Goal: Task Accomplishment & Management: Manage account settings

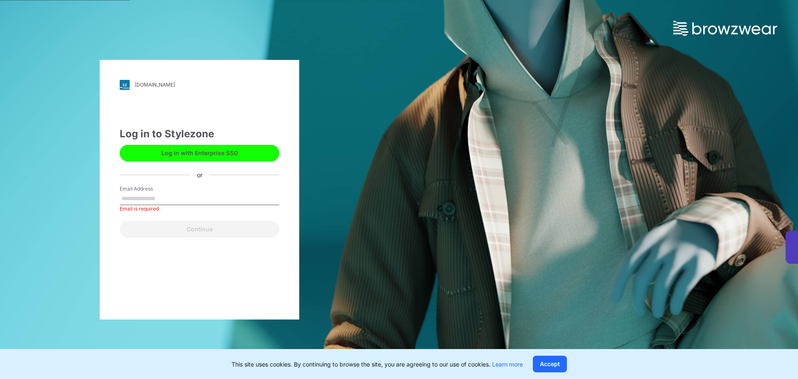
click at [214, 126] on button "Log in with Enterprise SSO" at bounding box center [200, 153] width 160 height 17
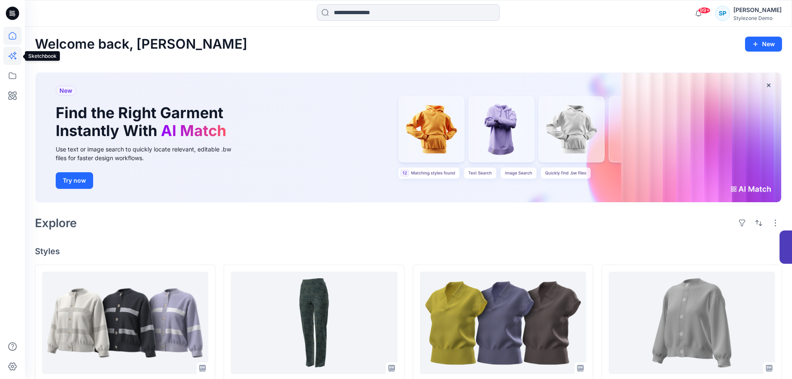
click at [12, 57] on icon at bounding box center [12, 56] width 18 height 18
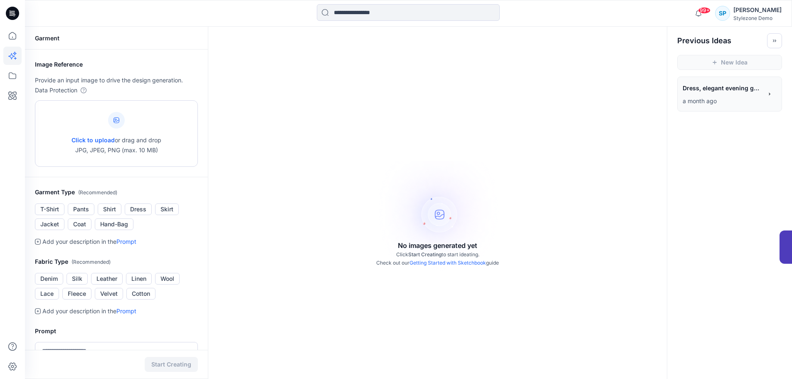
click at [119, 120] on div at bounding box center [116, 120] width 17 height 17
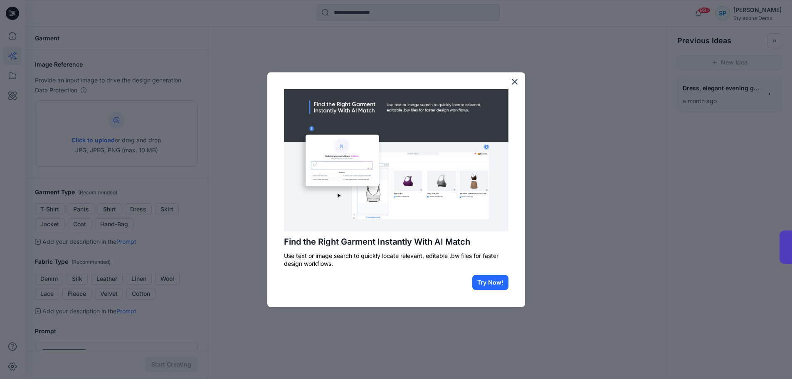
type input "**********"
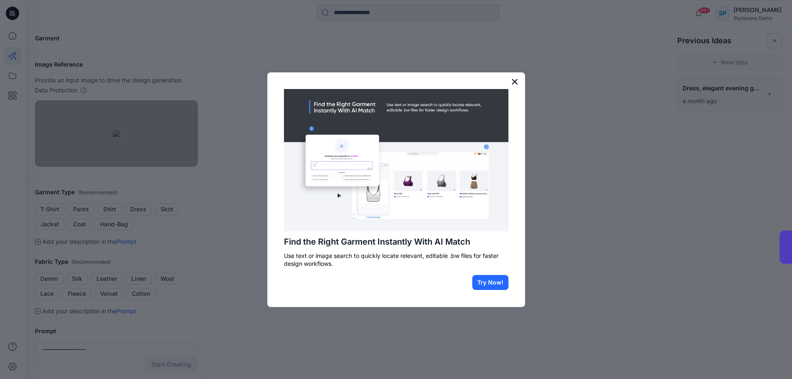
click at [515, 82] on button "×" at bounding box center [515, 81] width 8 height 13
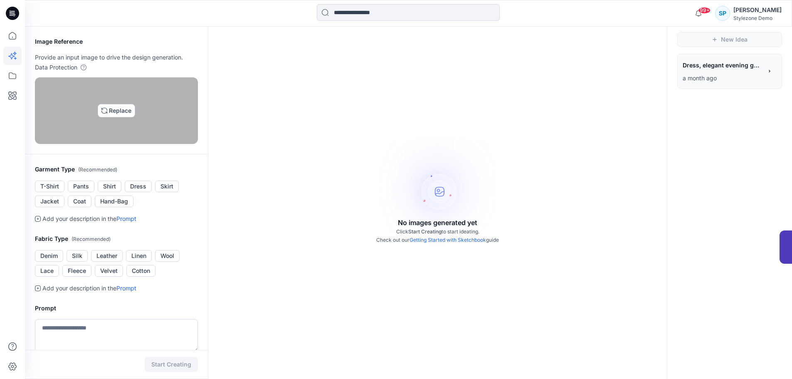
scroll to position [42, 0]
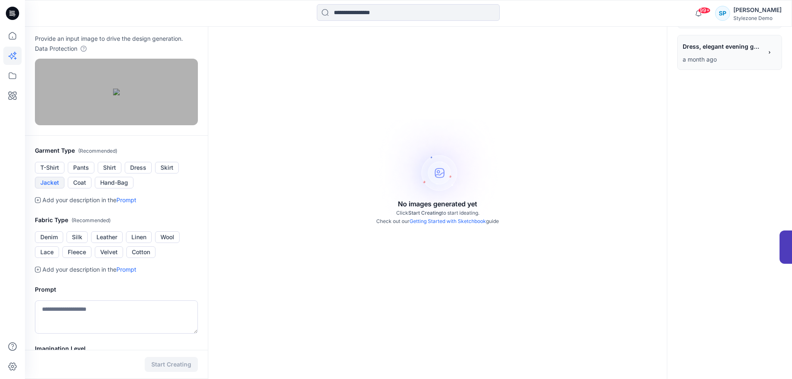
click at [44, 188] on button "Jacket" at bounding box center [50, 183] width 30 height 12
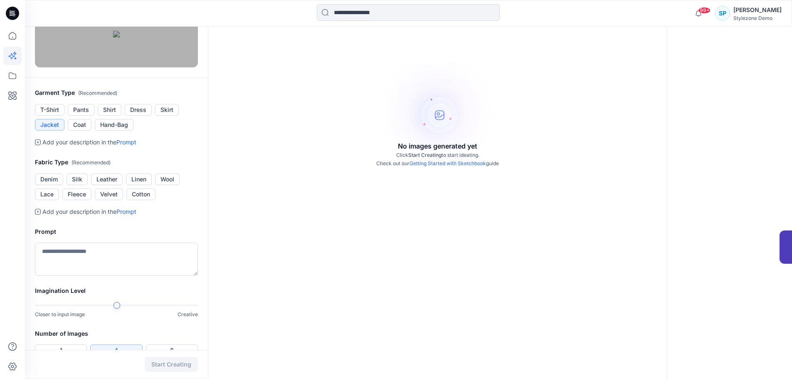
scroll to position [125, 0]
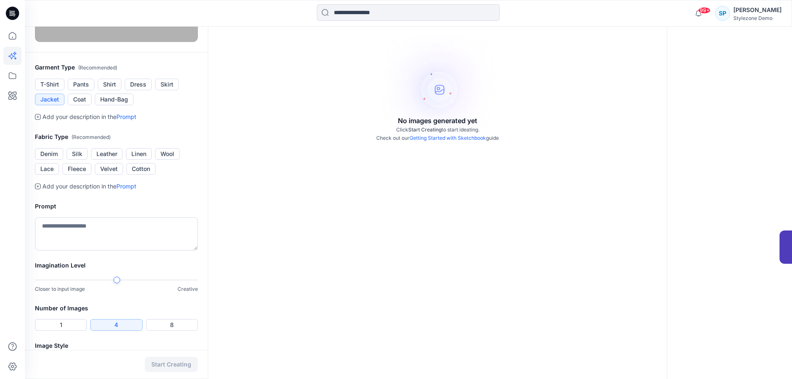
click at [123, 120] on link "Prompt" at bounding box center [126, 116] width 20 height 7
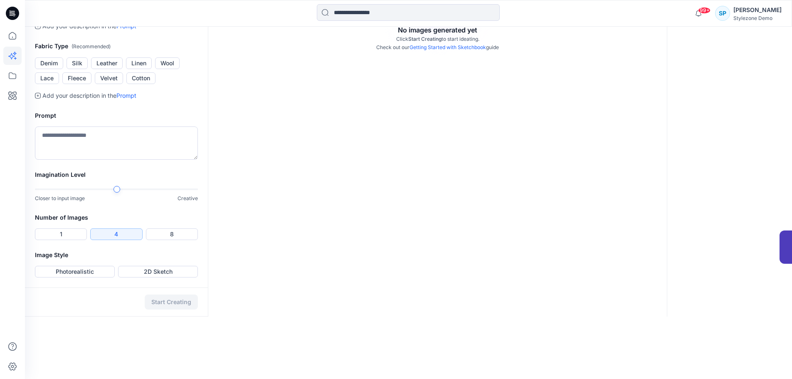
click at [37, 29] on icon at bounding box center [38, 26] width 6 height 6
click at [87, 160] on textarea at bounding box center [116, 142] width 163 height 33
click at [58, 69] on button "Denim" at bounding box center [49, 63] width 28 height 12
click at [108, 69] on button "Leather" at bounding box center [107, 63] width 32 height 12
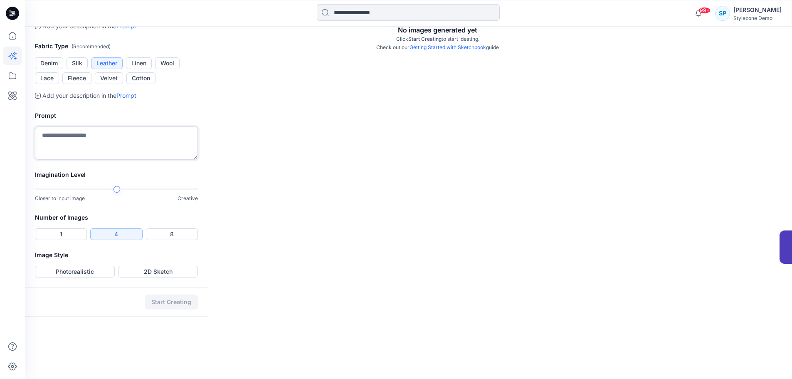
click at [99, 160] on textarea at bounding box center [116, 142] width 163 height 33
type textarea "*"
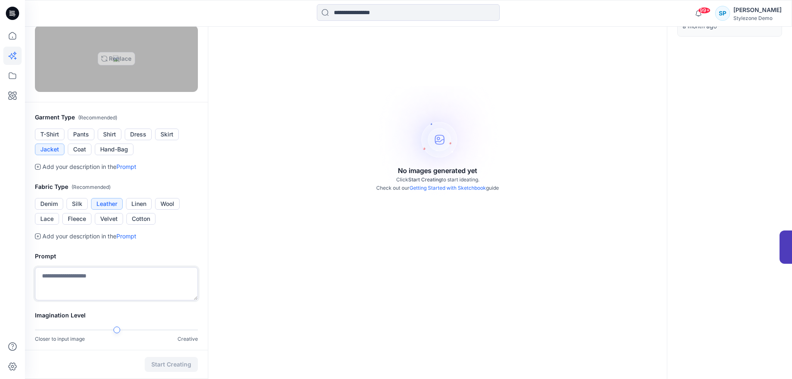
scroll to position [126, 0]
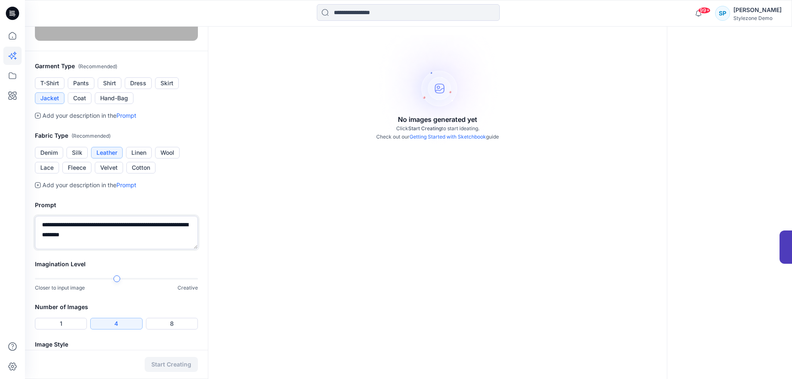
drag, startPoint x: 82, startPoint y: 332, endPoint x: 94, endPoint y: 338, distance: 13.0
click at [82, 249] on textarea "**********" at bounding box center [116, 232] width 163 height 33
click at [59, 249] on textarea "**********" at bounding box center [116, 232] width 163 height 33
click at [190, 249] on textarea "**********" at bounding box center [116, 232] width 163 height 33
click at [121, 249] on textarea "**********" at bounding box center [116, 232] width 163 height 33
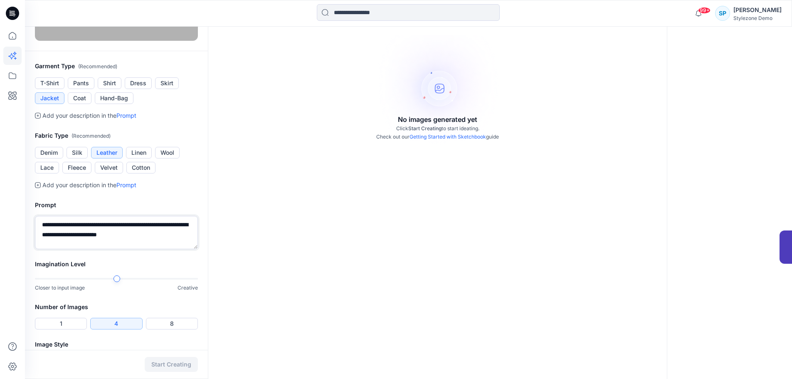
drag, startPoint x: 103, startPoint y: 333, endPoint x: 91, endPoint y: 333, distance: 12.5
click at [91, 249] on textarea "**********" at bounding box center [116, 232] width 163 height 33
type textarea "**********"
click at [182, 210] on h2 "Prompt" at bounding box center [116, 205] width 163 height 10
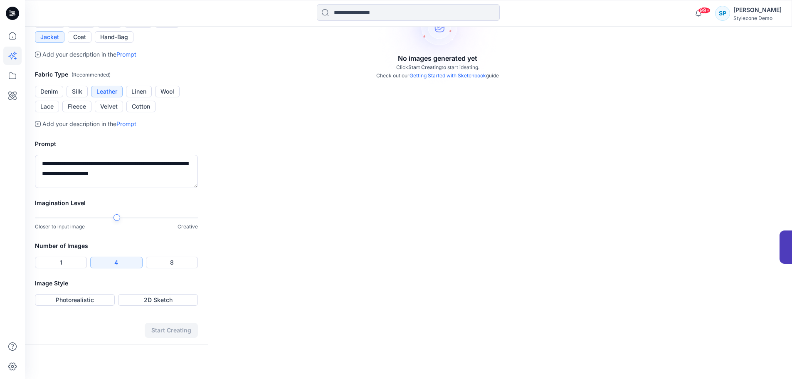
scroll to position [251, 0]
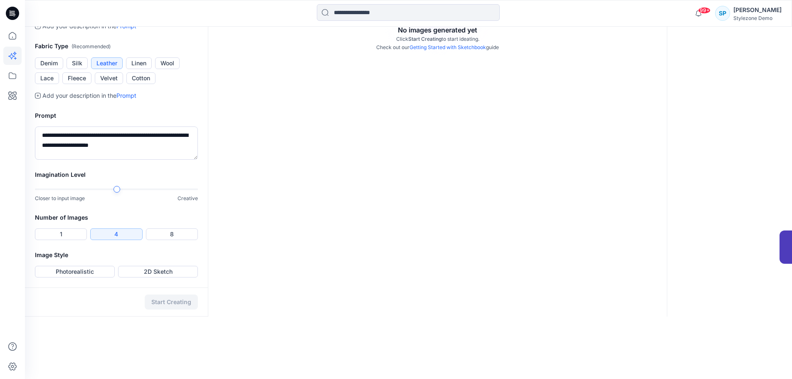
click at [173, 192] on div at bounding box center [116, 189] width 163 height 6
click at [124, 240] on button "4" at bounding box center [116, 234] width 52 height 12
click at [87, 277] on button "Photorealistic" at bounding box center [75, 272] width 80 height 12
click at [163, 309] on button "Start Creating" at bounding box center [171, 301] width 53 height 15
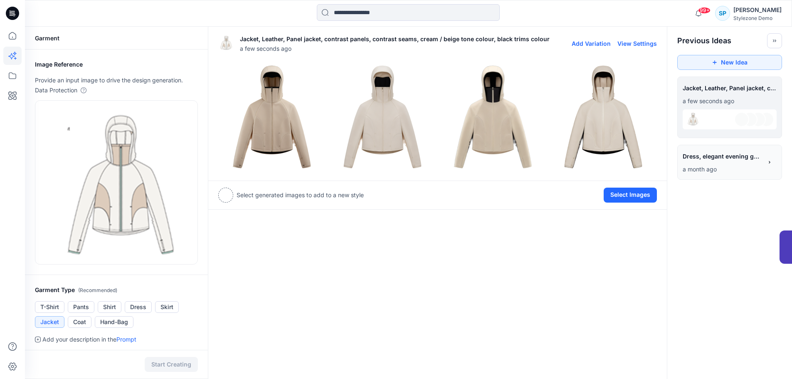
click at [268, 123] on img at bounding box center [272, 117] width 106 height 106
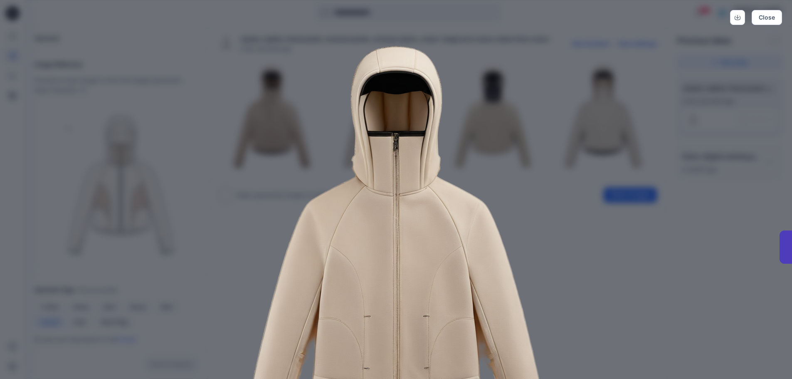
drag, startPoint x: 404, startPoint y: 229, endPoint x: 397, endPoint y: 174, distance: 55.3
click at [397, 174] on img at bounding box center [396, 251] width 426 height 426
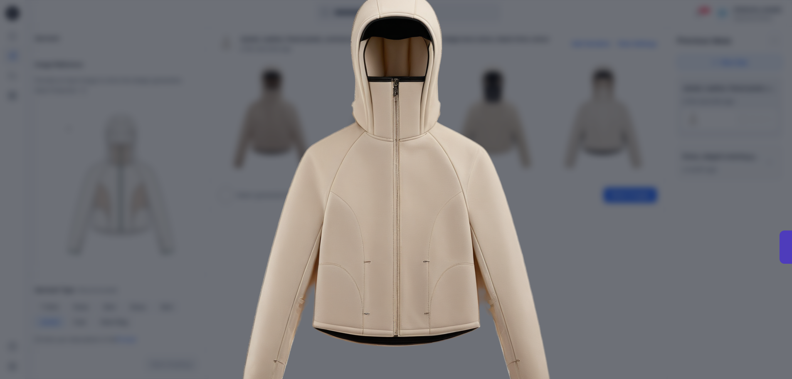
scroll to position [42, 0]
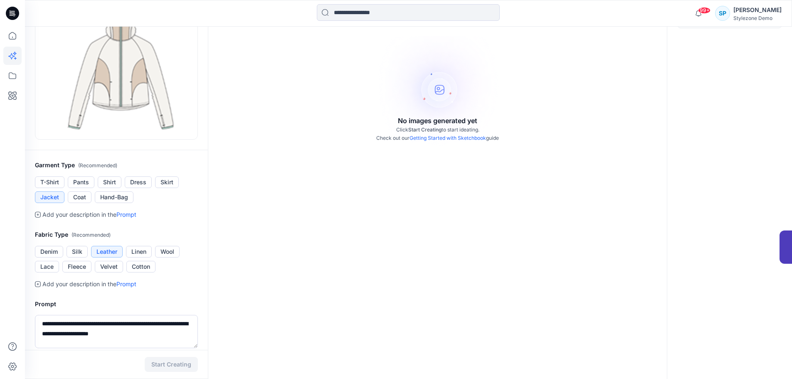
scroll to position [249, 0]
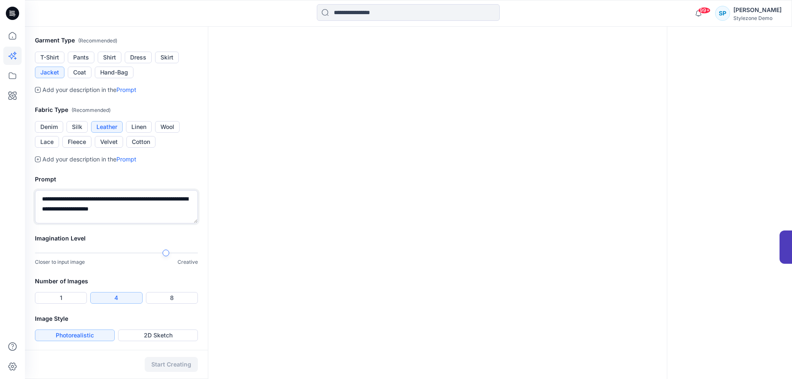
click at [79, 199] on textarea "**********" at bounding box center [116, 206] width 163 height 33
type textarea "**********"
click at [182, 365] on button "Start Creating" at bounding box center [171, 364] width 53 height 15
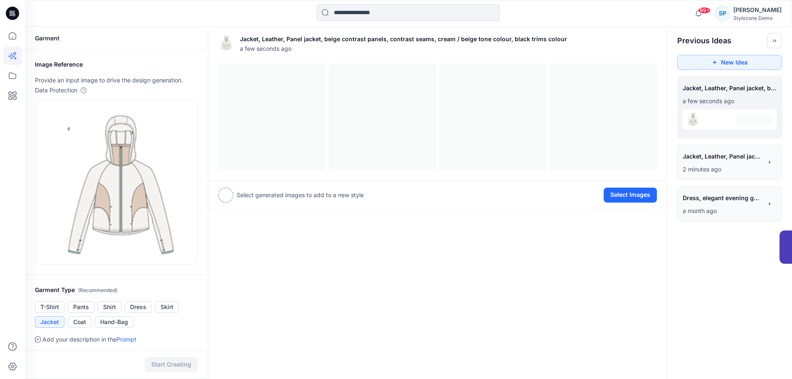
click at [720, 118] on div at bounding box center [729, 119] width 94 height 20
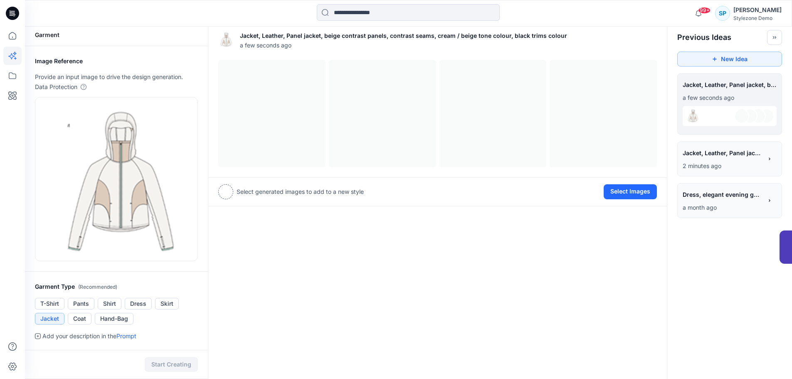
click at [719, 157] on span "Jacket, Leather, Panel jacket, contrast panels, contrast seams, cream / beige t…" at bounding box center [721, 153] width 79 height 12
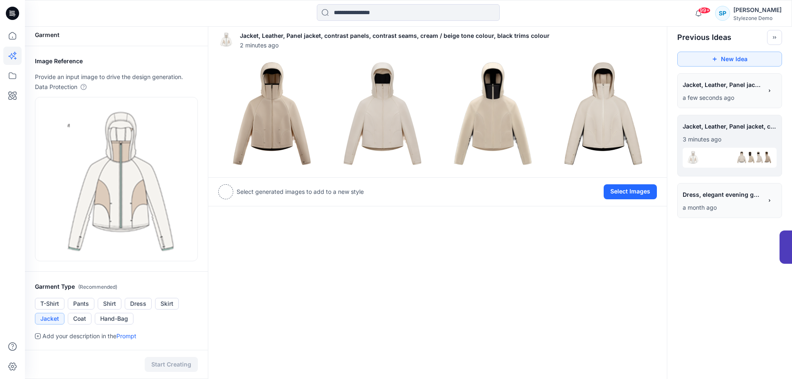
click at [229, 195] on div at bounding box center [225, 191] width 15 height 15
click at [275, 129] on img at bounding box center [272, 113] width 106 height 106
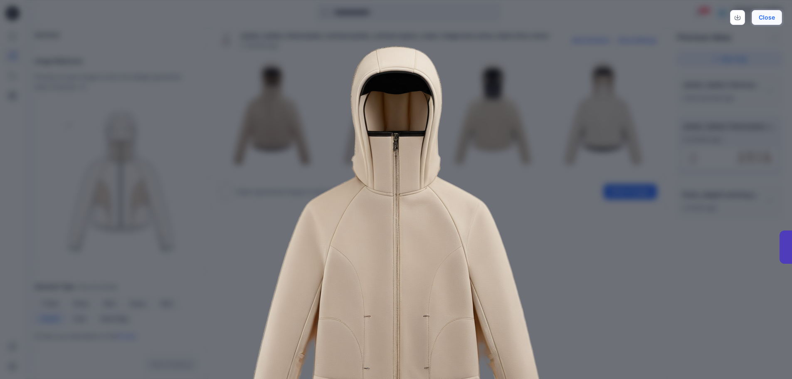
click at [770, 21] on button "Close" at bounding box center [766, 17] width 30 height 15
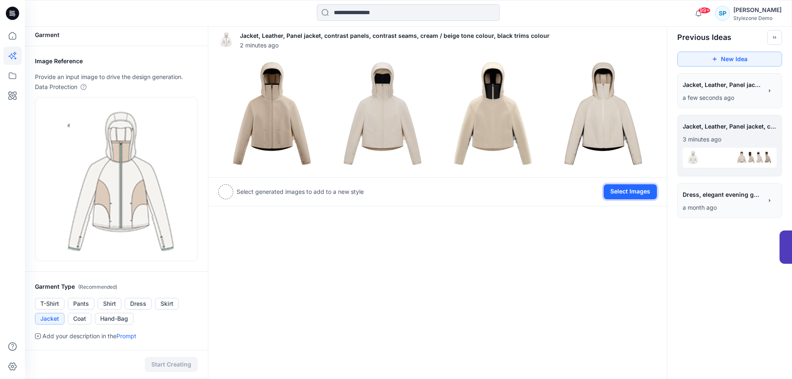
click at [634, 191] on button "Select Images" at bounding box center [629, 191] width 53 height 15
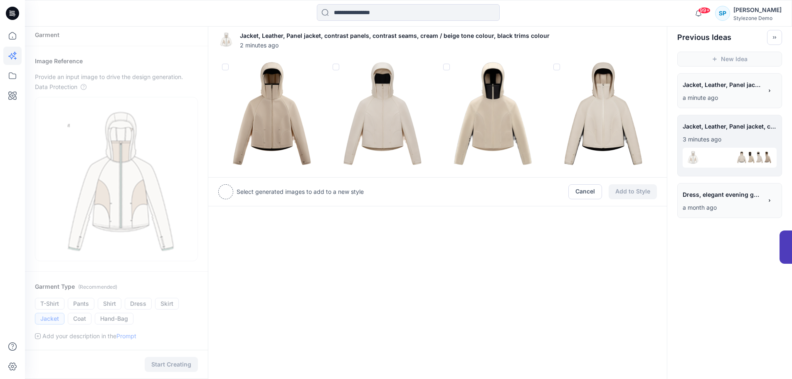
click at [225, 67] on span at bounding box center [225, 67] width 7 height 7
click at [446, 67] on span at bounding box center [446, 67] width 7 height 7
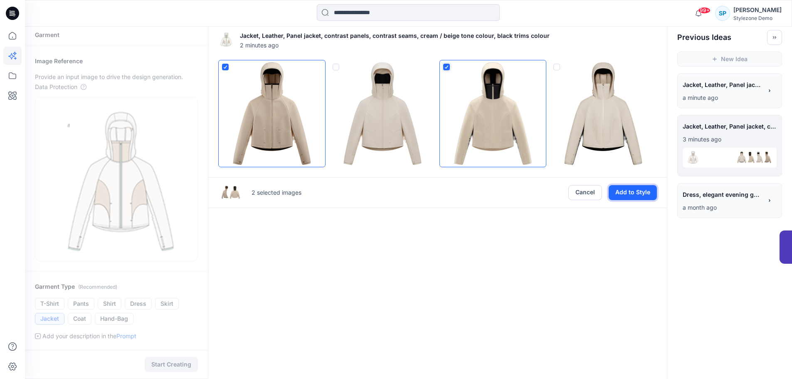
click at [645, 194] on button "Add to Style" at bounding box center [632, 192] width 48 height 15
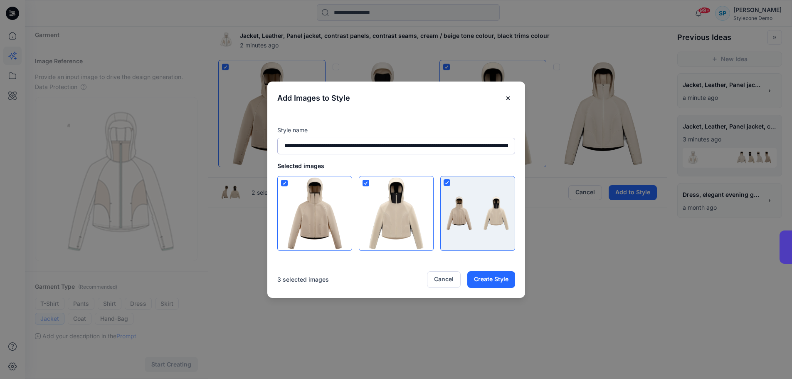
click at [304, 147] on input "**********" at bounding box center [396, 146] width 238 height 17
type input "**********"
click at [493, 280] on button "Create Style" at bounding box center [491, 279] width 48 height 17
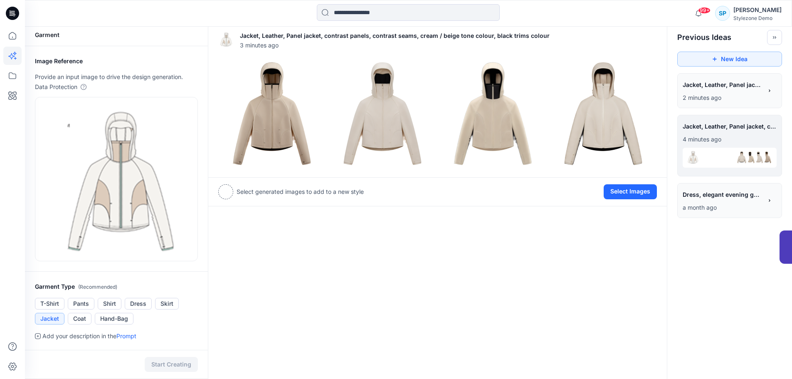
click at [725, 86] on span "Jacket, Leather, Panel jacket, beige contrast panels, contrast seams, cream / b…" at bounding box center [721, 85] width 79 height 12
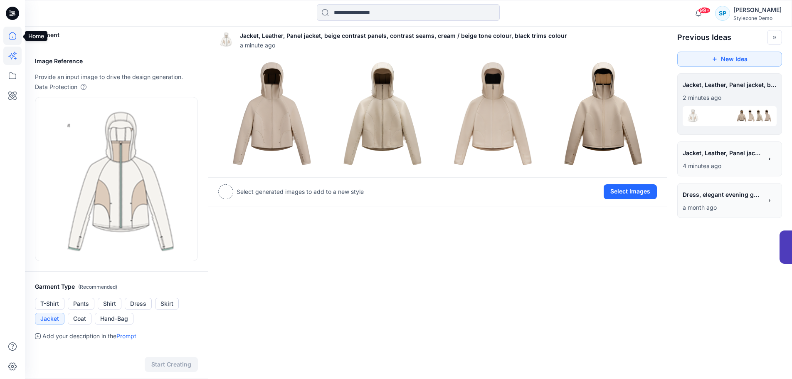
click at [13, 37] on icon at bounding box center [12, 36] width 18 height 18
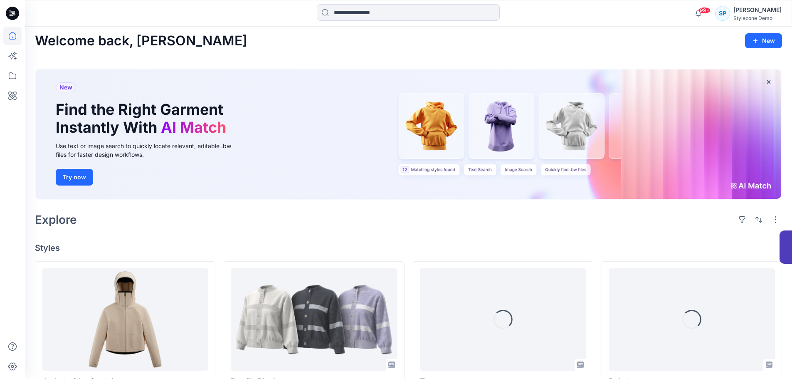
click at [14, 39] on icon at bounding box center [12, 36] width 18 height 18
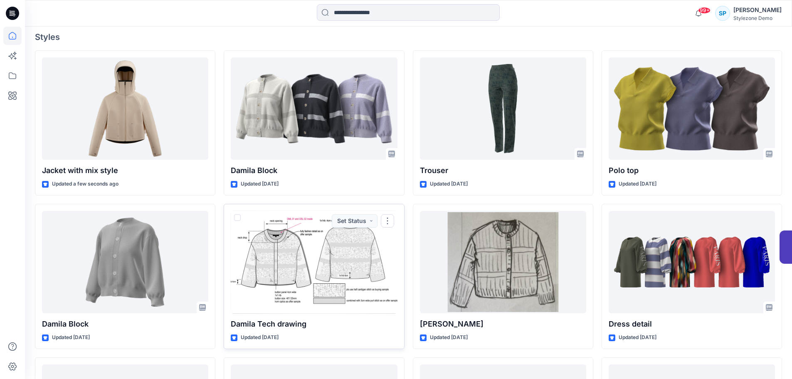
scroll to position [211, 0]
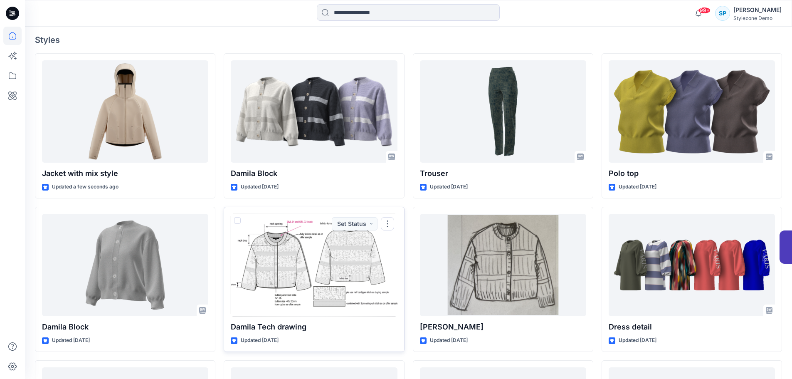
click at [309, 281] on div at bounding box center [314, 265] width 166 height 103
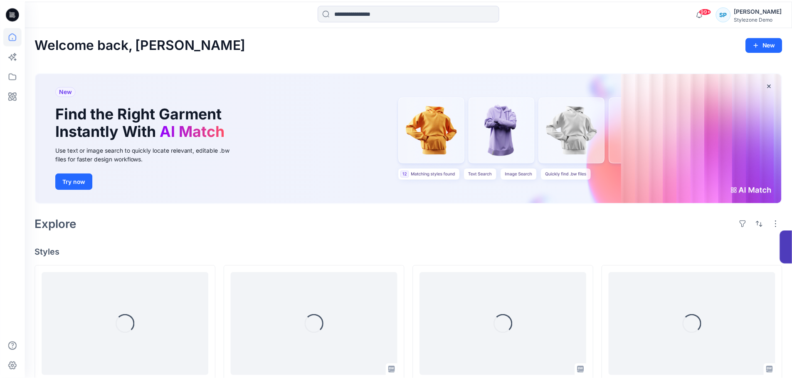
scroll to position [211, 0]
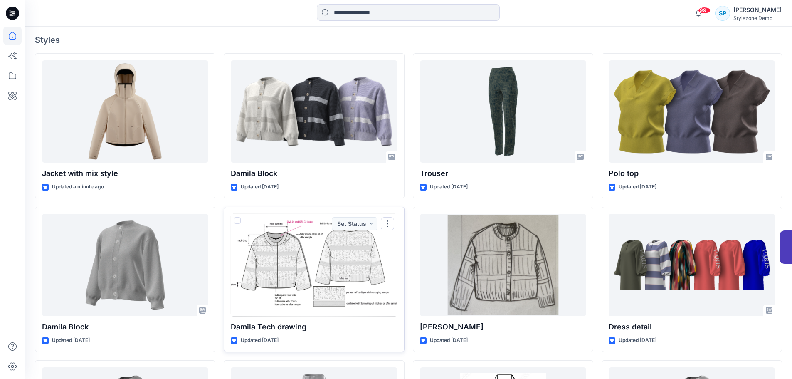
click at [340, 271] on div at bounding box center [314, 265] width 166 height 103
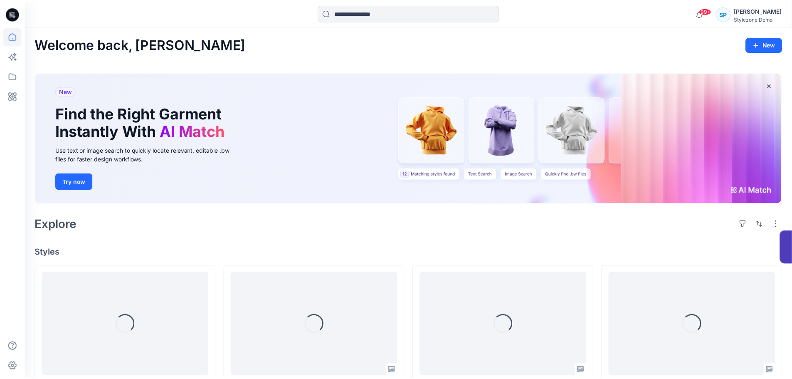
scroll to position [211, 0]
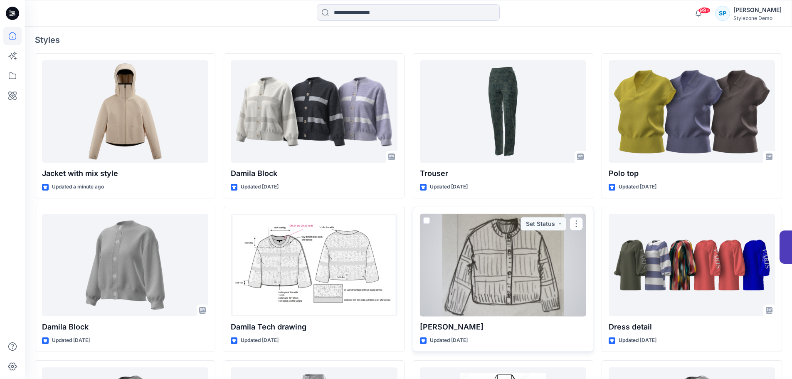
click at [495, 281] on div at bounding box center [503, 265] width 166 height 103
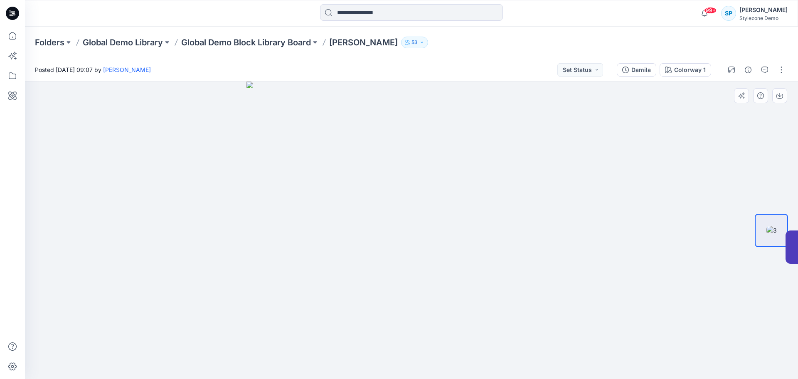
click at [668, 224] on div at bounding box center [411, 229] width 773 height 297
click at [741, 96] on icon "button" at bounding box center [741, 95] width 7 height 7
click at [16, 34] on icon at bounding box center [12, 36] width 18 height 18
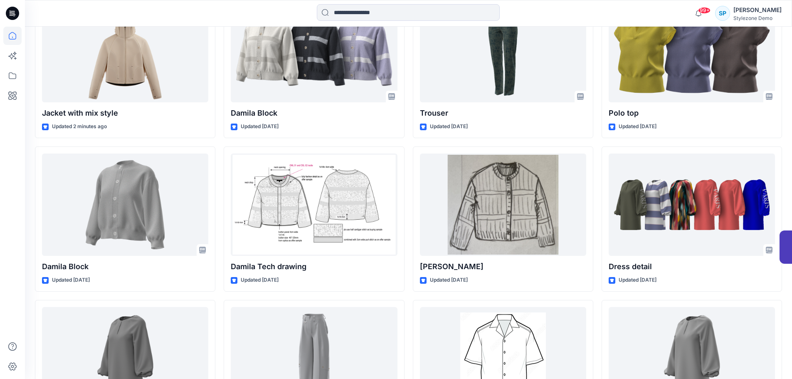
scroll to position [249, 0]
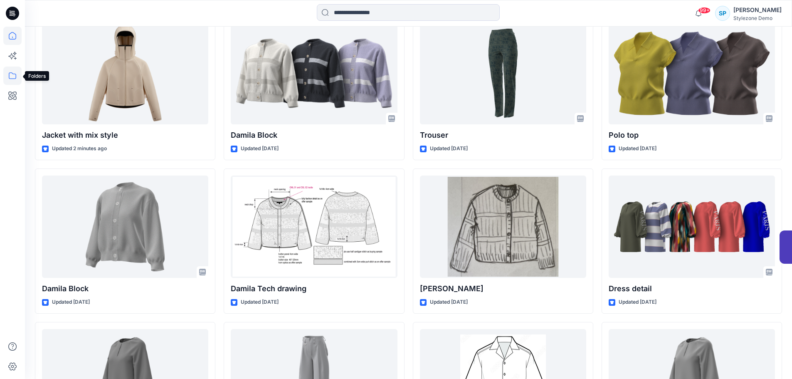
click at [15, 79] on icon at bounding box center [12, 75] width 7 height 7
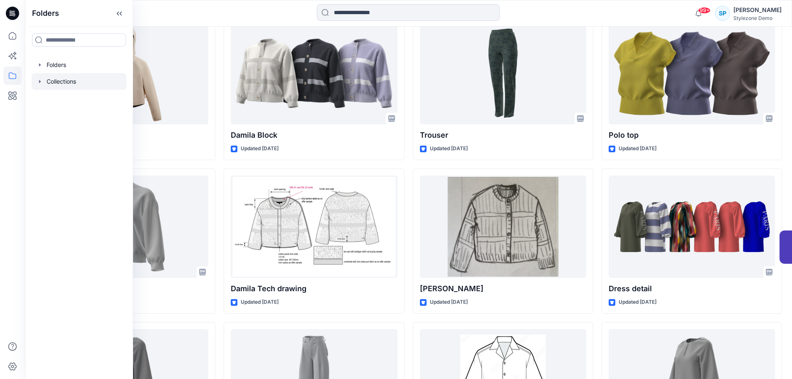
click at [54, 83] on div at bounding box center [79, 81] width 95 height 17
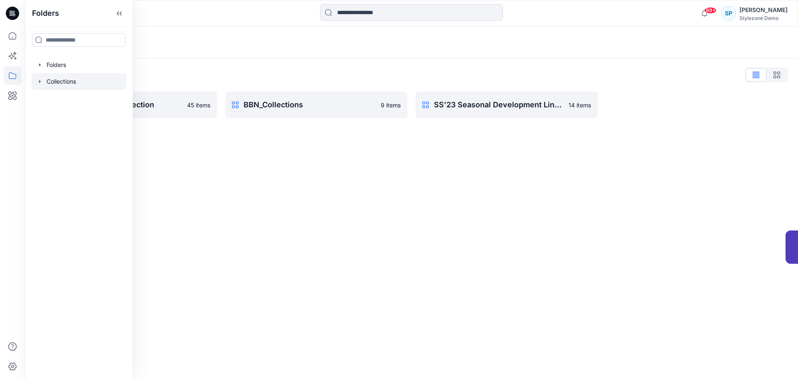
click at [672, 79] on div "Collections List" at bounding box center [411, 74] width 753 height 13
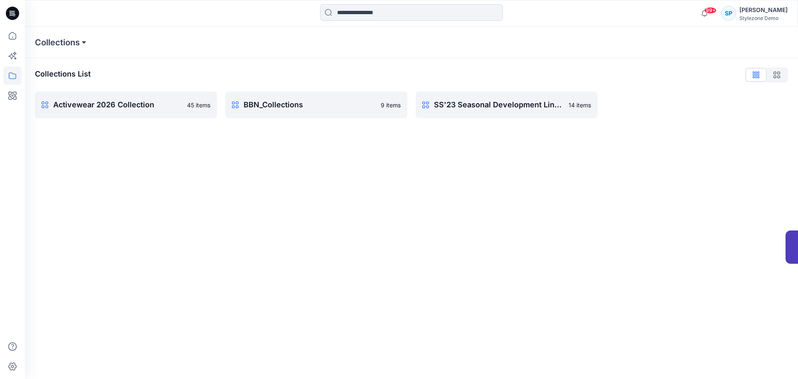
click at [83, 44] on button at bounding box center [84, 43] width 8 height 12
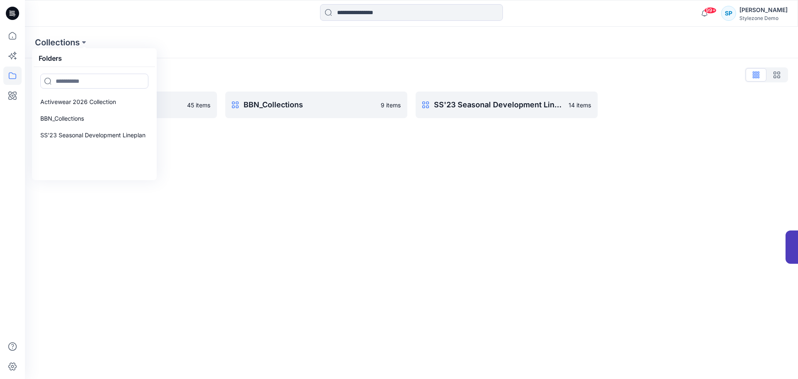
click at [210, 78] on div "Collections List" at bounding box center [411, 74] width 753 height 13
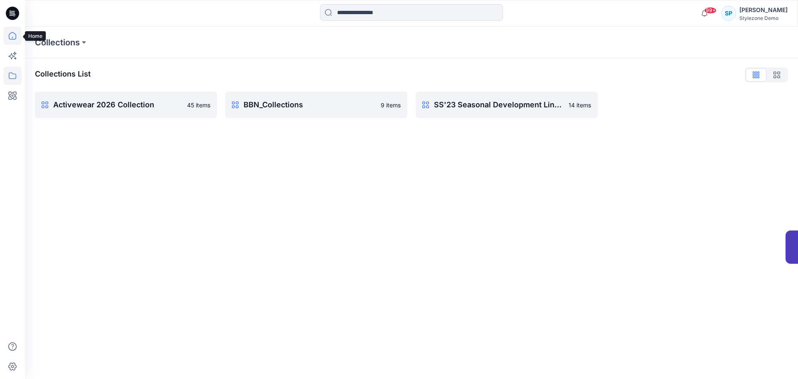
click at [8, 39] on icon at bounding box center [12, 36] width 18 height 18
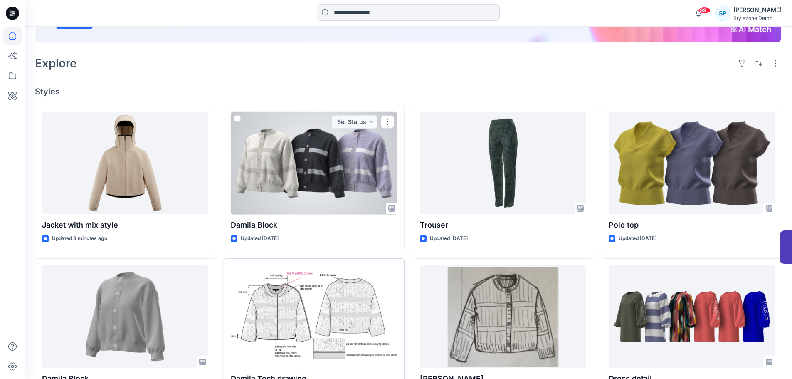
scroll to position [208, 0]
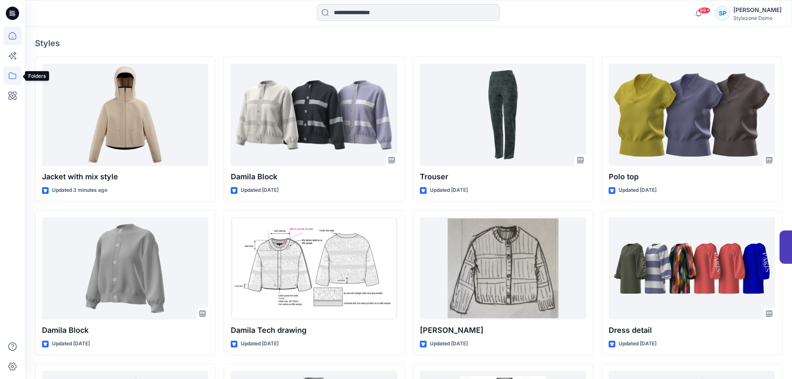
click at [9, 77] on icon at bounding box center [12, 76] width 18 height 18
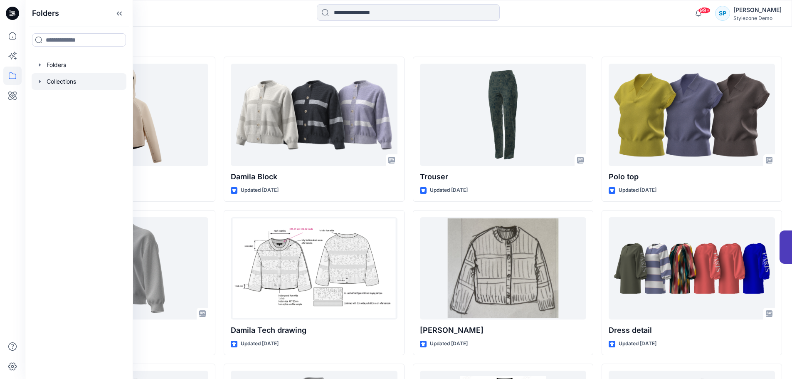
click at [57, 81] on div at bounding box center [79, 81] width 95 height 17
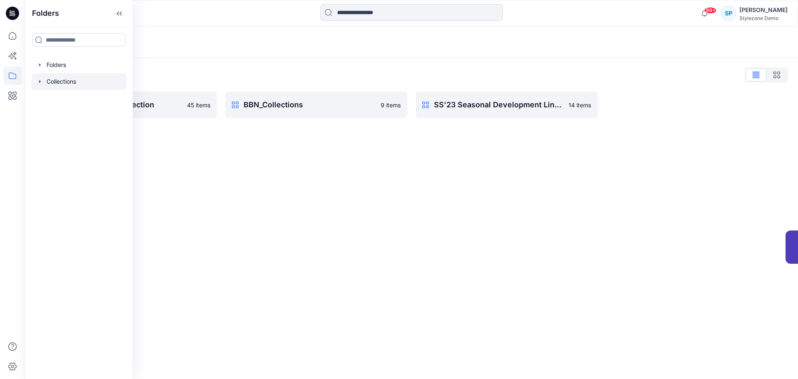
click at [313, 166] on div "Collections Collections List Activewear 2026 Collection 45 items BBN_Collection…" at bounding box center [411, 203] width 773 height 352
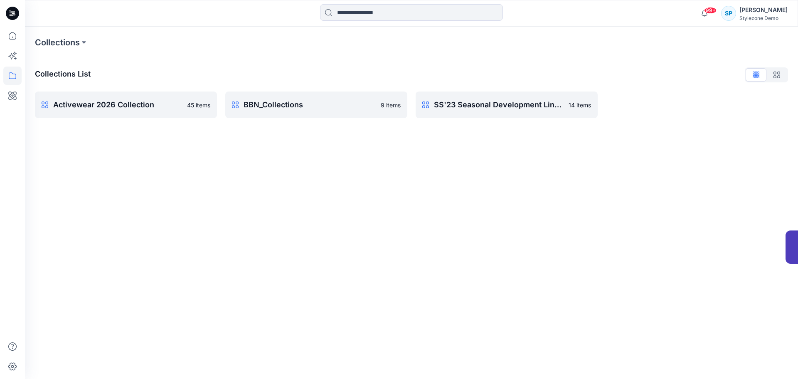
drag, startPoint x: 143, startPoint y: 164, endPoint x: 89, endPoint y: 167, distance: 54.5
click at [89, 167] on div "Collections Collections List Activewear 2026 Collection 45 items BBN_Collection…" at bounding box center [411, 203] width 773 height 352
click at [86, 41] on button at bounding box center [84, 43] width 8 height 12
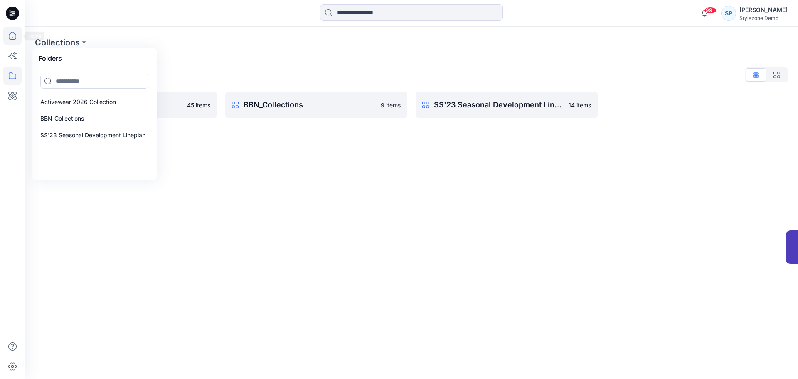
click at [8, 34] on icon at bounding box center [12, 36] width 18 height 18
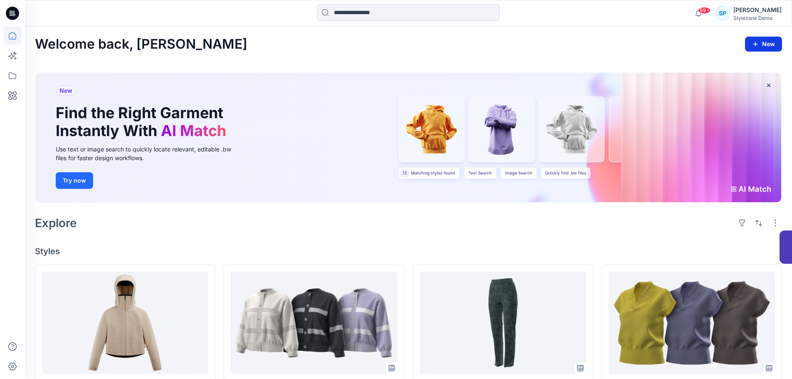
click at [763, 42] on button "New" at bounding box center [763, 44] width 37 height 15
click at [769, 47] on button "New" at bounding box center [763, 44] width 37 height 15
click at [19, 73] on icon at bounding box center [12, 76] width 18 height 18
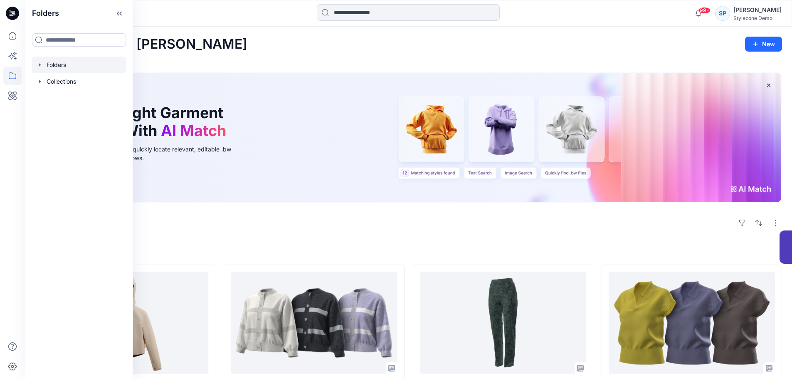
click at [61, 64] on div at bounding box center [79, 65] width 95 height 17
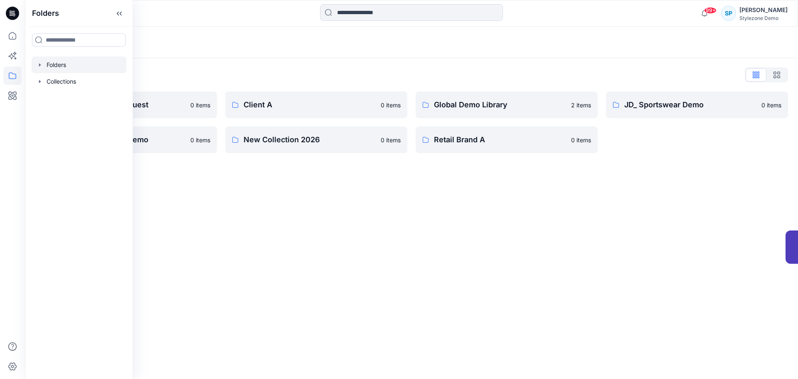
click at [233, 188] on div "Folders Folders List A_New Customer Request 0 items JD_Mens Innerwear Demo 0 it…" at bounding box center [411, 203] width 773 height 352
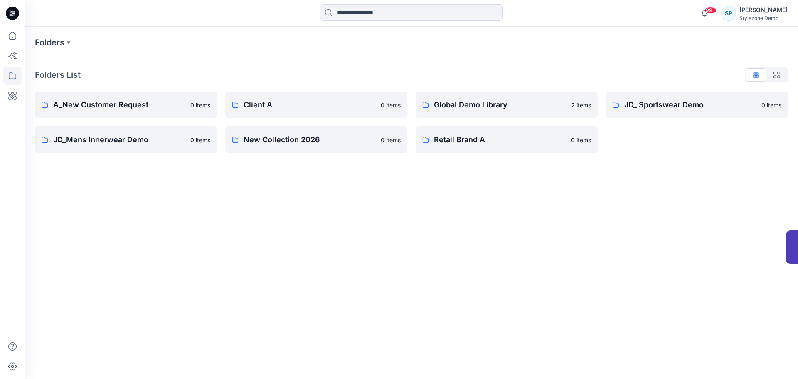
drag, startPoint x: 419, startPoint y: 204, endPoint x: 413, endPoint y: 208, distance: 6.7
drag, startPoint x: 413, startPoint y: 208, endPoint x: 377, endPoint y: 204, distance: 36.7
click at [377, 204] on div "Folders Folders List A_New Customer Request 0 items JD_Mens Innerwear Demo 0 it…" at bounding box center [411, 203] width 773 height 352
click at [71, 40] on button at bounding box center [68, 43] width 8 height 12
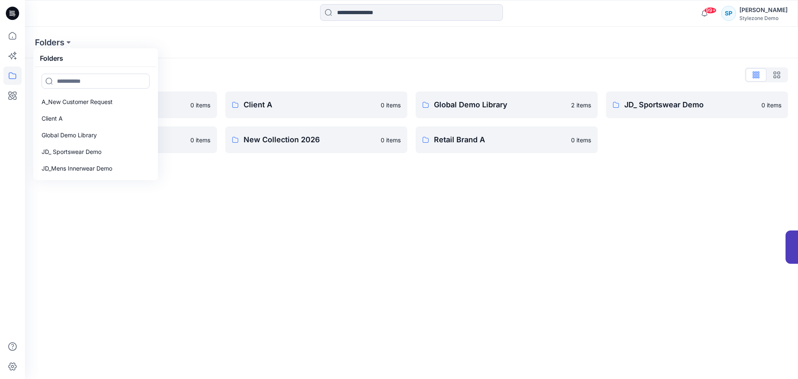
click at [115, 237] on div "Folders Folders A_New Customer Request Client A Global Demo Library JD_ Sportsw…" at bounding box center [411, 203] width 773 height 352
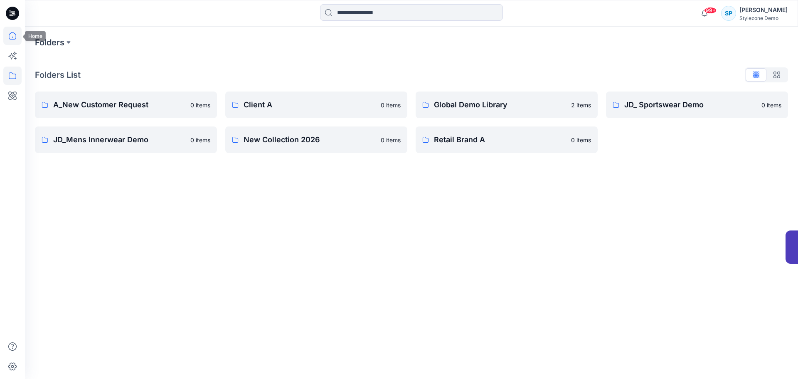
click at [10, 38] on icon at bounding box center [12, 36] width 18 height 18
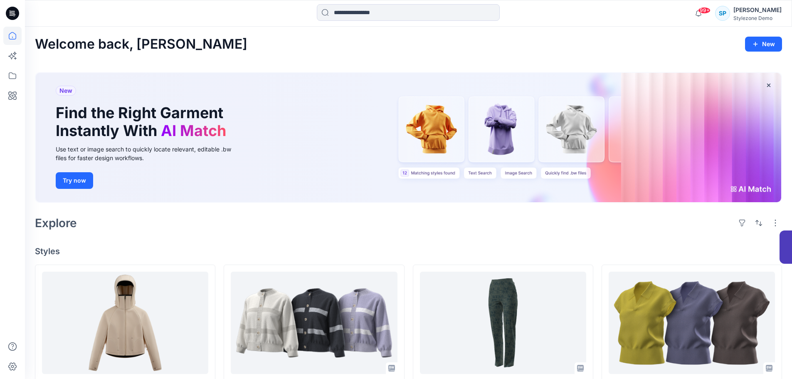
click at [16, 15] on icon at bounding box center [12, 13] width 13 height 13
click at [769, 14] on div "[PERSON_NAME]" at bounding box center [757, 10] width 48 height 10
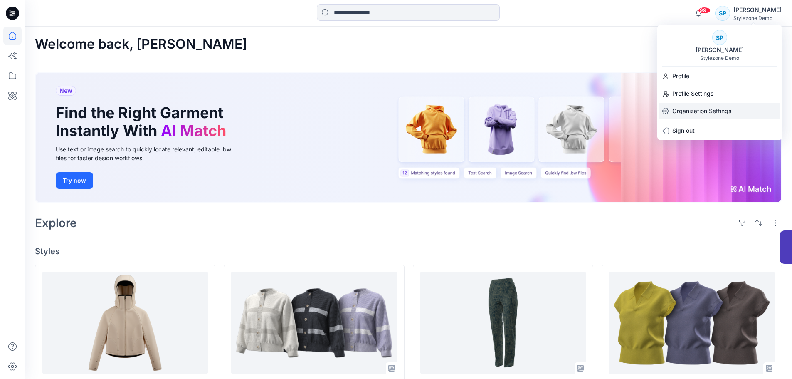
click at [718, 110] on p "Organization Settings" at bounding box center [701, 111] width 59 height 16
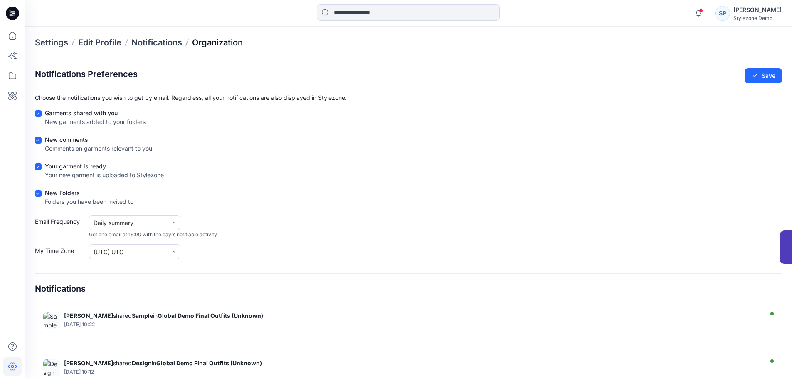
click at [219, 41] on p "Organization" at bounding box center [217, 43] width 51 height 12
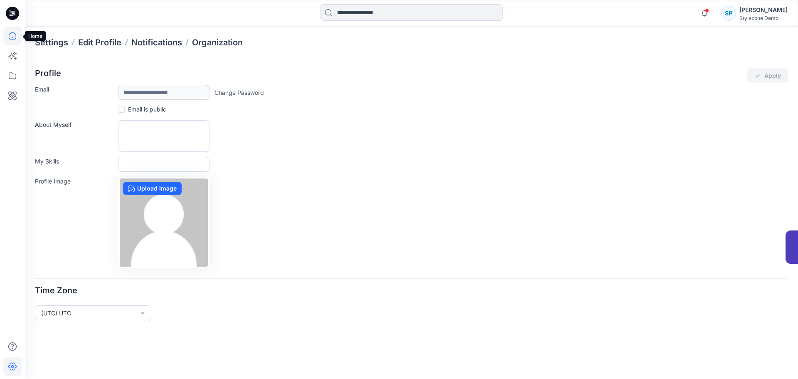
click at [10, 37] on icon at bounding box center [12, 36] width 18 height 18
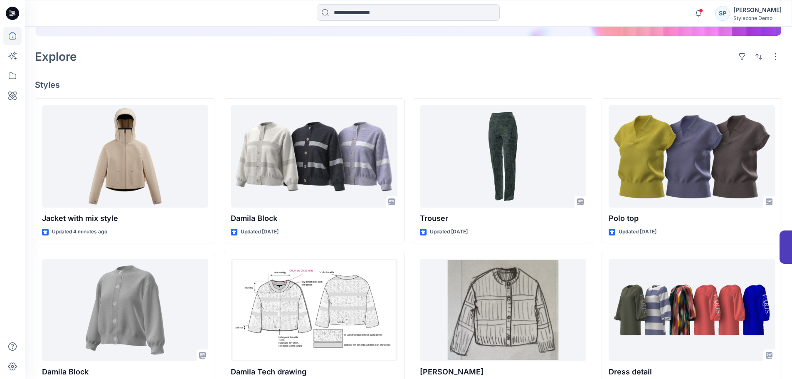
scroll to position [208, 0]
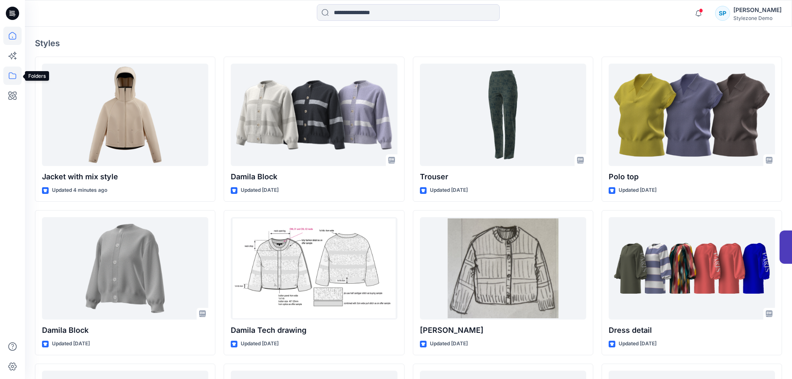
click at [8, 78] on icon at bounding box center [12, 76] width 18 height 18
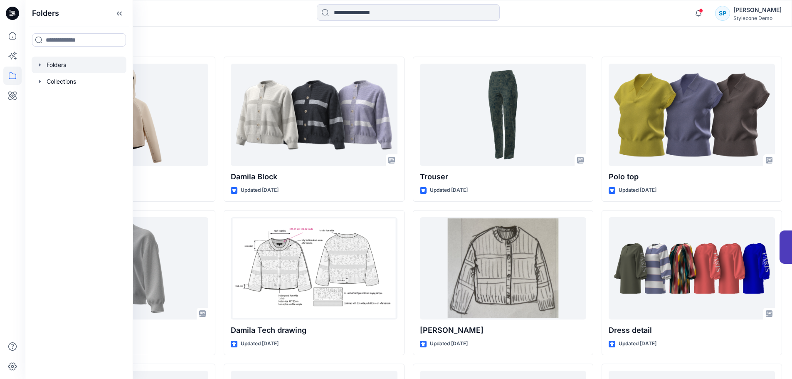
click at [69, 68] on div at bounding box center [79, 65] width 95 height 17
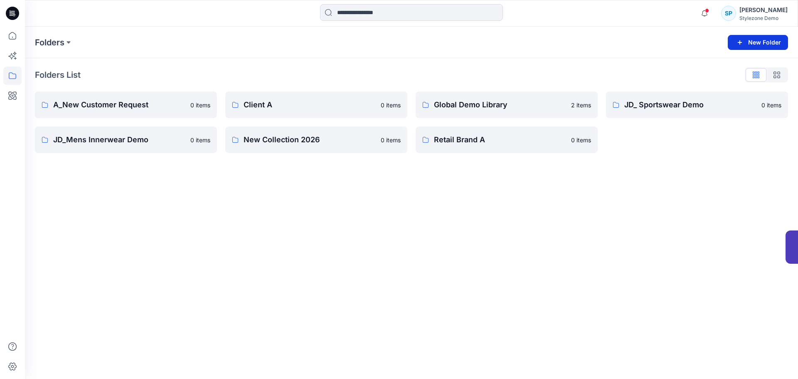
click at [756, 46] on button "New Folder" at bounding box center [758, 42] width 60 height 15
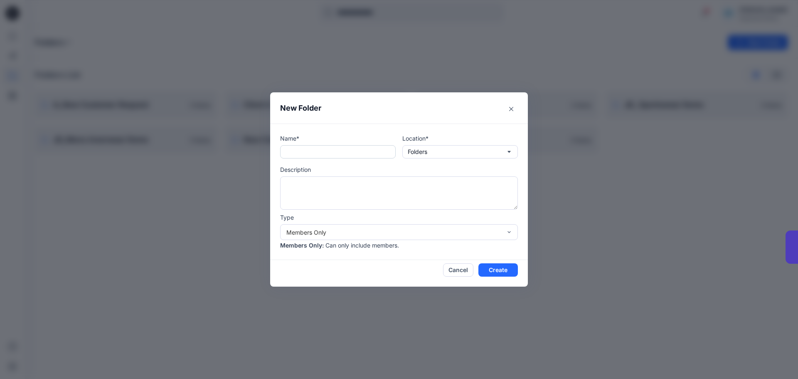
click at [386, 153] on input "text" at bounding box center [338, 151] width 116 height 13
type input "********"
click at [382, 188] on textarea at bounding box center [399, 192] width 238 height 33
type textarea "**********"
click at [335, 152] on input "********" at bounding box center [338, 151] width 116 height 13
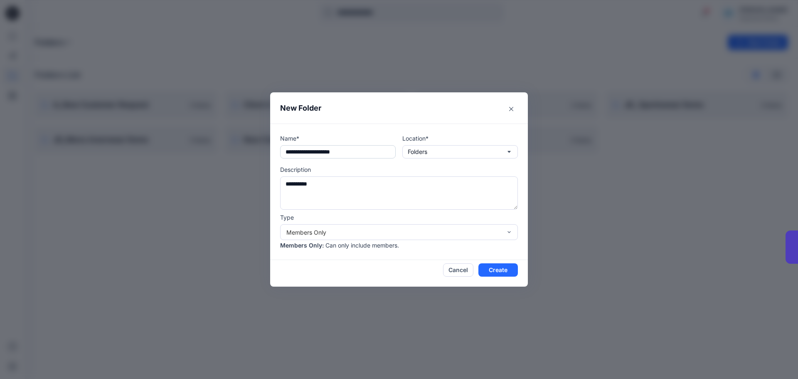
drag, startPoint x: 310, startPoint y: 151, endPoint x: 298, endPoint y: 150, distance: 12.1
click at [298, 150] on input "**********" at bounding box center [338, 151] width 116 height 13
type input "**********"
click at [347, 181] on textarea "**********" at bounding box center [399, 192] width 238 height 33
type textarea "**********"
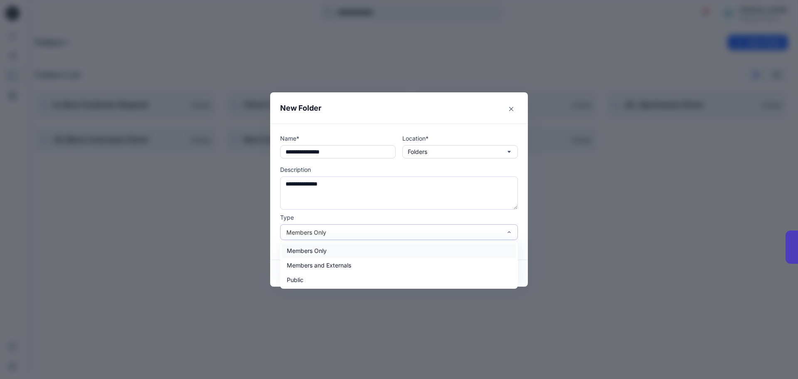
click at [360, 236] on div "Members Only" at bounding box center [393, 232] width 215 height 9
click at [338, 276] on div "Public" at bounding box center [399, 279] width 234 height 15
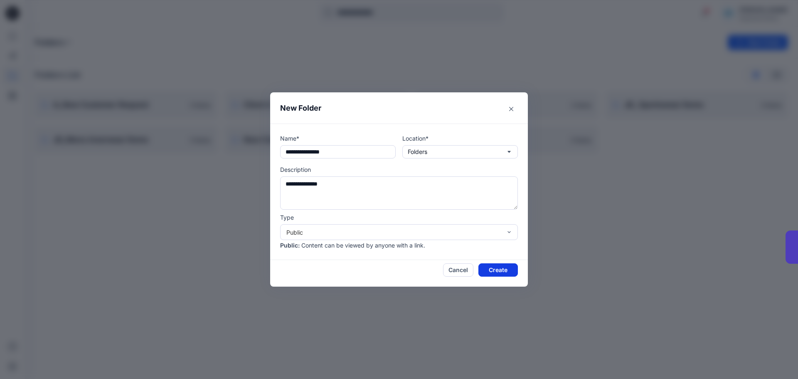
click at [495, 271] on button "Create" at bounding box center [497, 269] width 39 height 13
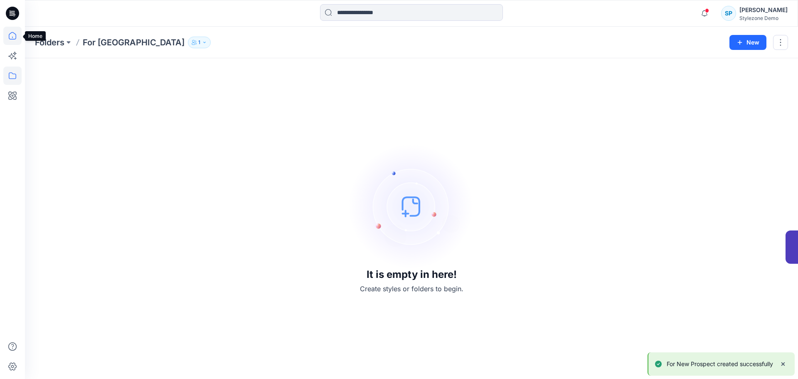
click at [14, 36] on icon at bounding box center [12, 36] width 18 height 18
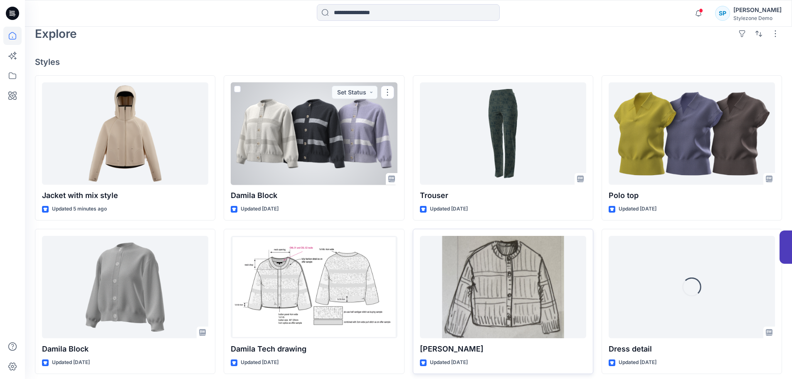
scroll to position [208, 0]
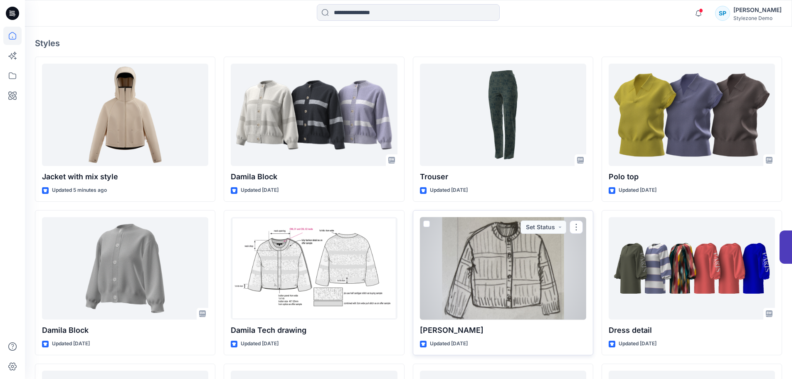
click at [426, 224] on span at bounding box center [426, 223] width 7 height 7
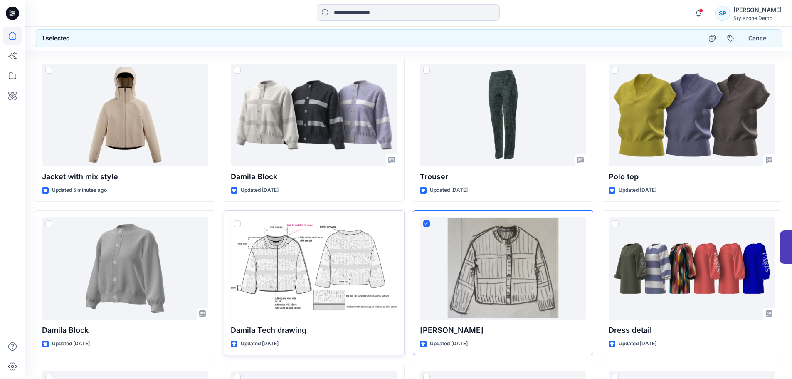
click at [239, 223] on span at bounding box center [237, 223] width 7 height 7
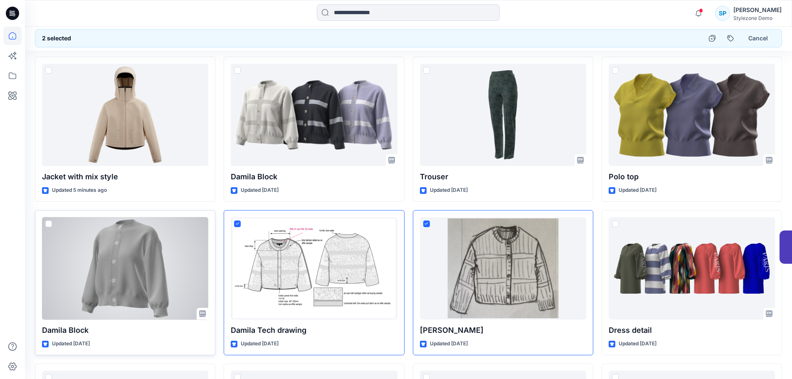
click at [48, 223] on span at bounding box center [48, 223] width 7 height 7
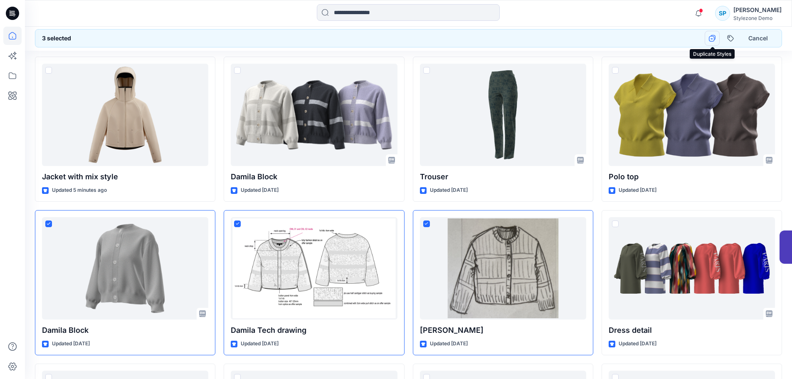
click at [713, 39] on icon "button" at bounding box center [712, 38] width 7 height 7
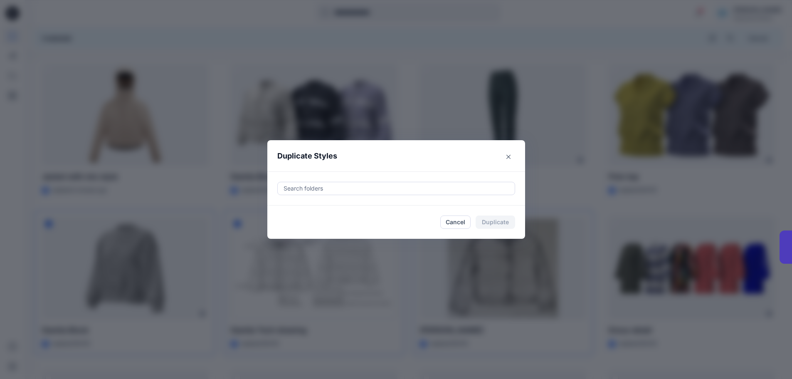
click at [438, 195] on div "Search folders" at bounding box center [396, 188] width 258 height 34
click at [438, 189] on div at bounding box center [396, 188] width 227 height 10
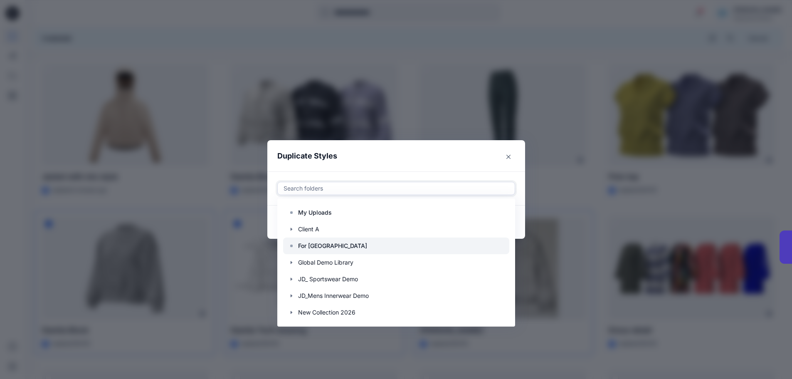
click at [346, 249] on p "For [GEOGRAPHIC_DATA]" at bounding box center [332, 246] width 69 height 10
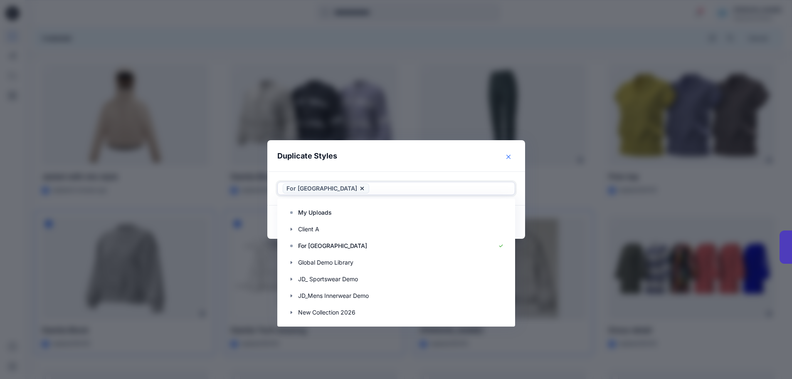
click at [511, 159] on button "Close" at bounding box center [508, 156] width 13 height 13
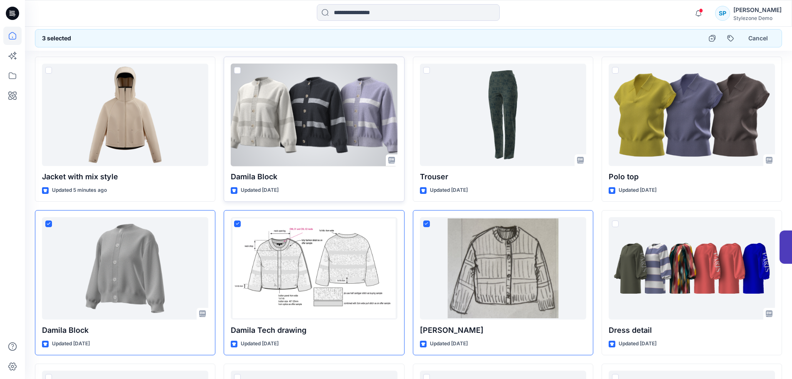
click at [238, 67] on span at bounding box center [237, 70] width 7 height 7
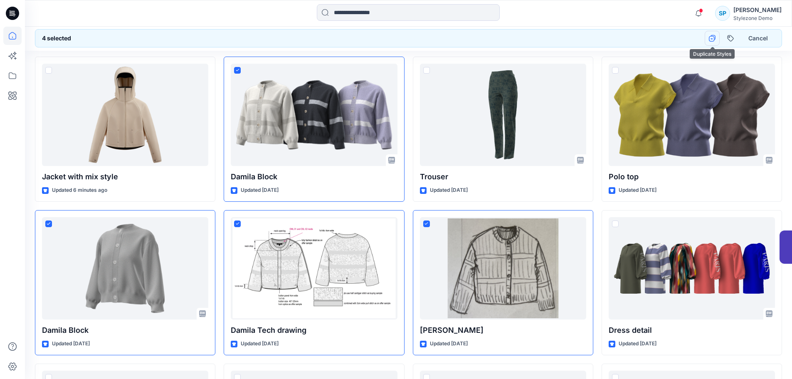
click at [714, 39] on icon "button" at bounding box center [712, 39] width 6 height 6
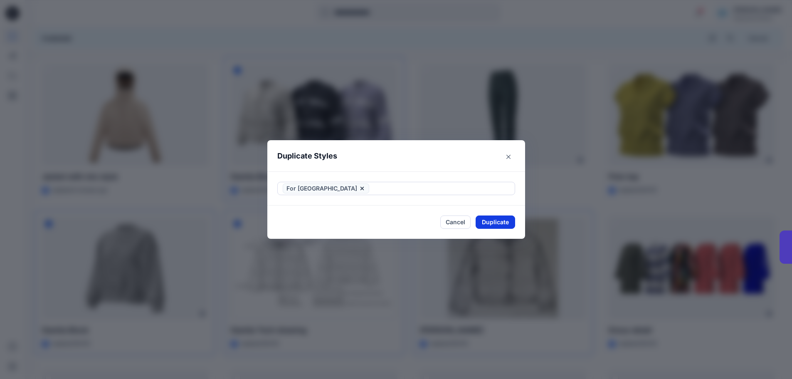
click at [502, 222] on button "Duplicate" at bounding box center [494, 221] width 39 height 13
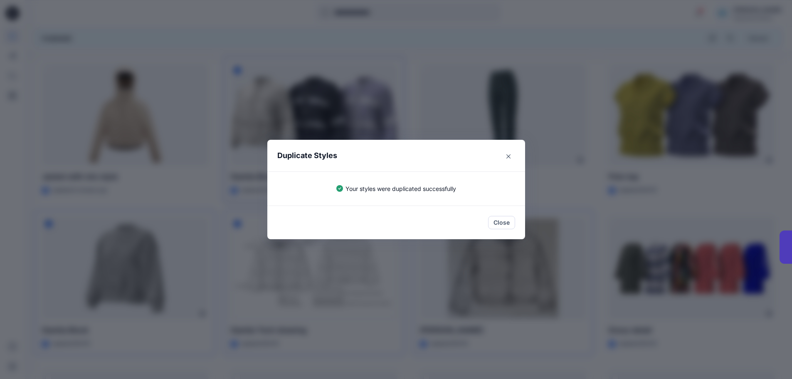
drag, startPoint x: 507, startPoint y: 222, endPoint x: 322, endPoint y: 91, distance: 226.1
click at [508, 222] on button "Close" at bounding box center [501, 222] width 27 height 13
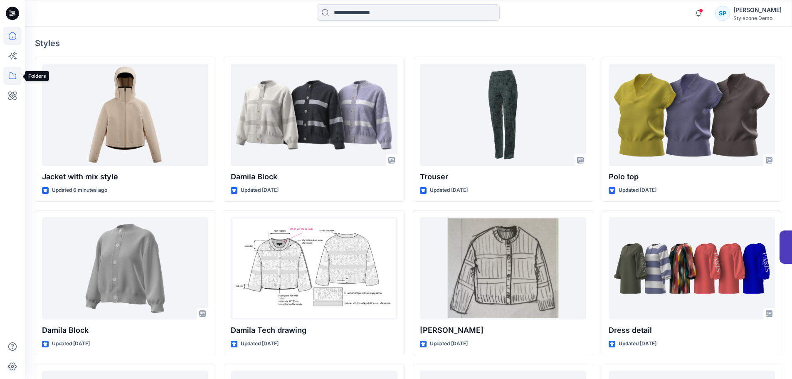
click at [13, 75] on icon at bounding box center [12, 76] width 18 height 18
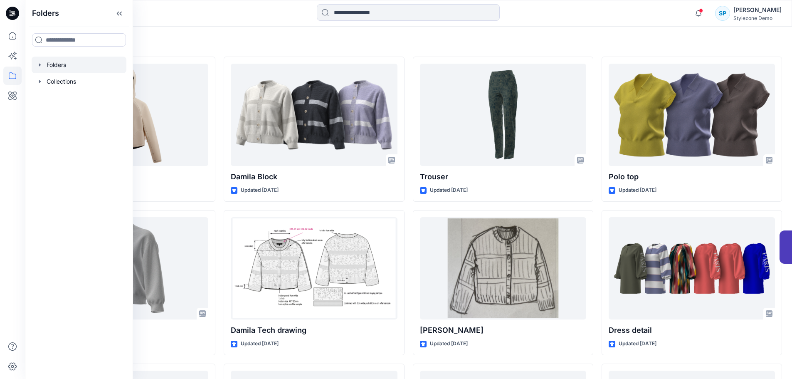
click at [65, 64] on div at bounding box center [79, 65] width 95 height 17
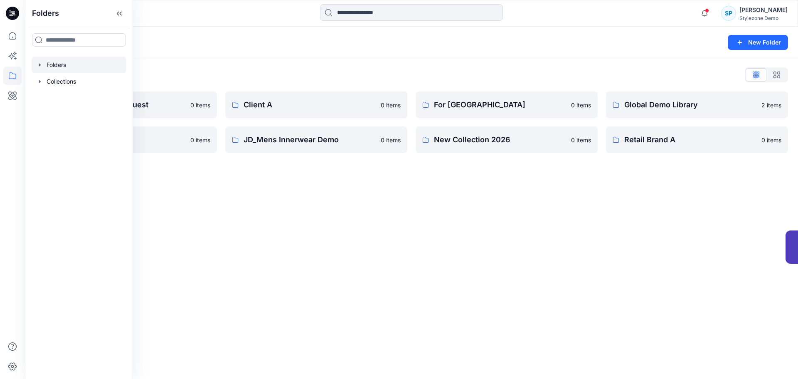
click at [520, 189] on div "Folders New Folder Folders List A_New Customer Request 0 items JD_ Sportswear D…" at bounding box center [411, 203] width 773 height 352
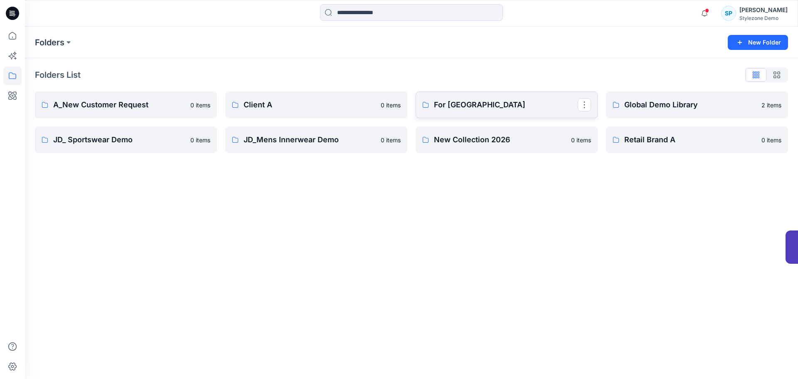
click at [530, 107] on p "For [GEOGRAPHIC_DATA]" at bounding box center [506, 105] width 144 height 12
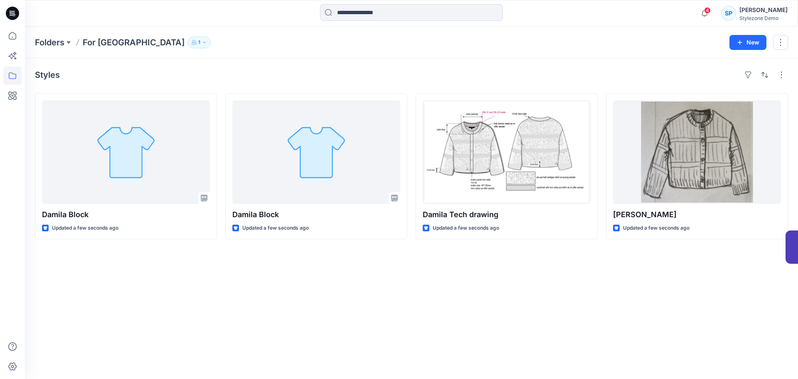
click at [129, 44] on p "For [GEOGRAPHIC_DATA]" at bounding box center [134, 43] width 102 height 12
click at [11, 79] on icon at bounding box center [12, 76] width 18 height 18
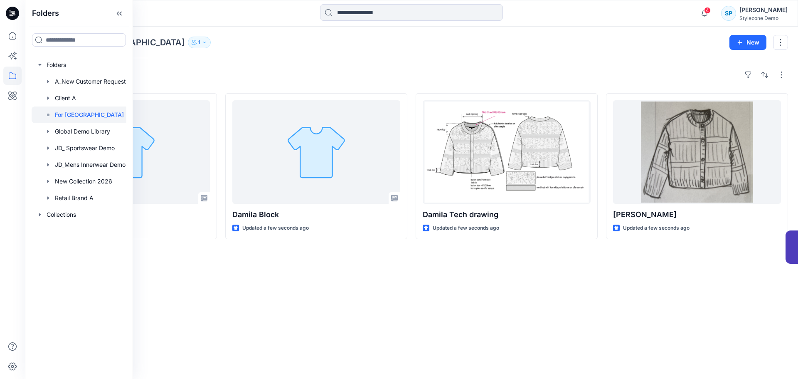
click at [70, 113] on p "For [GEOGRAPHIC_DATA]" at bounding box center [89, 115] width 69 height 10
click at [14, 37] on icon at bounding box center [12, 36] width 18 height 18
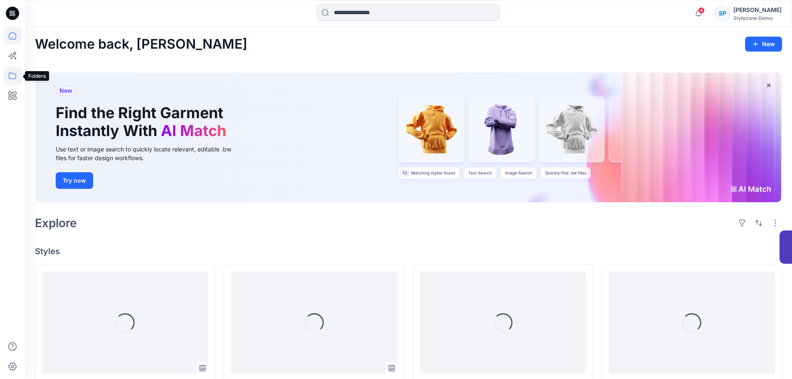
click at [12, 75] on icon at bounding box center [12, 76] width 18 height 18
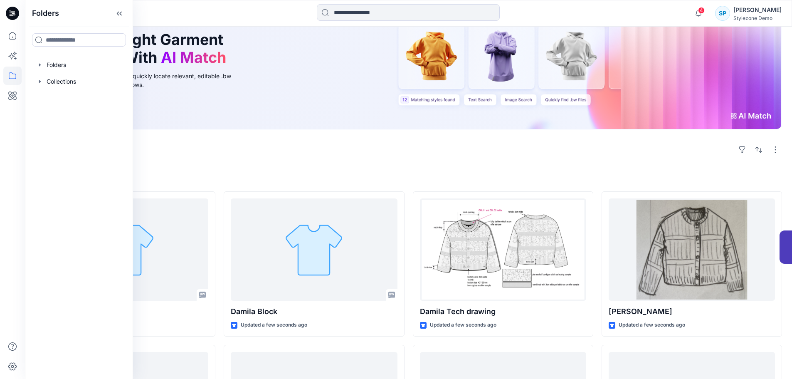
scroll to position [125, 0]
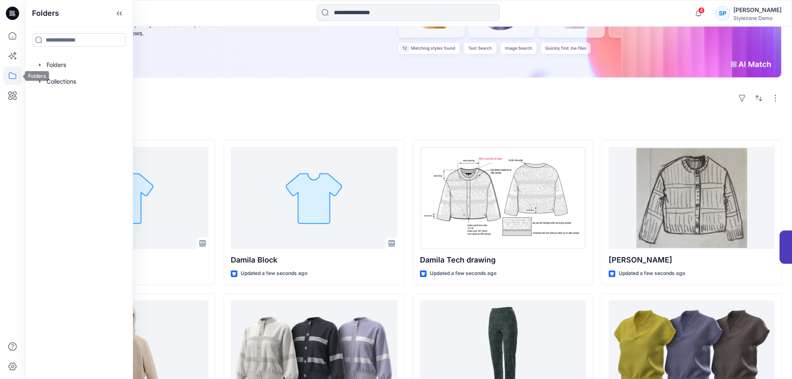
click at [12, 78] on icon at bounding box center [12, 76] width 18 height 18
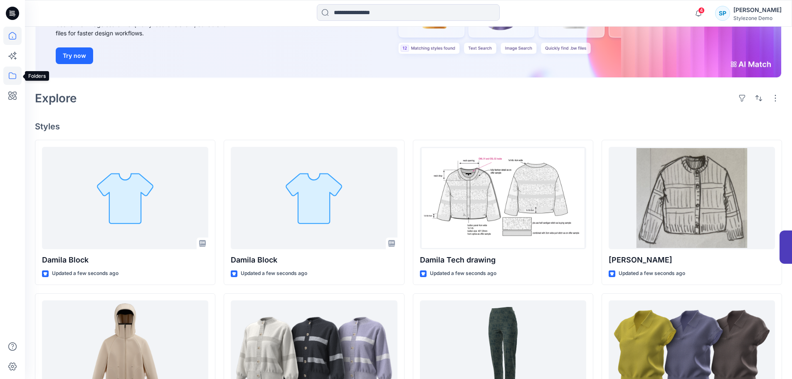
click at [9, 79] on icon at bounding box center [12, 76] width 18 height 18
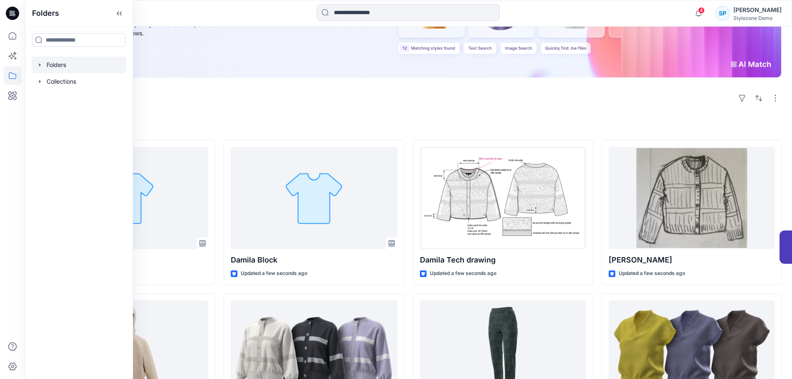
click at [57, 67] on div at bounding box center [79, 65] width 95 height 17
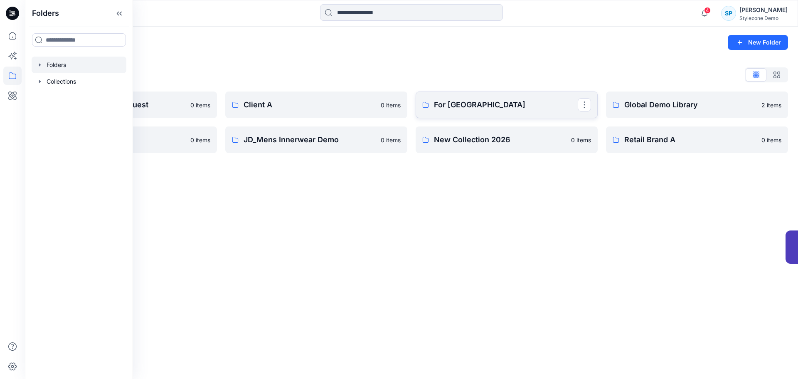
click at [487, 109] on p "For [GEOGRAPHIC_DATA]" at bounding box center [506, 105] width 144 height 12
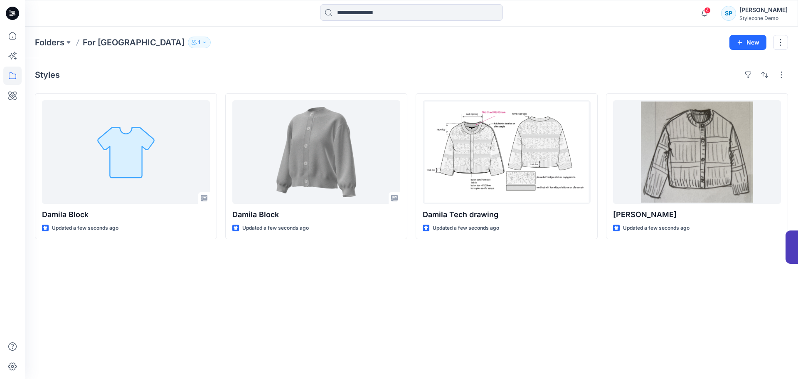
click at [202, 40] on icon "button" at bounding box center [204, 42] width 5 height 5
click at [268, 67] on icon "Manage Users" at bounding box center [269, 66] width 7 height 7
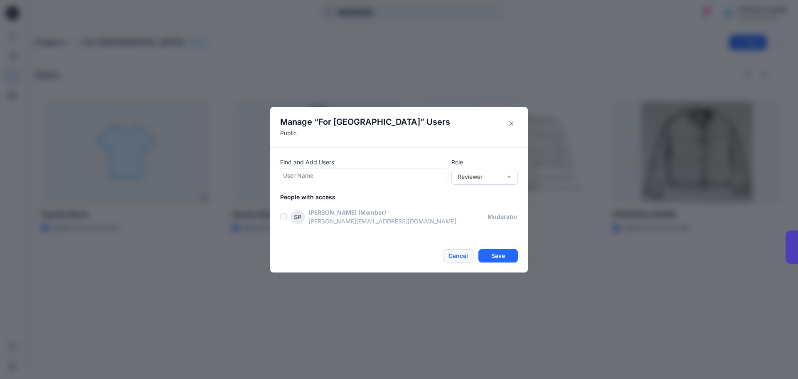
click at [466, 257] on button "Cancel" at bounding box center [458, 255] width 30 height 13
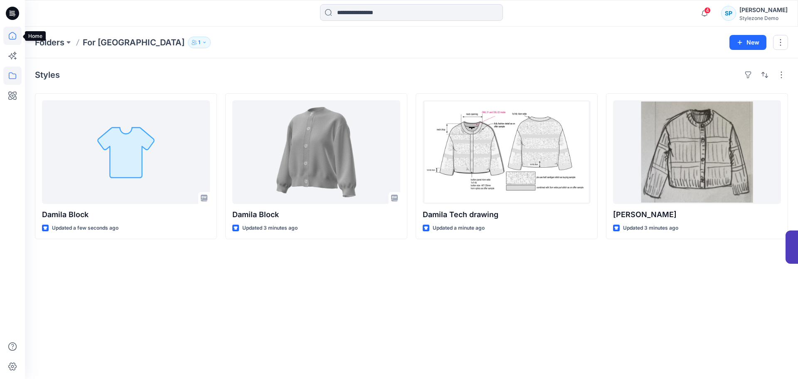
click at [16, 39] on icon at bounding box center [12, 35] width 7 height 7
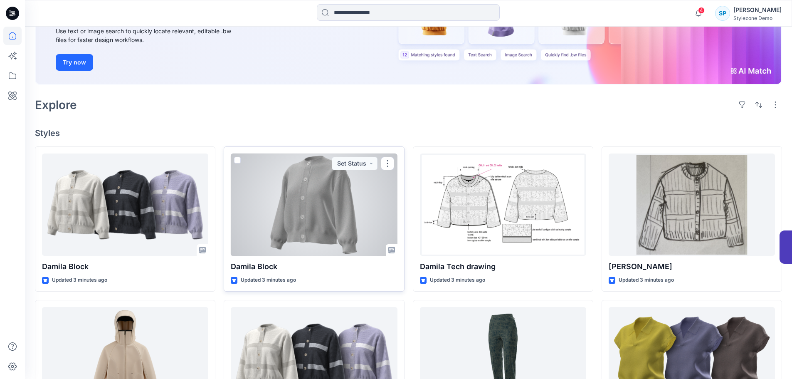
scroll to position [166, 0]
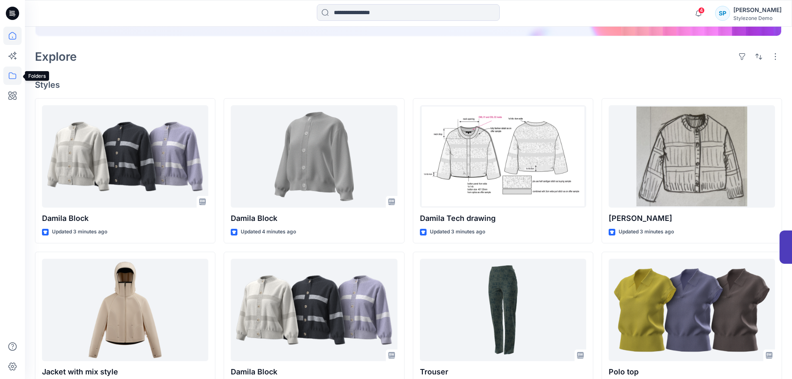
click at [13, 75] on icon at bounding box center [12, 76] width 18 height 18
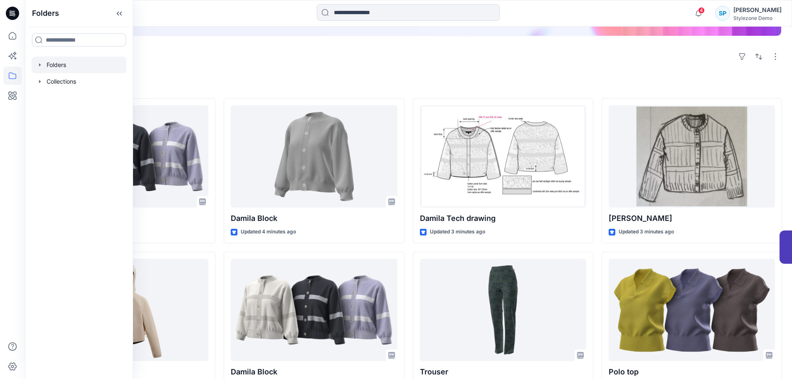
click at [55, 66] on div at bounding box center [79, 65] width 95 height 17
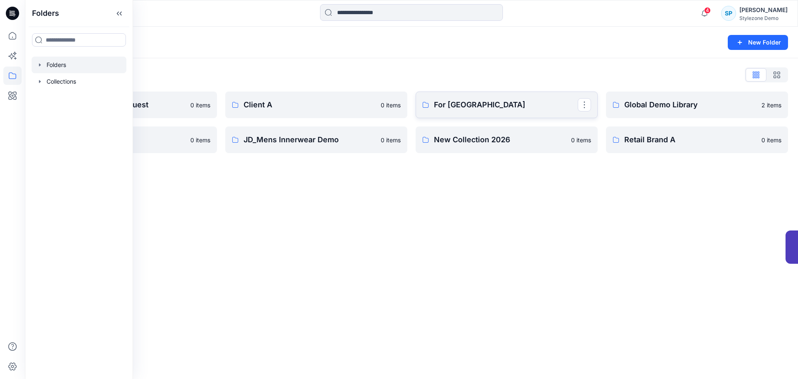
click at [514, 100] on p "For [GEOGRAPHIC_DATA]" at bounding box center [506, 105] width 144 height 12
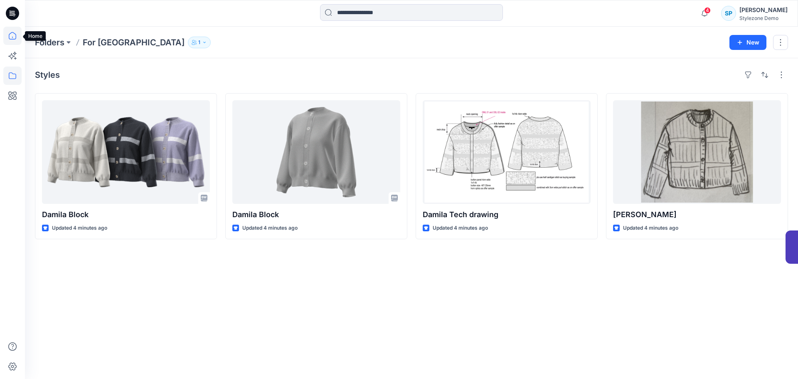
click at [17, 36] on icon at bounding box center [12, 36] width 18 height 18
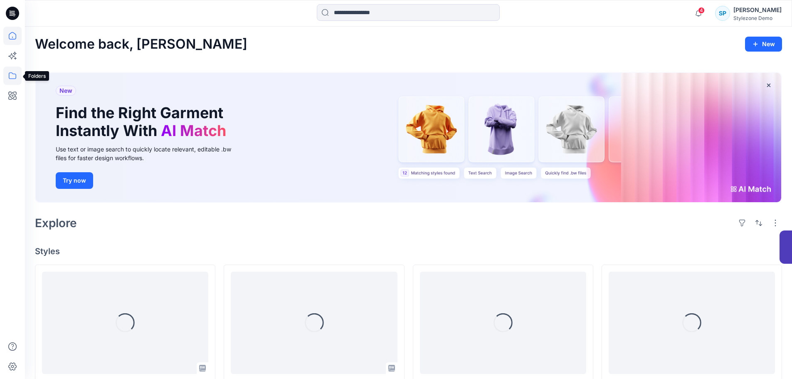
click at [16, 73] on icon at bounding box center [12, 76] width 18 height 18
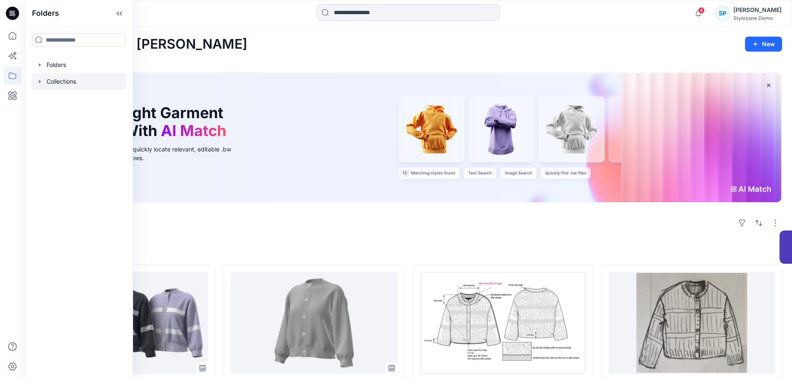
click at [79, 77] on div at bounding box center [79, 81] width 95 height 17
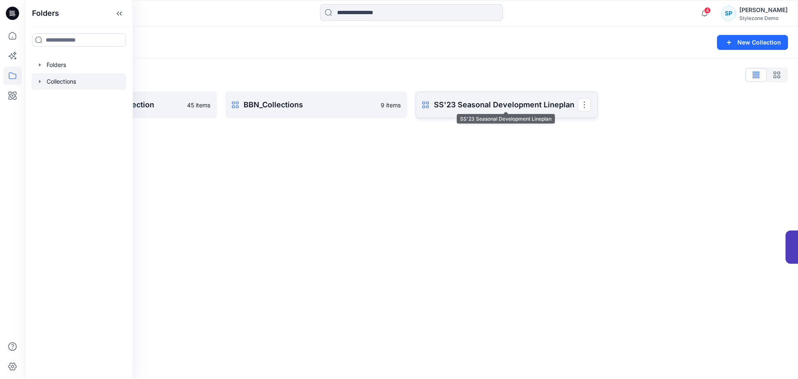
click at [478, 105] on p "SS'23 Seasonal Development Lineplan" at bounding box center [506, 105] width 144 height 12
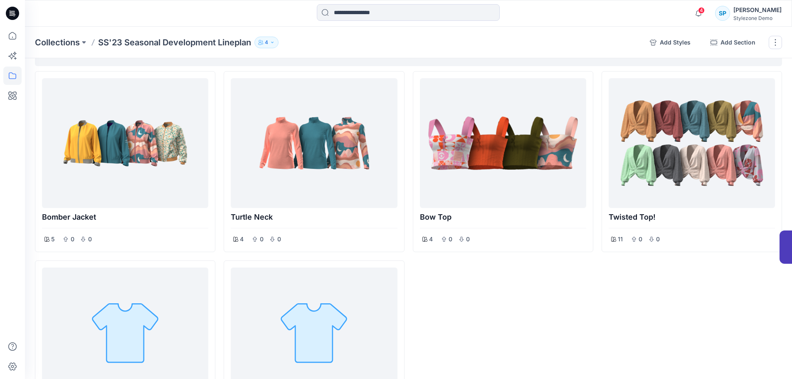
scroll to position [83, 0]
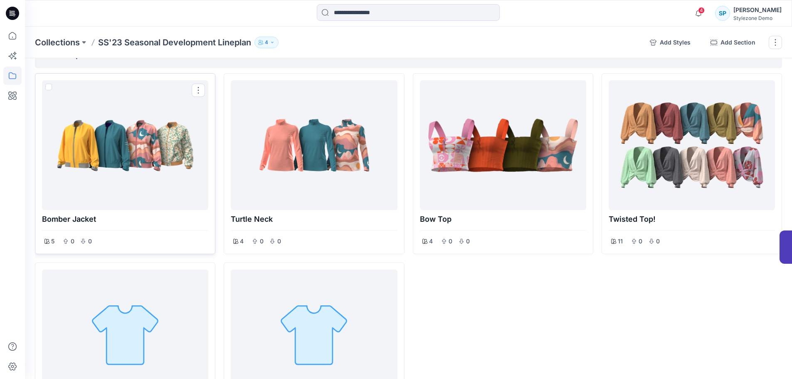
click at [120, 143] on div at bounding box center [125, 145] width 160 height 123
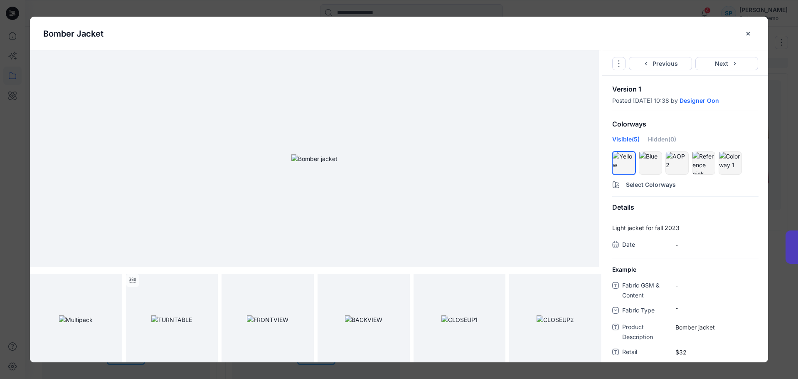
click at [13, 36] on div "Bomber jacket Go to Original Style Duplicate Original Style to... Previous Next…" at bounding box center [399, 189] width 798 height 379
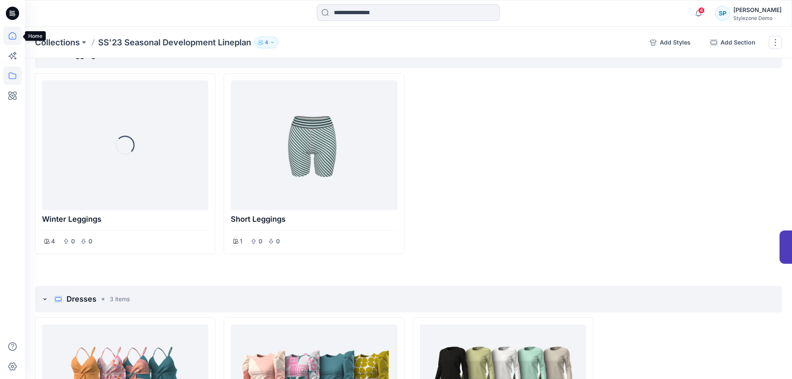
click at [13, 37] on icon at bounding box center [12, 36] width 18 height 18
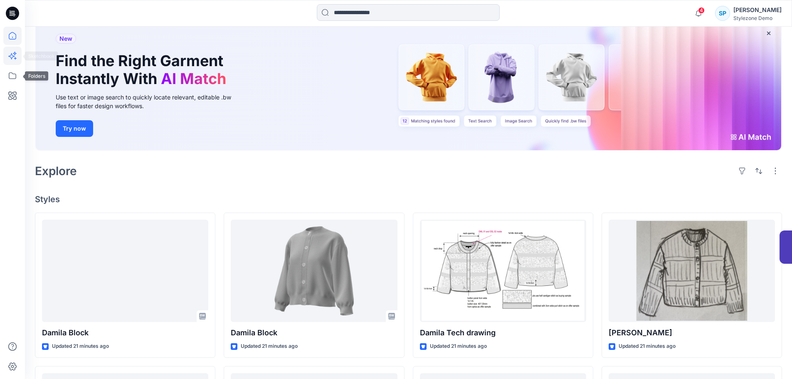
click at [12, 59] on icon at bounding box center [11, 56] width 6 height 6
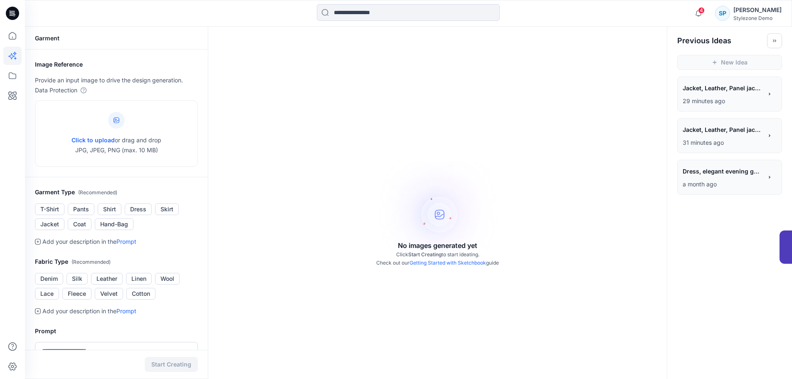
click at [722, 89] on span "Jacket, Leather, Panel jacket, beige contrast panels, contrast seams, cream / b…" at bounding box center [721, 88] width 79 height 12
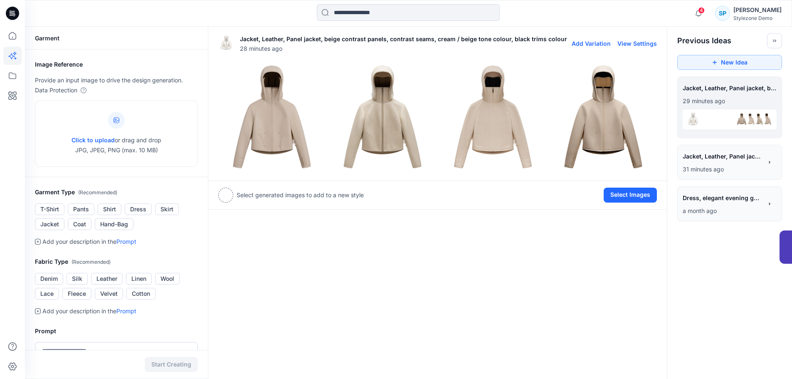
click at [266, 130] on img at bounding box center [272, 117] width 106 height 106
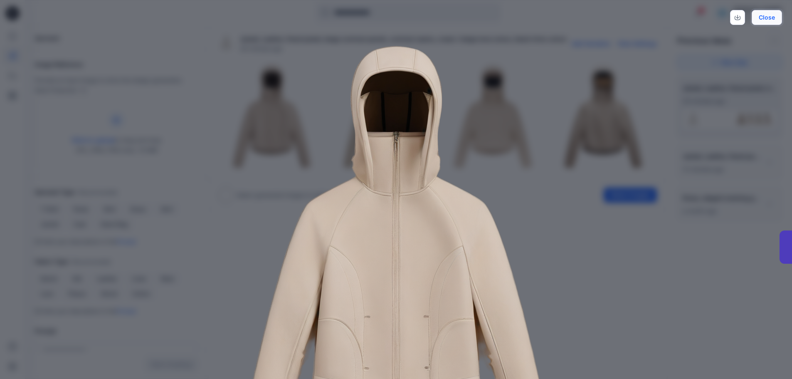
click at [765, 17] on button "Close" at bounding box center [766, 17] width 30 height 15
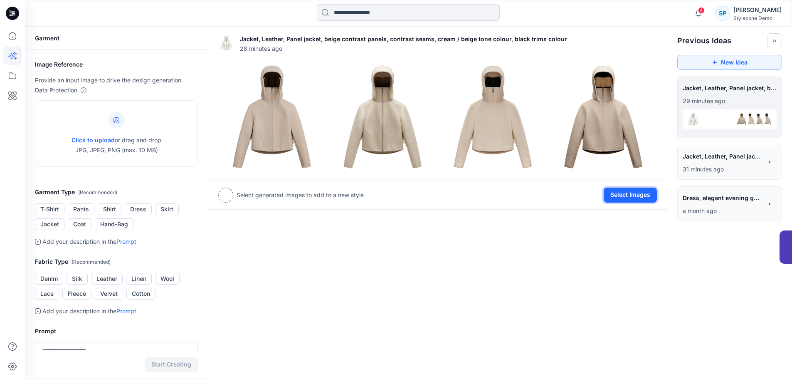
click at [645, 191] on button "Select Images" at bounding box center [629, 194] width 53 height 15
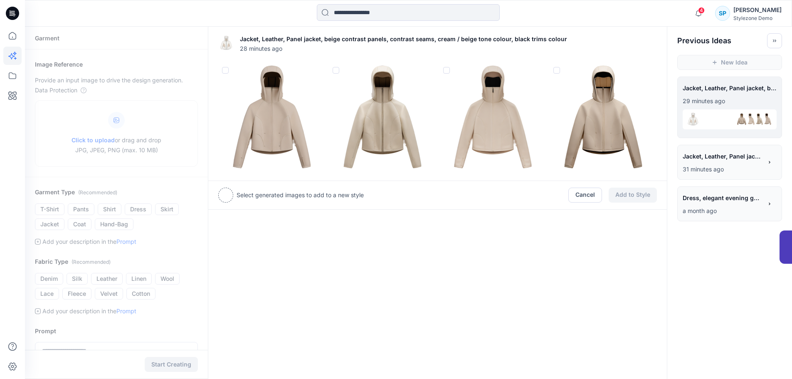
click at [226, 69] on span at bounding box center [225, 70] width 7 height 7
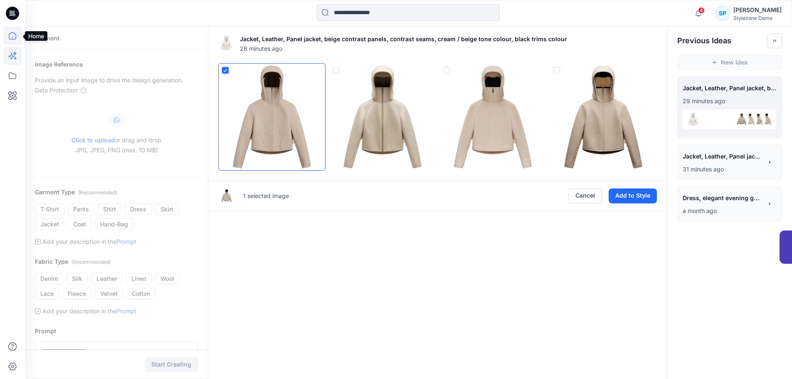
click at [15, 37] on icon at bounding box center [12, 36] width 18 height 18
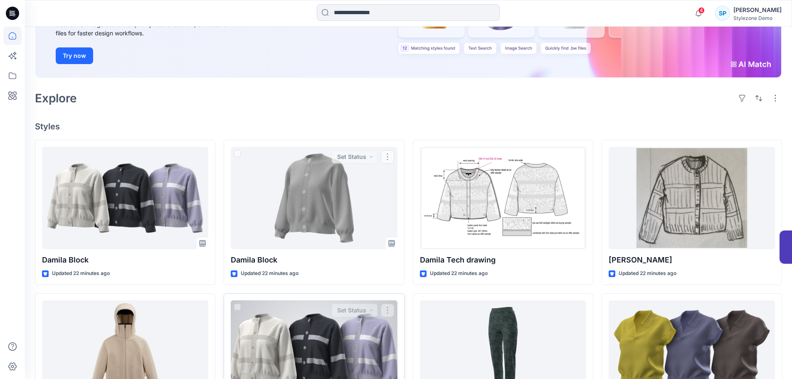
scroll to position [208, 0]
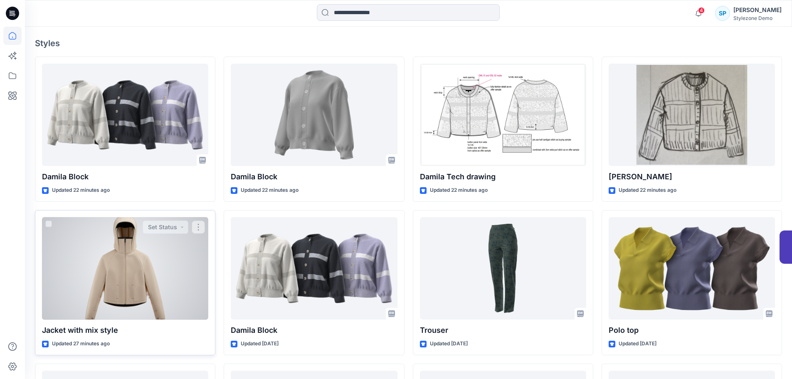
click at [175, 264] on div at bounding box center [125, 268] width 166 height 103
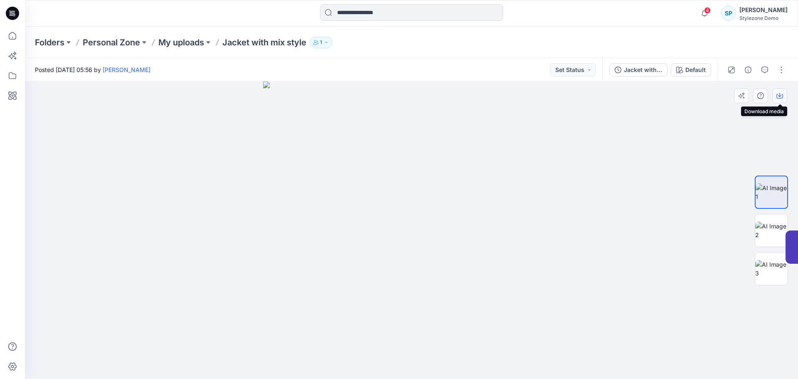
click at [783, 94] on button "button" at bounding box center [779, 95] width 15 height 15
click at [760, 69] on button "button" at bounding box center [764, 69] width 13 height 13
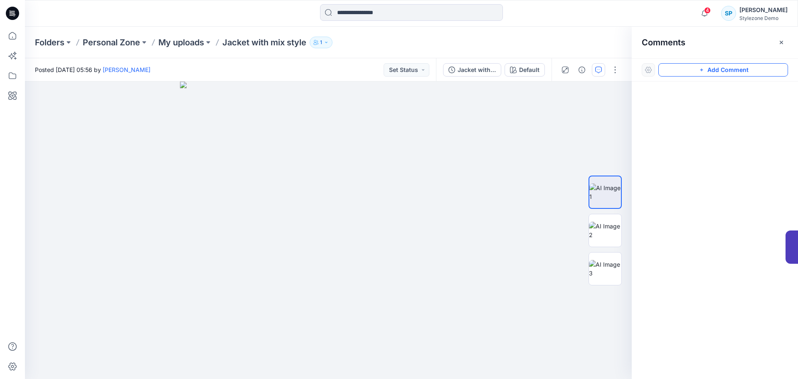
click at [681, 67] on button "Add Comment" at bounding box center [723, 69] width 130 height 13
click at [693, 71] on button "Click on the style to leave a comment" at bounding box center [723, 69] width 130 height 13
click at [692, 72] on button "Click on the style to leave a comment" at bounding box center [723, 69] width 130 height 13
click at [361, 264] on div "1" at bounding box center [328, 229] width 607 height 297
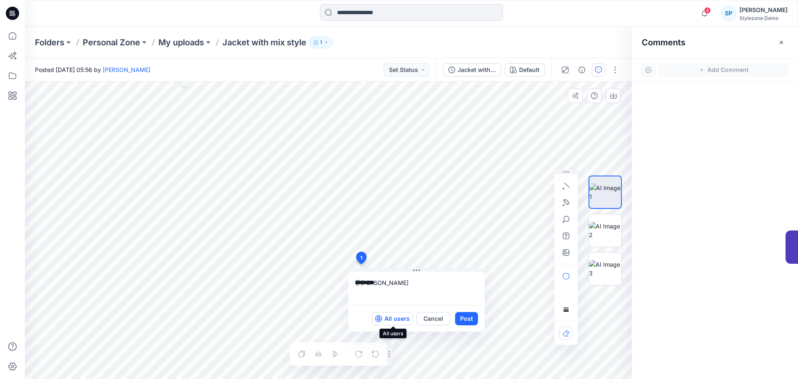
type textarea "********"
click at [382, 318] on icon "button" at bounding box center [378, 318] width 7 height 7
click at [383, 318] on p "Members only" at bounding box center [389, 318] width 41 height 10
click at [406, 317] on p "All users" at bounding box center [396, 318] width 25 height 10
click at [406, 317] on p "Members only" at bounding box center [389, 318] width 41 height 10
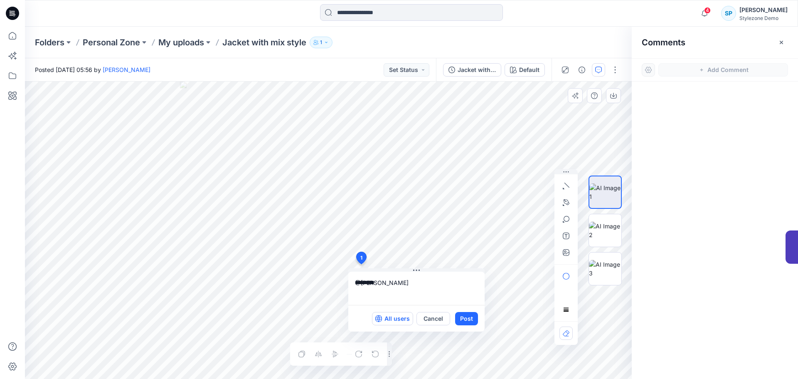
click at [406, 317] on p "All users" at bounding box center [396, 318] width 25 height 10
click at [406, 317] on p "Members only" at bounding box center [389, 318] width 41 height 10
click at [196, 39] on p "My uploads" at bounding box center [181, 43] width 46 height 12
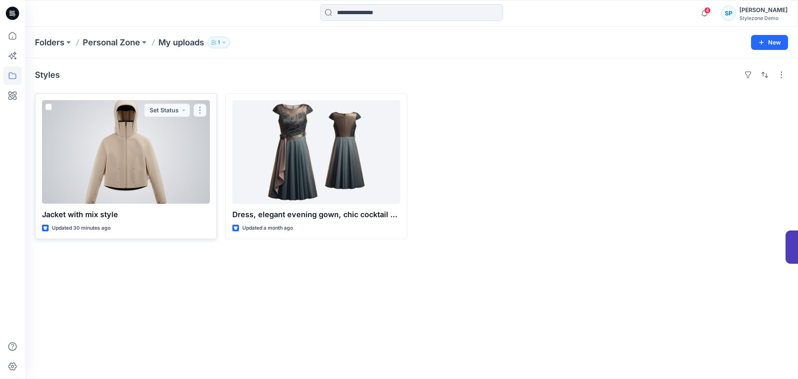
click at [203, 107] on button "button" at bounding box center [199, 109] width 13 height 13
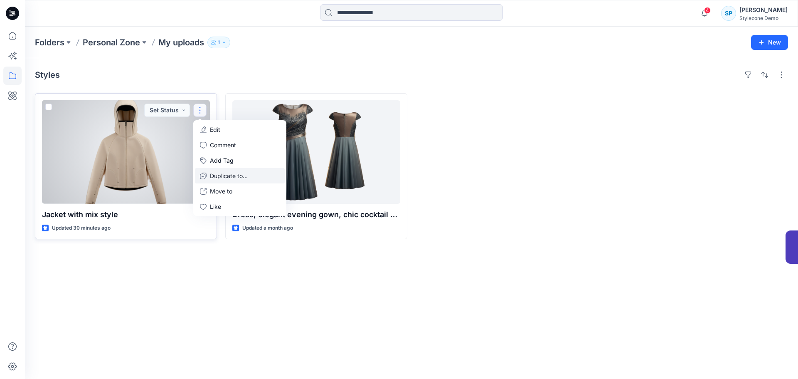
click at [233, 173] on p "Duplicate to..." at bounding box center [229, 175] width 38 height 9
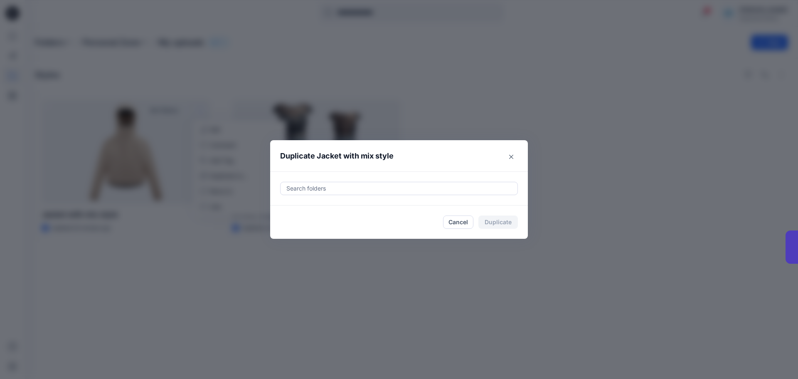
click at [329, 190] on div at bounding box center [399, 188] width 227 height 10
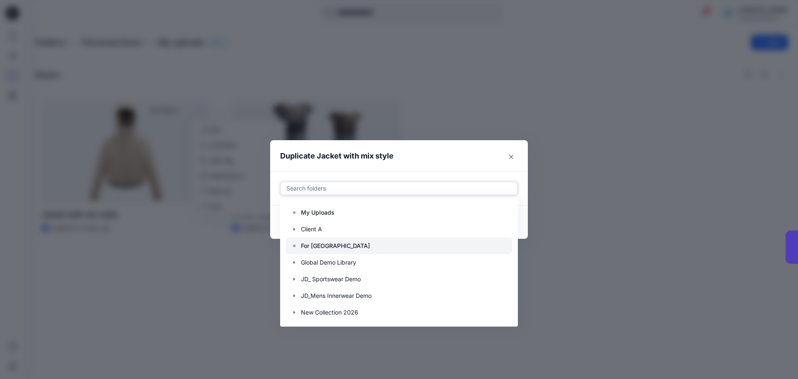
click at [317, 241] on p "For [GEOGRAPHIC_DATA]" at bounding box center [335, 246] width 69 height 10
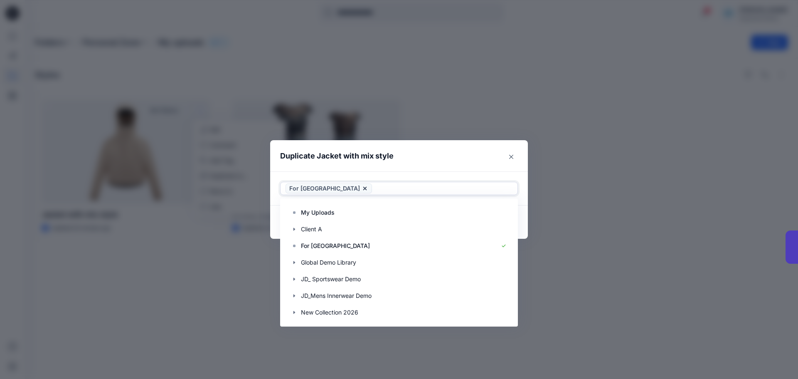
click at [544, 274] on div "Duplicate Jacket with mix style Use Up and Down to choose options, press Enter …" at bounding box center [399, 189] width 798 height 379
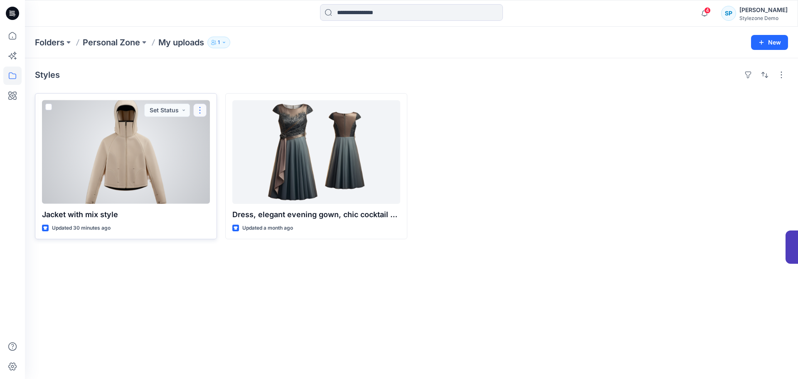
click at [194, 108] on button "button" at bounding box center [199, 109] width 13 height 13
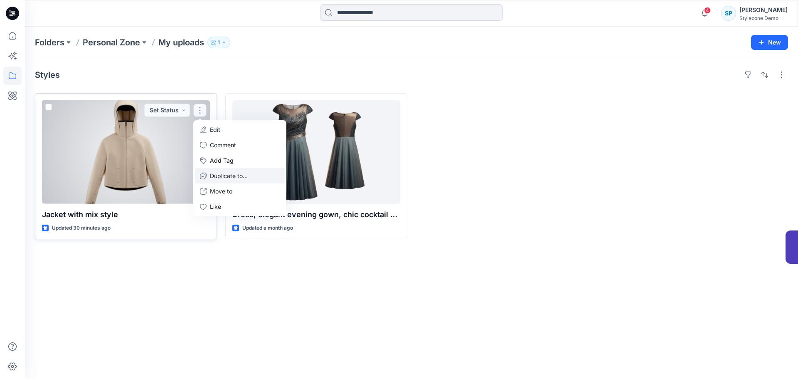
click at [218, 176] on p "Duplicate to..." at bounding box center [229, 175] width 38 height 9
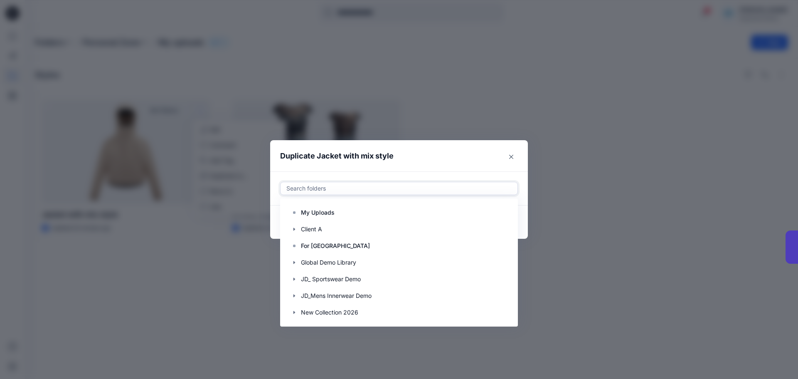
click at [497, 189] on div at bounding box center [399, 188] width 227 height 10
click at [351, 245] on div at bounding box center [399, 245] width 226 height 17
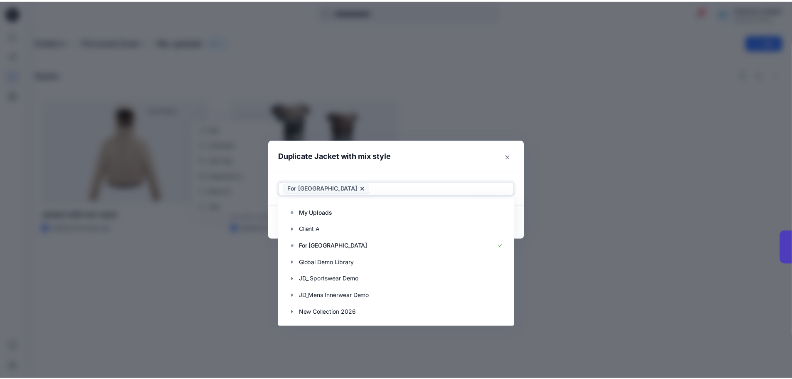
scroll to position [17, 0]
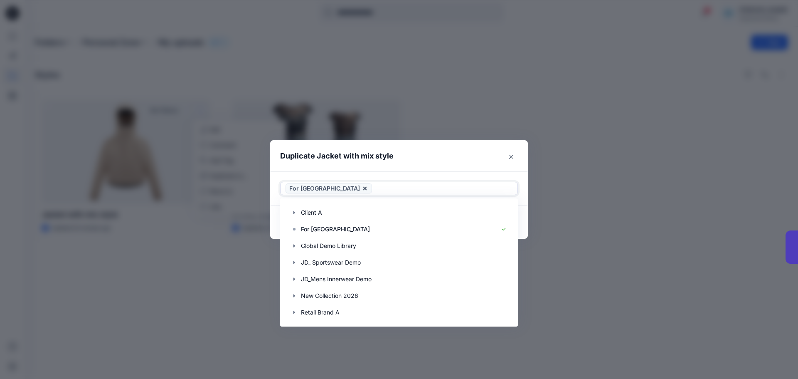
click at [487, 168] on header "Duplicate Jacket with mix style" at bounding box center [390, 156] width 241 height 32
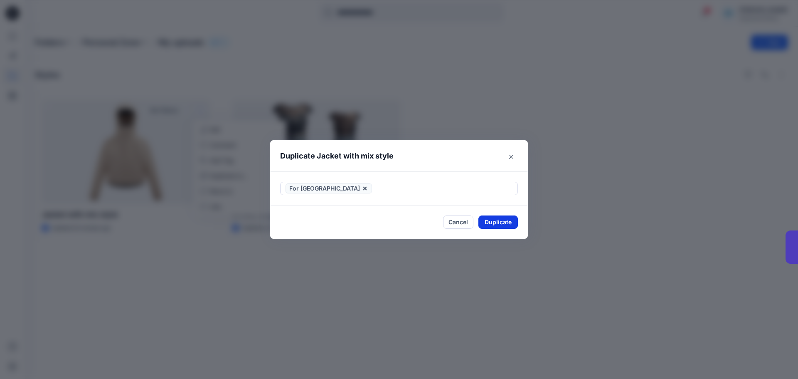
click at [509, 219] on button "Duplicate" at bounding box center [497, 221] width 39 height 13
click at [512, 157] on icon "Close" at bounding box center [511, 156] width 4 height 4
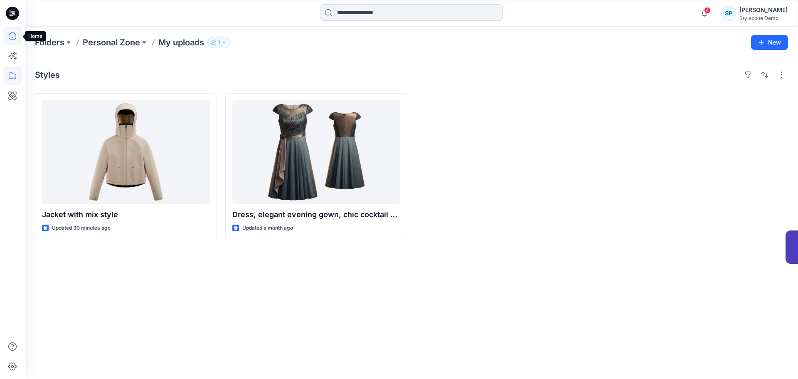
click at [14, 37] on icon at bounding box center [12, 36] width 18 height 18
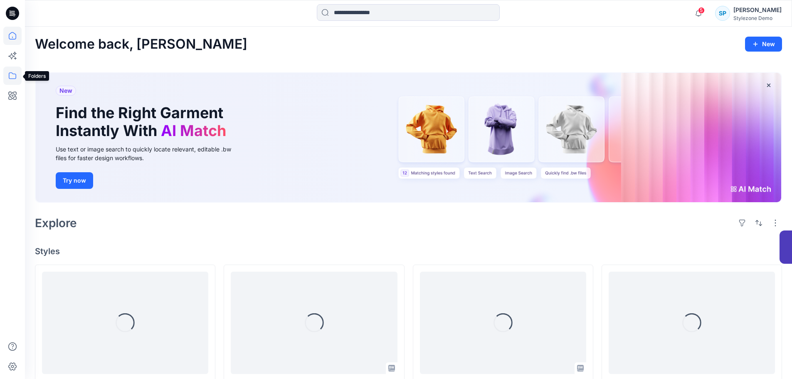
click at [12, 77] on icon at bounding box center [12, 76] width 18 height 18
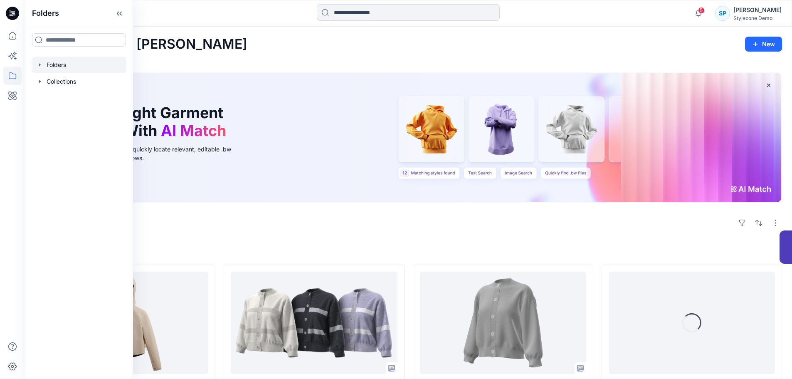
click at [67, 65] on div at bounding box center [79, 65] width 95 height 17
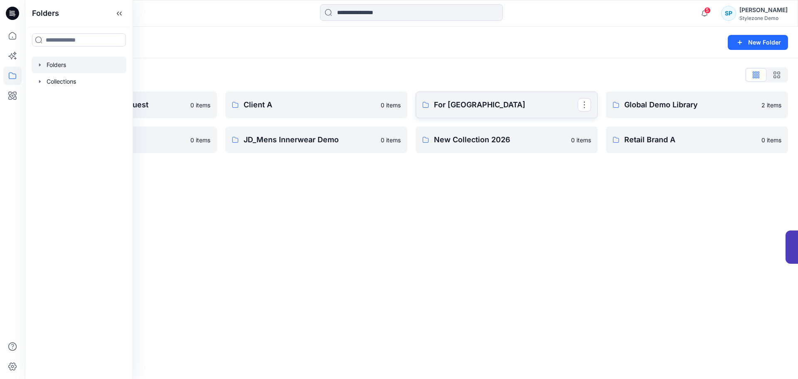
click at [501, 105] on p "For [GEOGRAPHIC_DATA]" at bounding box center [506, 105] width 144 height 12
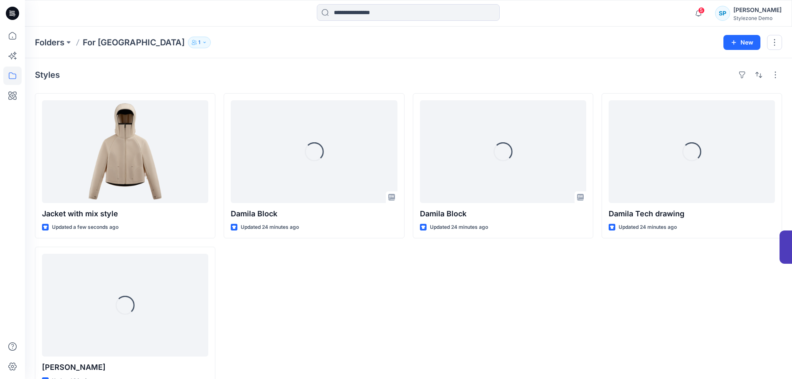
click at [198, 44] on p "1" at bounding box center [199, 42] width 2 height 9
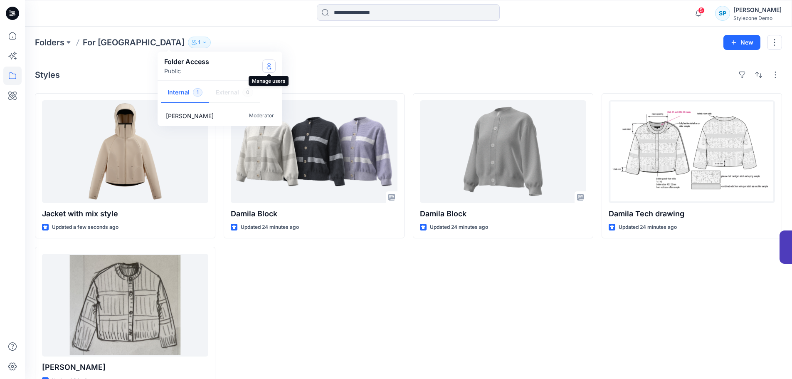
click at [268, 66] on icon "Manage Users" at bounding box center [269, 67] width 4 height 3
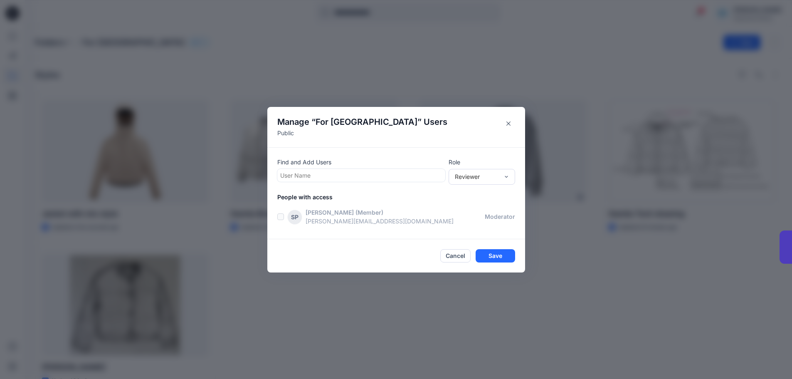
click at [340, 173] on div at bounding box center [361, 175] width 162 height 10
type input "*******"
click at [344, 213] on p "[PERSON_NAME]" at bounding box center [320, 214] width 48 height 11
click at [480, 177] on div "Reviewer" at bounding box center [477, 176] width 44 height 9
click at [484, 208] on div "Contributor" at bounding box center [481, 207] width 63 height 15
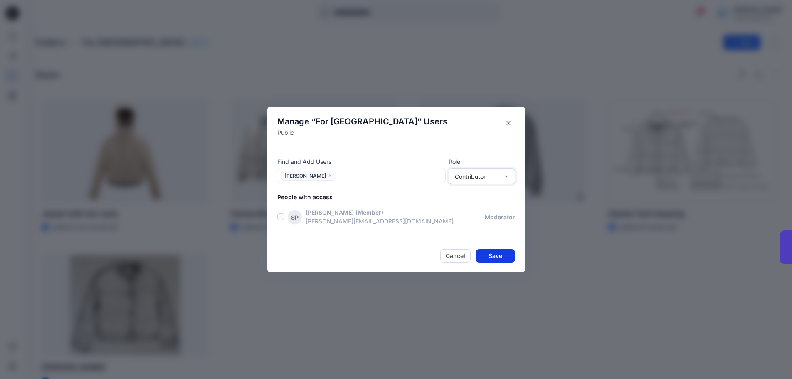
click at [502, 258] on button "Save" at bounding box center [494, 255] width 39 height 13
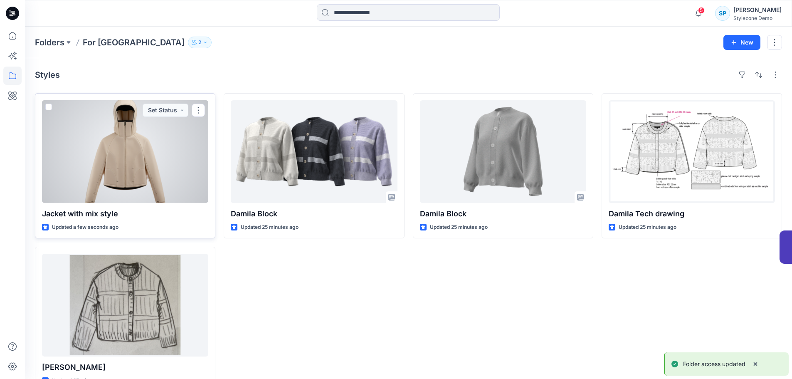
click at [136, 154] on div at bounding box center [125, 151] width 166 height 103
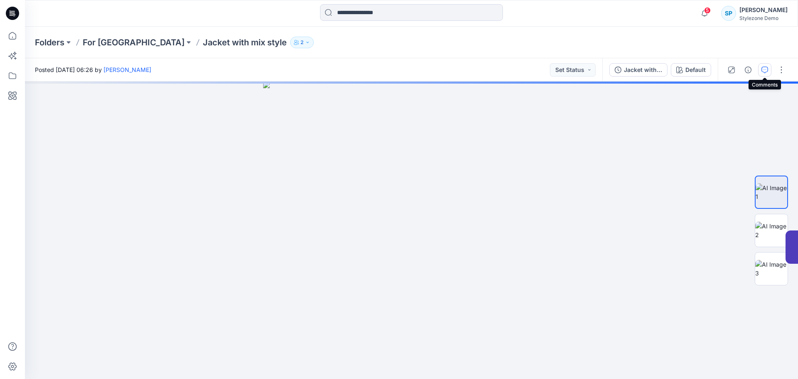
click at [764, 69] on icon "button" at bounding box center [765, 69] width 3 height 0
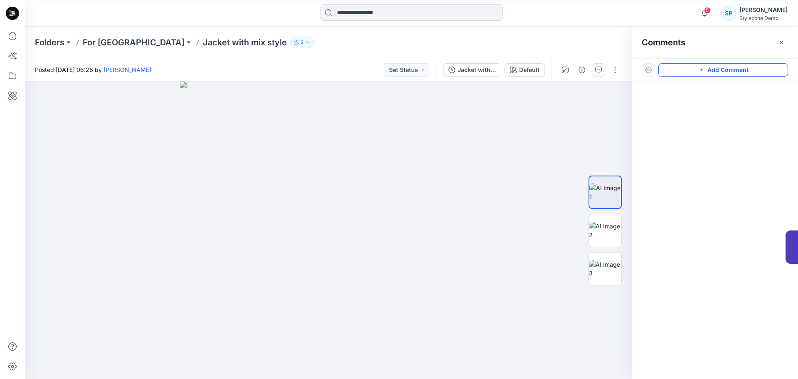
click at [697, 73] on button "Add Comment" at bounding box center [723, 69] width 130 height 13
click at [369, 270] on div "1" at bounding box center [328, 229] width 607 height 297
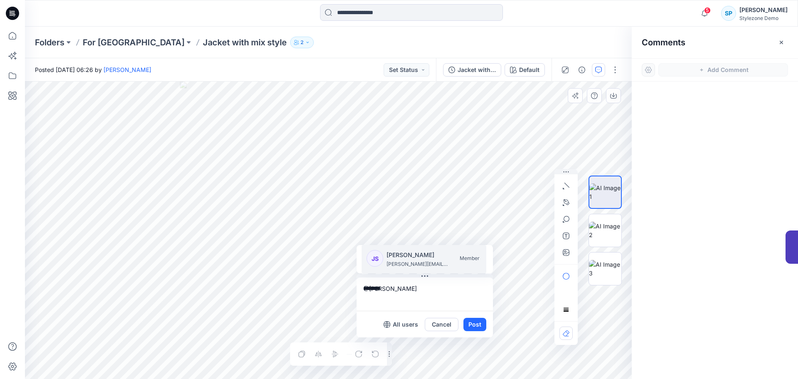
click at [413, 261] on p "[PERSON_NAME][EMAIL_ADDRESS][DOMAIN_NAME]" at bounding box center [418, 264] width 62 height 8
type textarea "**********"
click at [476, 322] on button "Post" at bounding box center [474, 324] width 23 height 13
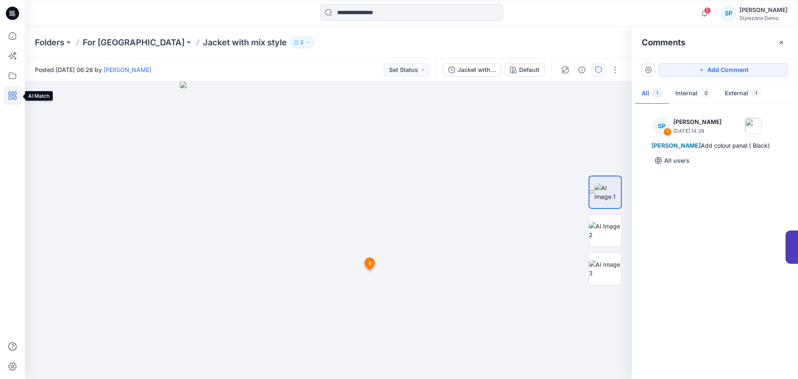
click at [15, 99] on icon at bounding box center [12, 95] width 18 height 18
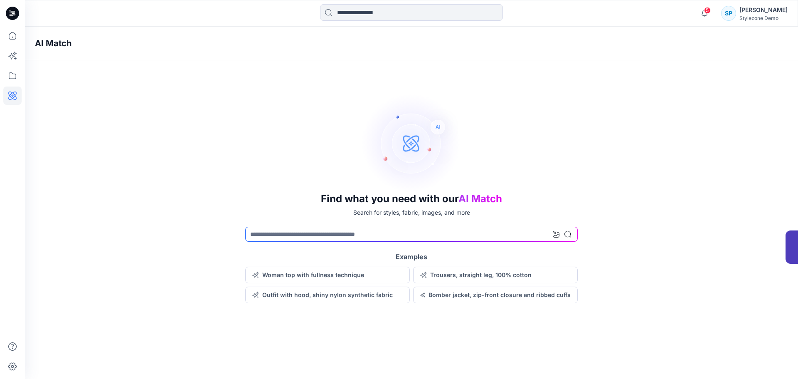
click at [560, 234] on div at bounding box center [562, 234] width 18 height 15
click at [556, 235] on icon at bounding box center [556, 234] width 7 height 7
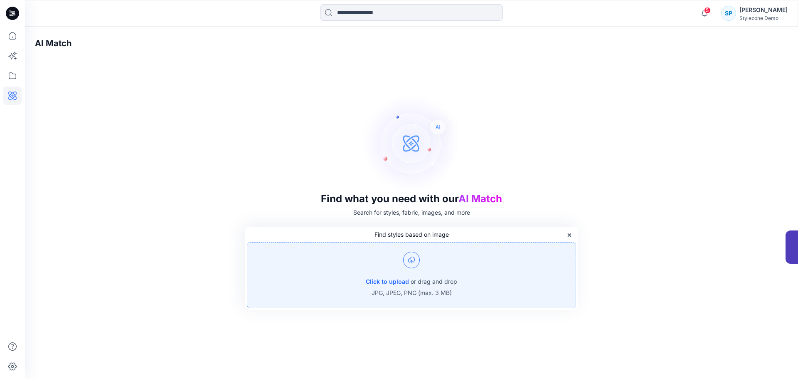
click at [412, 262] on img at bounding box center [411, 259] width 17 height 17
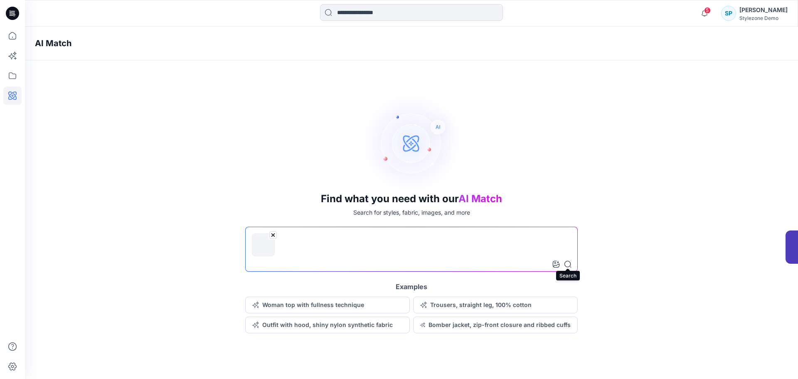
click at [567, 264] on icon at bounding box center [567, 264] width 7 height 7
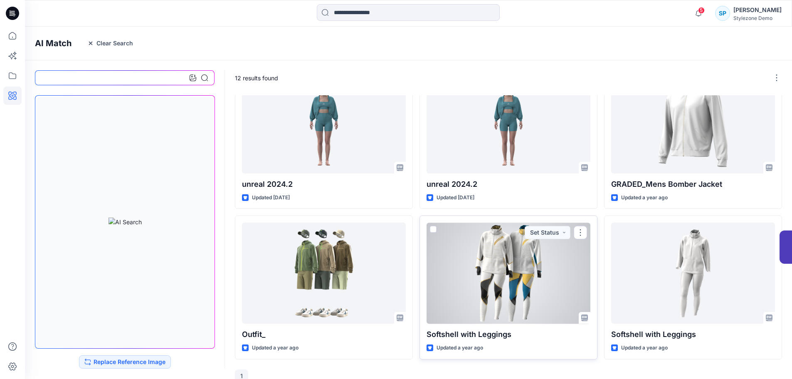
scroll to position [344, 0]
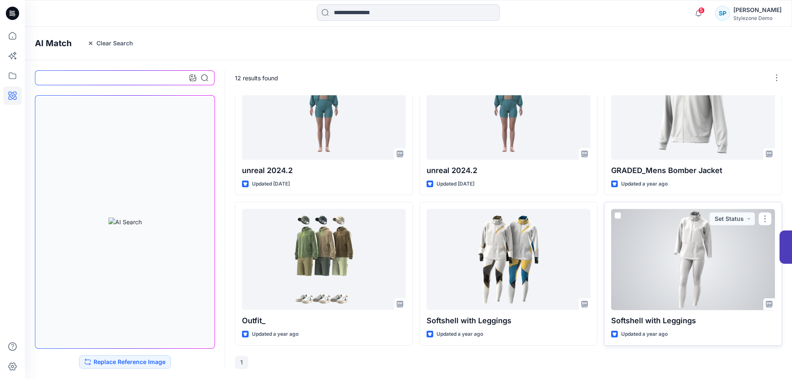
click at [691, 271] on div at bounding box center [693, 259] width 164 height 101
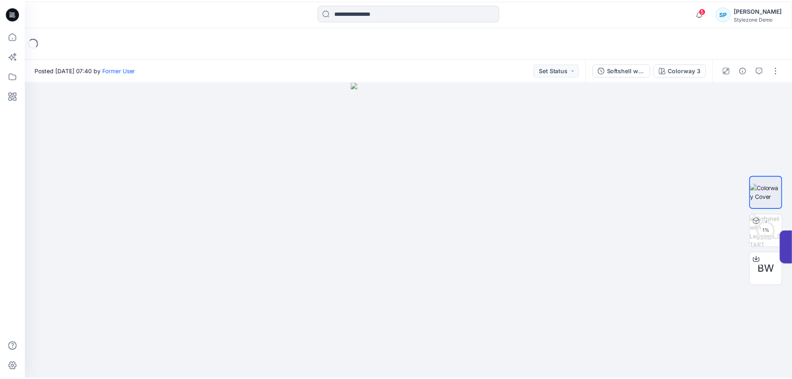
scroll to position [344, 0]
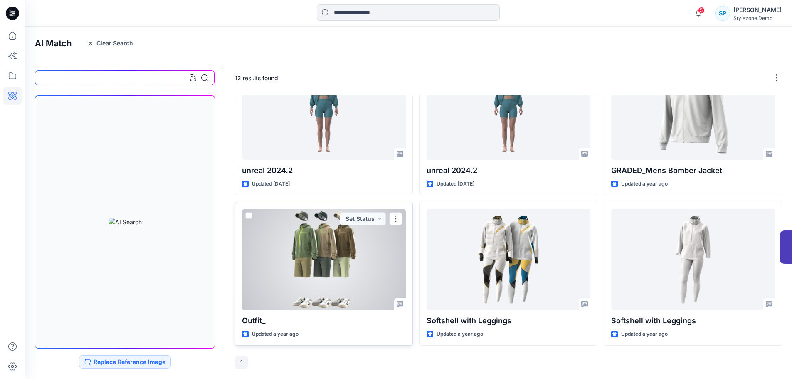
click at [328, 243] on div at bounding box center [324, 259] width 164 height 101
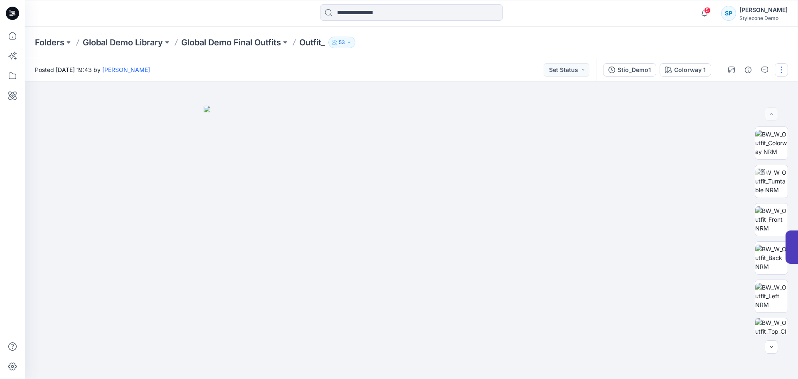
click at [784, 70] on button "button" at bounding box center [781, 69] width 13 height 13
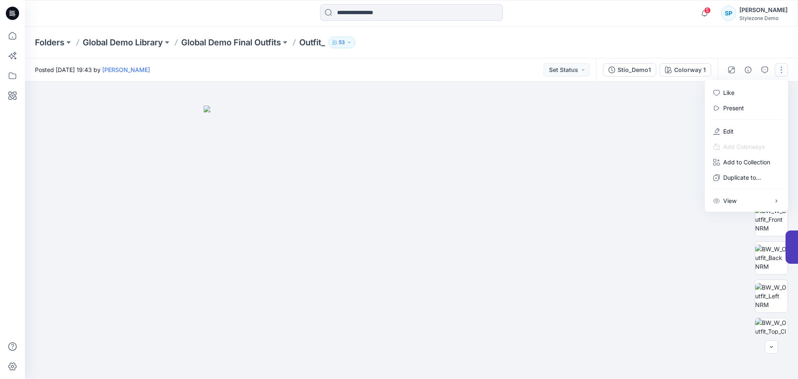
click at [643, 148] on div at bounding box center [411, 229] width 773 height 297
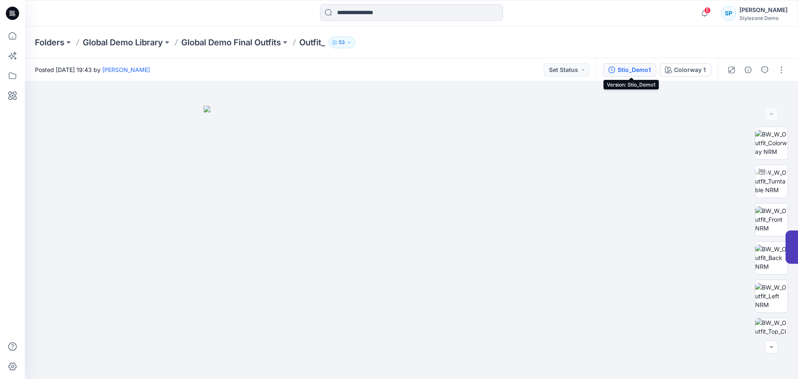
click at [643, 70] on div "Stio_Demo1" at bounding box center [634, 69] width 33 height 9
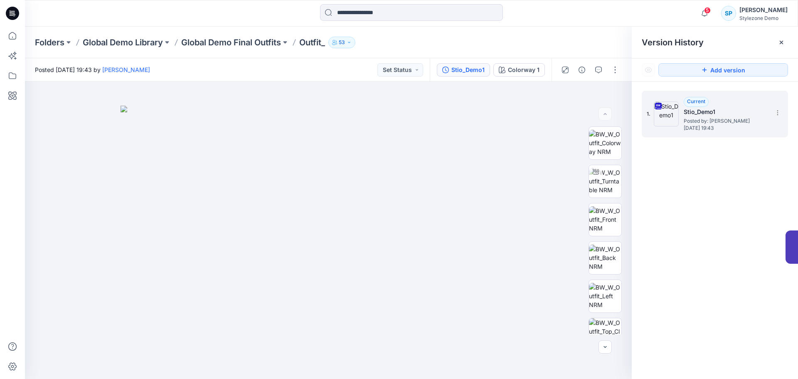
click at [712, 112] on h5 "Stio_Demo1" at bounding box center [725, 112] width 83 height 10
click at [666, 110] on img at bounding box center [666, 113] width 25 height 25
click at [779, 113] on icon at bounding box center [777, 112] width 7 height 7
click at [751, 127] on span "Download Source BW File" at bounding box center [736, 129] width 70 height 10
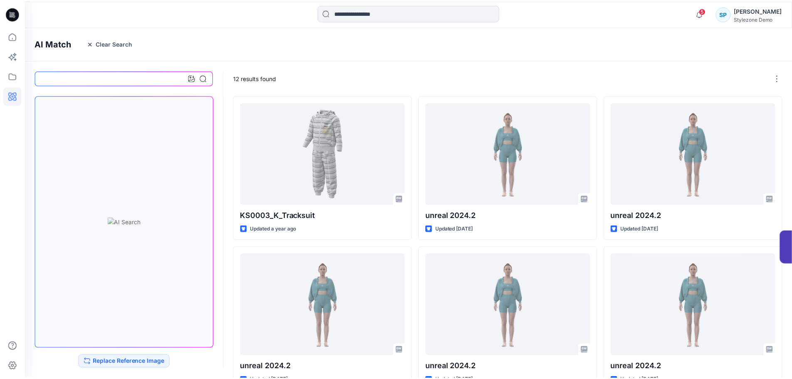
scroll to position [344, 0]
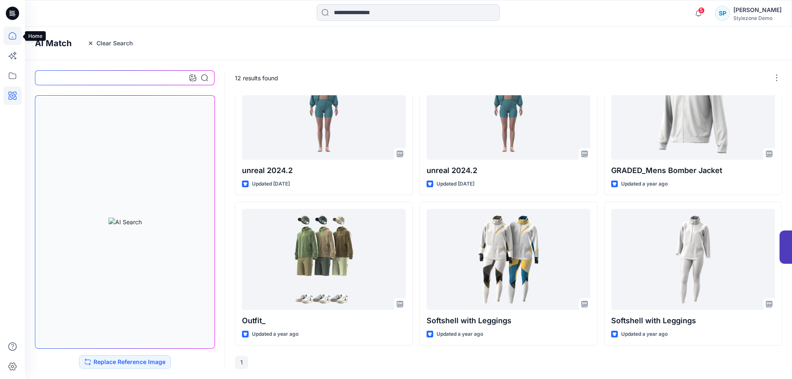
click at [17, 38] on icon at bounding box center [12, 36] width 18 height 18
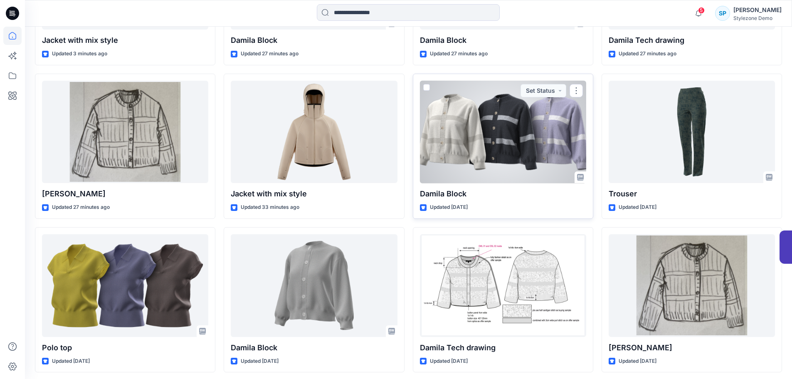
click at [468, 176] on div at bounding box center [503, 132] width 166 height 103
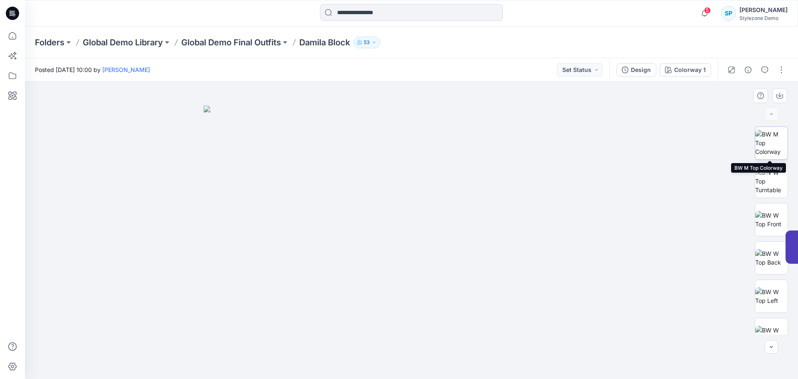
click at [771, 153] on img at bounding box center [771, 143] width 32 height 26
click at [17, 38] on icon at bounding box center [12, 36] width 18 height 18
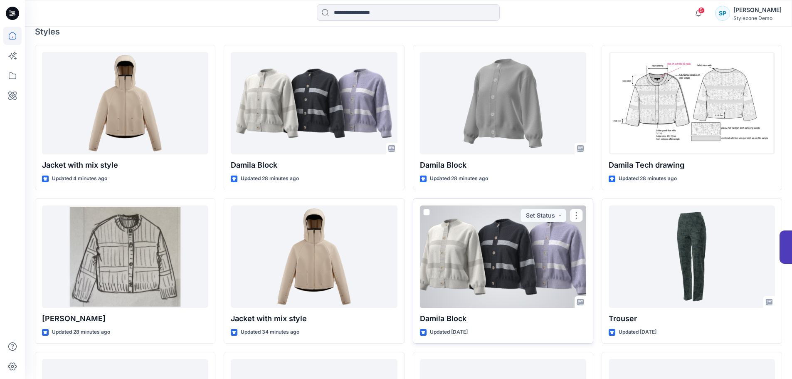
scroll to position [170, 0]
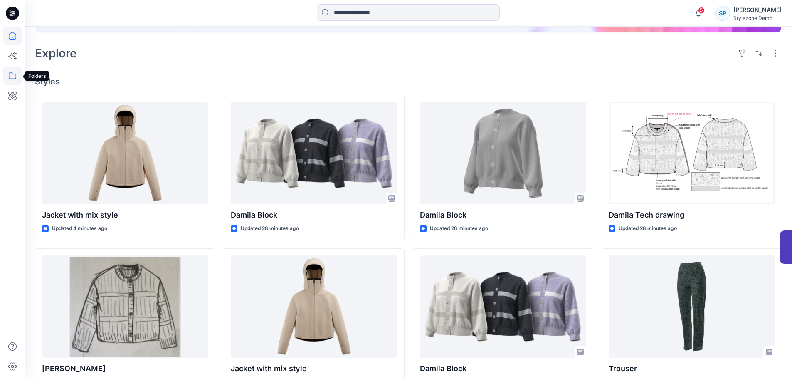
click at [12, 75] on icon at bounding box center [12, 76] width 18 height 18
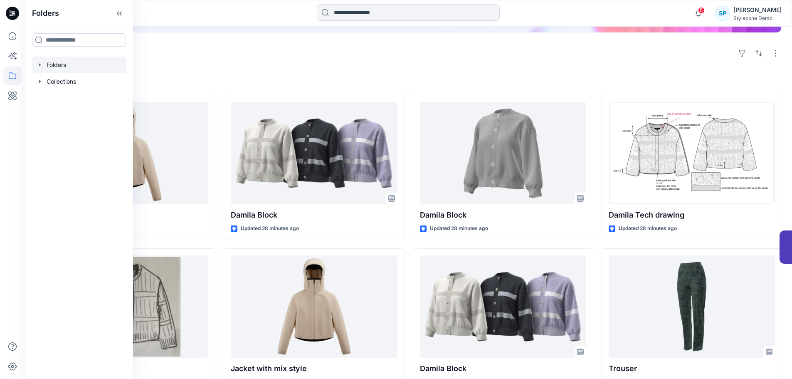
click at [74, 63] on div at bounding box center [79, 65] width 95 height 17
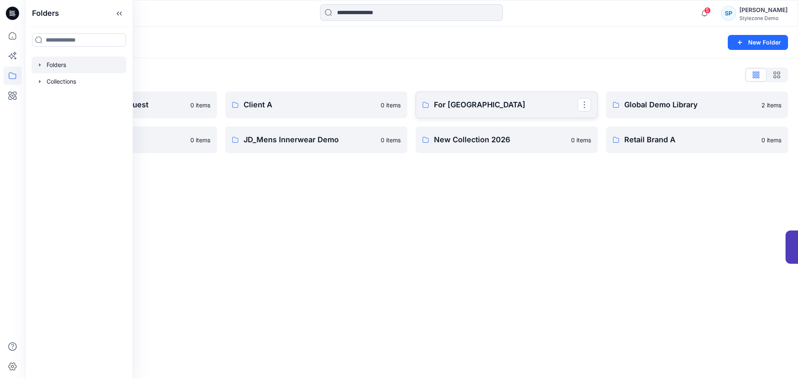
click at [451, 107] on p "For [GEOGRAPHIC_DATA]" at bounding box center [506, 105] width 144 height 12
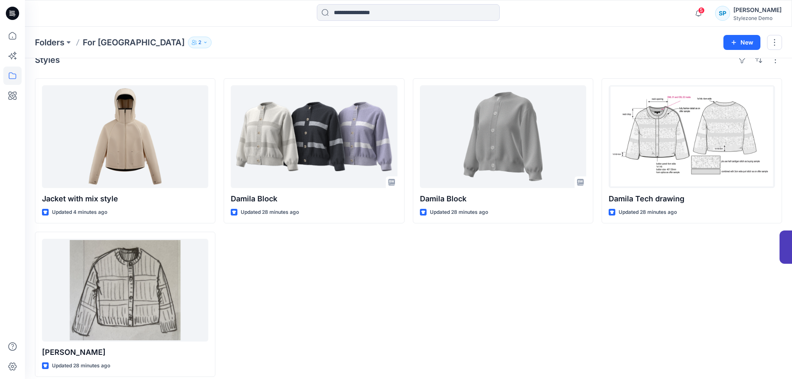
scroll to position [23, 0]
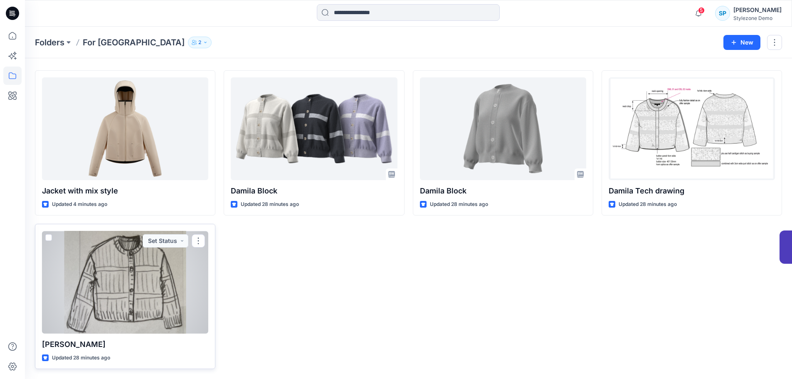
click at [188, 296] on div at bounding box center [125, 282] width 166 height 103
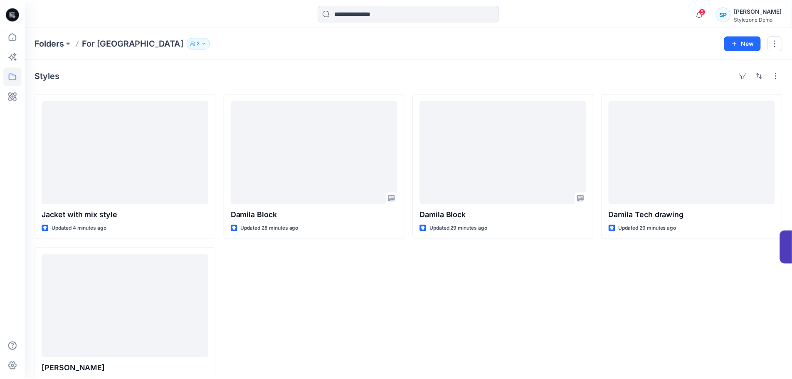
scroll to position [23, 0]
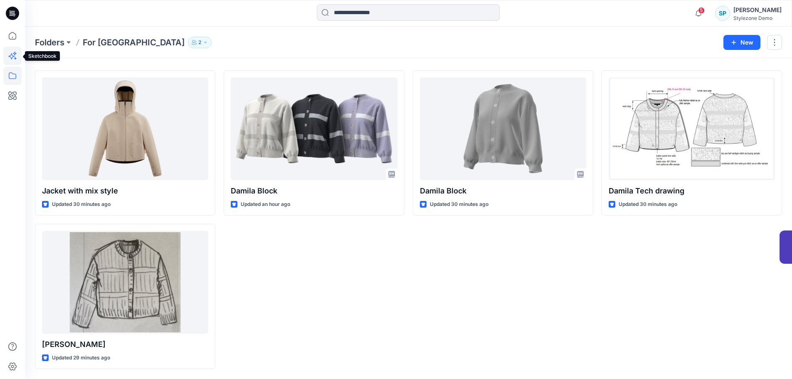
click at [10, 55] on icon at bounding box center [12, 56] width 18 height 18
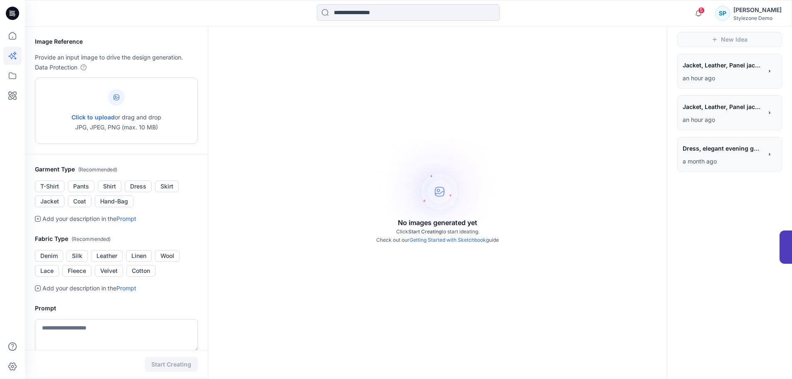
click at [116, 96] on icon at bounding box center [116, 97] width 2 height 2
type input "**********"
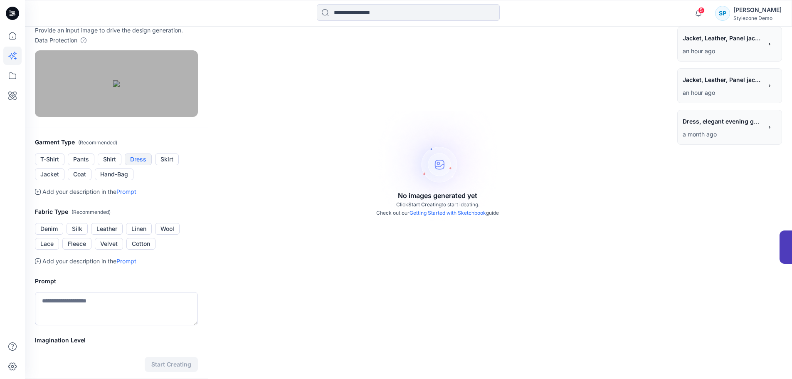
scroll to position [64, 0]
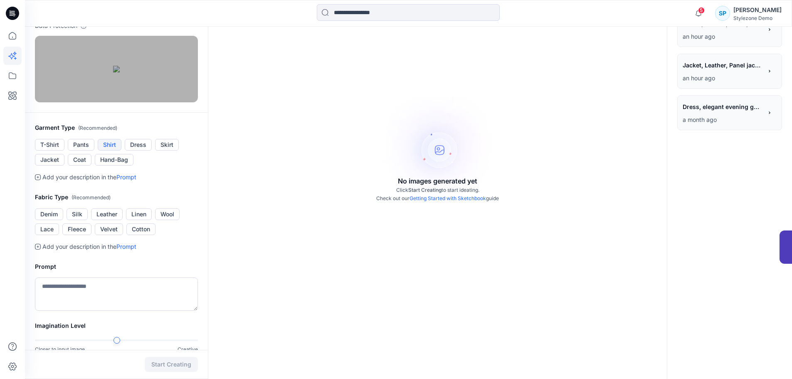
click at [114, 150] on button "Shirt" at bounding box center [110, 145] width 24 height 12
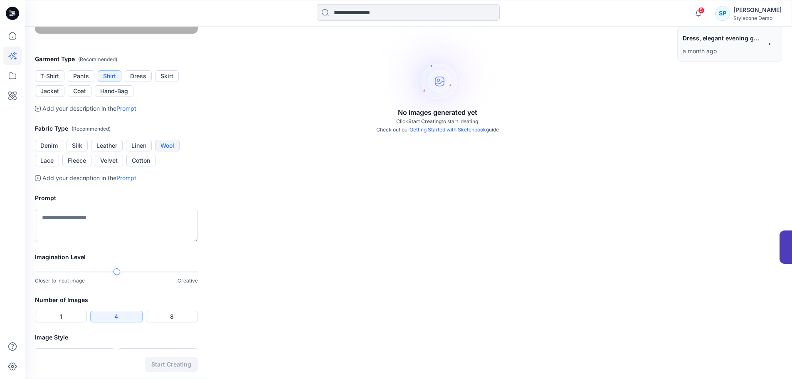
scroll to position [148, 0]
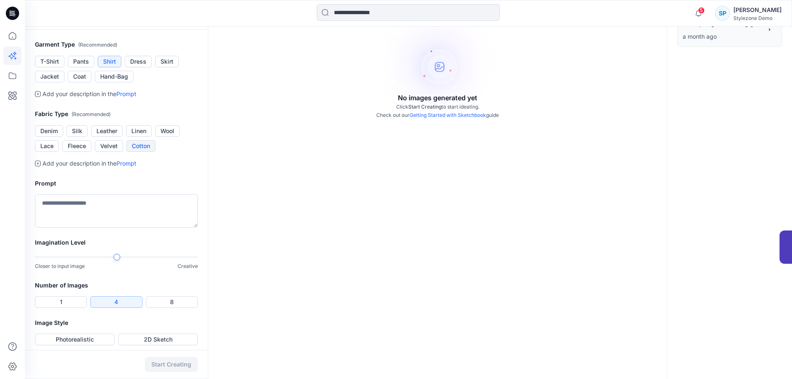
click at [144, 152] on button "Cotton" at bounding box center [140, 146] width 29 height 12
click at [138, 137] on button "Linen" at bounding box center [139, 131] width 26 height 12
click at [145, 152] on button "Cotton" at bounding box center [140, 146] width 29 height 12
click at [152, 227] on textarea at bounding box center [116, 210] width 163 height 33
click at [71, 227] on textarea "**********" at bounding box center [116, 210] width 163 height 33
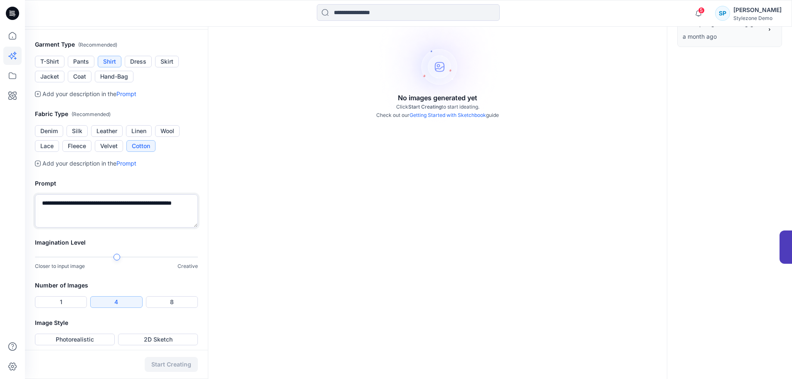
scroll to position [231, 0]
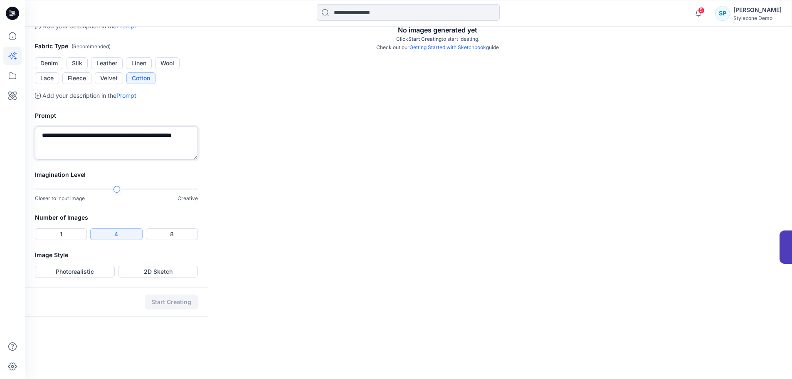
click at [172, 190] on div at bounding box center [156, 189] width 81 height 2
type textarea "**********"
click at [126, 240] on button "4" at bounding box center [116, 234] width 52 height 12
click at [98, 277] on button "Photorealistic" at bounding box center [75, 272] width 80 height 12
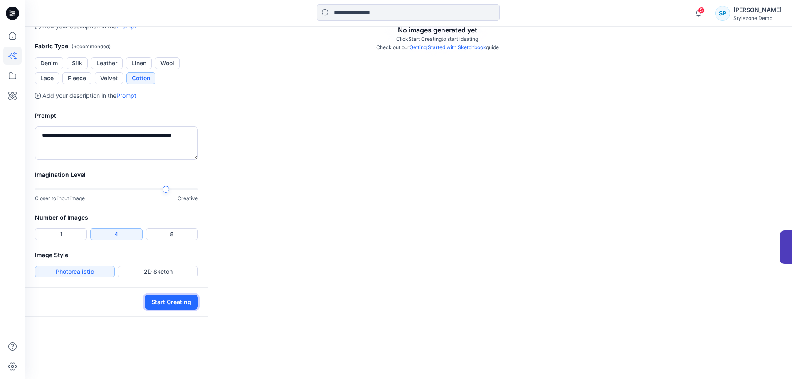
click at [165, 309] on button "Start Creating" at bounding box center [171, 301] width 53 height 15
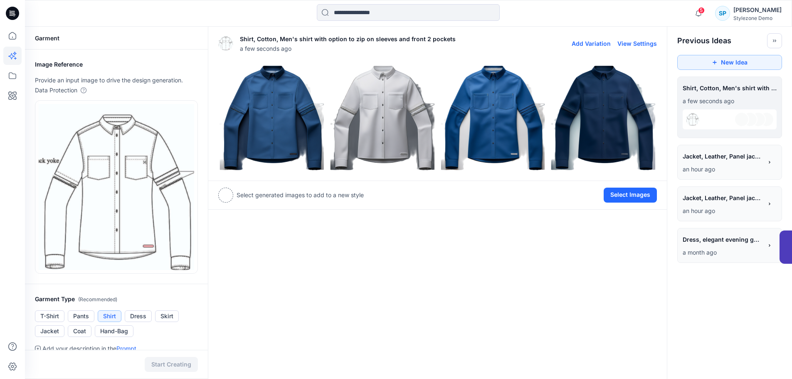
click at [275, 145] on img at bounding box center [272, 117] width 106 height 106
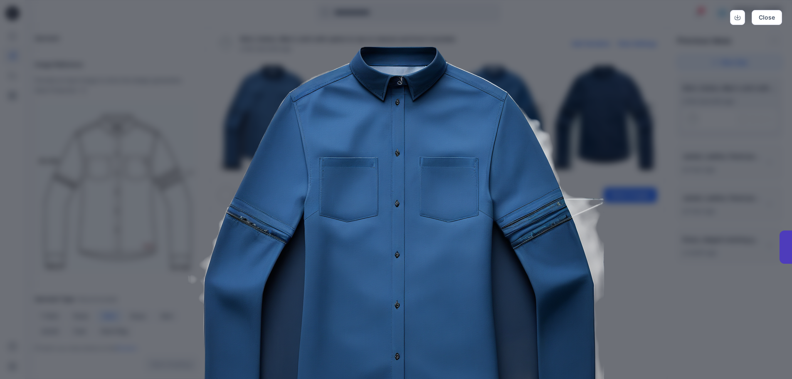
click at [623, 143] on div "Close" at bounding box center [396, 189] width 792 height 379
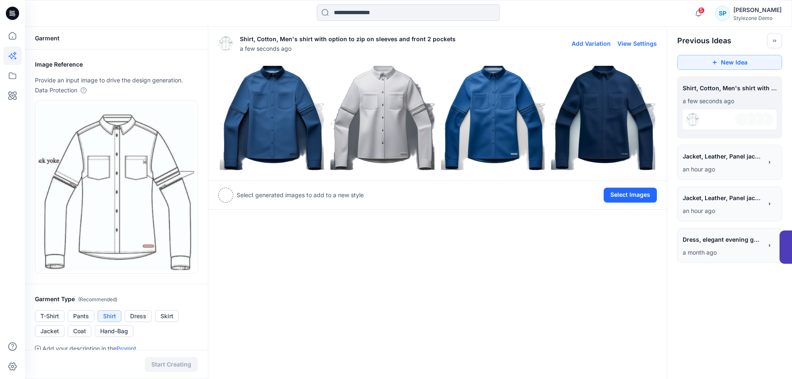
click at [386, 127] on img at bounding box center [382, 117] width 106 height 106
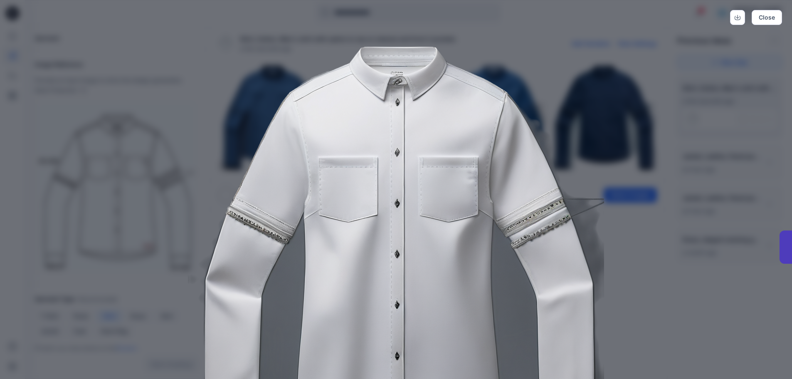
click at [385, 129] on img at bounding box center [396, 251] width 426 height 426
click at [485, 49] on img at bounding box center [396, 251] width 426 height 426
click at [769, 20] on button "Close" at bounding box center [766, 17] width 30 height 15
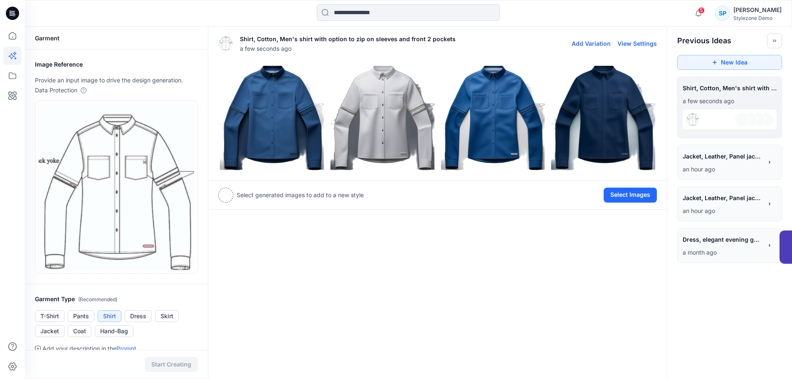
click at [497, 109] on img at bounding box center [493, 117] width 106 height 106
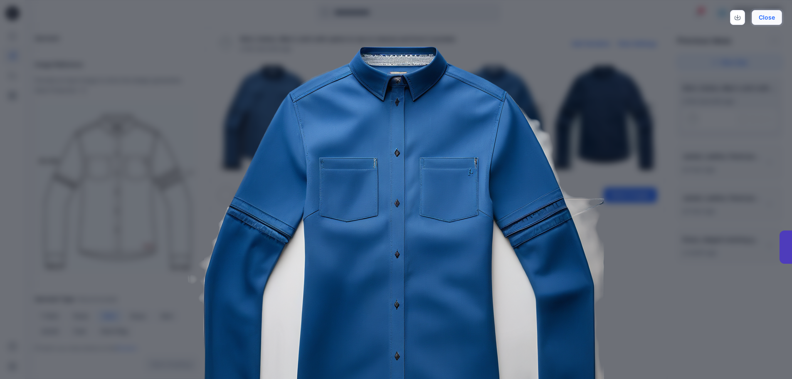
click at [776, 15] on button "Close" at bounding box center [766, 17] width 30 height 15
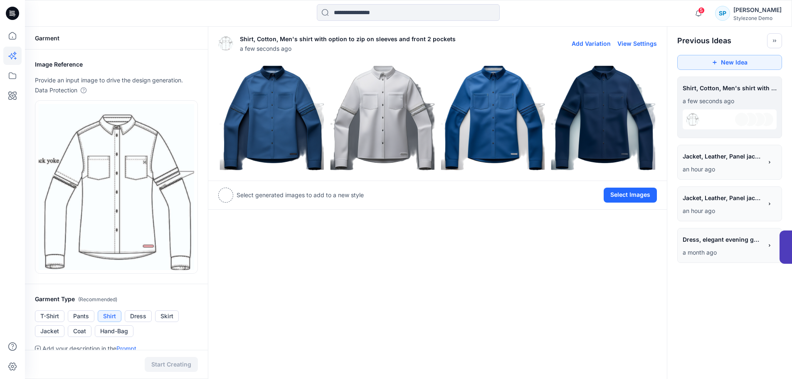
click at [605, 117] on img at bounding box center [603, 117] width 106 height 106
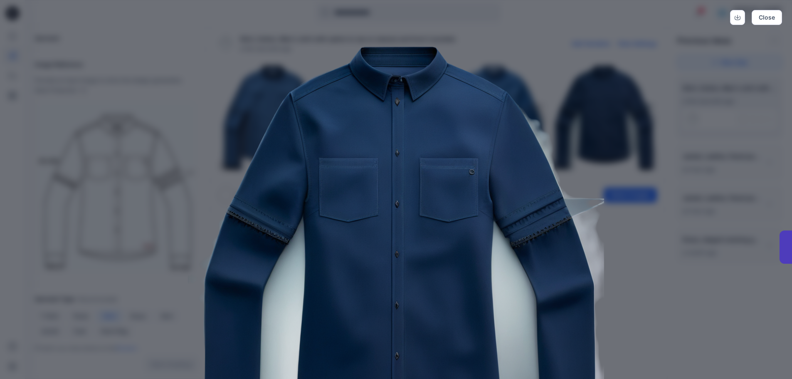
click at [580, 186] on img at bounding box center [396, 251] width 426 height 426
drag, startPoint x: 756, startPoint y: 17, endPoint x: 752, endPoint y: 19, distance: 4.5
click at [753, 19] on button "Close" at bounding box center [766, 17] width 30 height 15
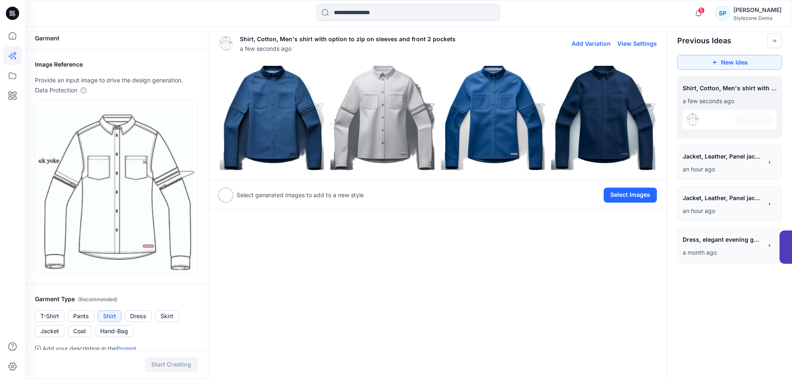
click at [278, 117] on img at bounding box center [272, 117] width 106 height 106
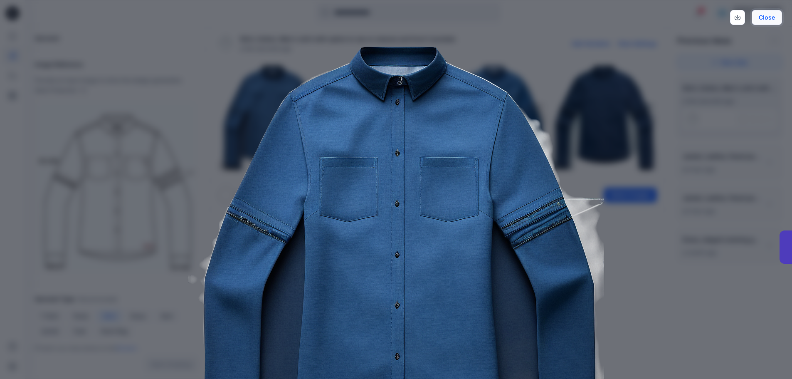
click at [773, 15] on button "Close" at bounding box center [766, 17] width 30 height 15
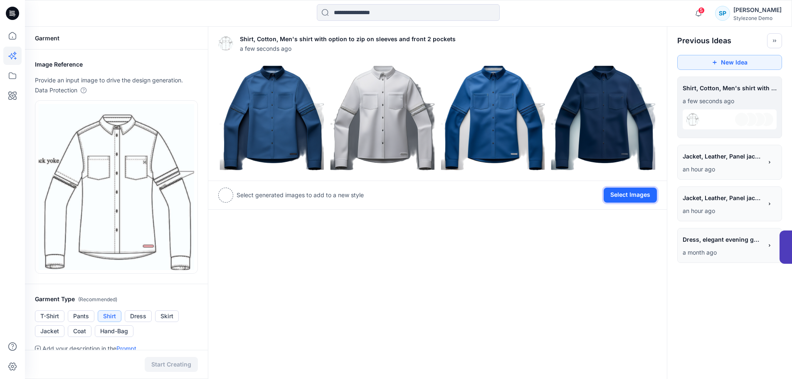
click at [636, 196] on button "Select Images" at bounding box center [629, 194] width 53 height 15
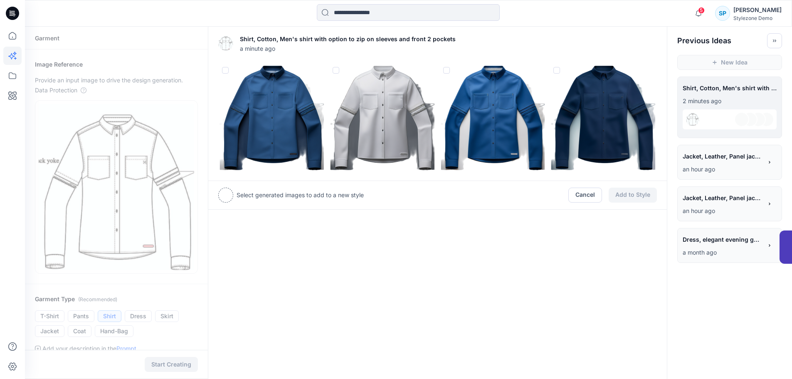
click at [226, 73] on span at bounding box center [225, 70] width 7 height 7
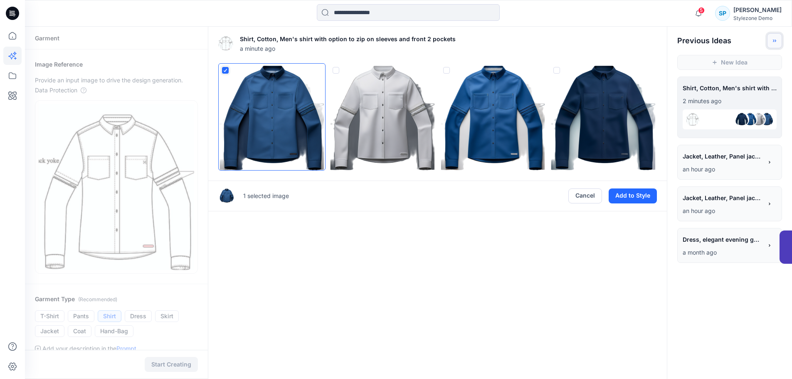
click at [772, 41] on icon "Toggle idea bar" at bounding box center [774, 41] width 6 height 6
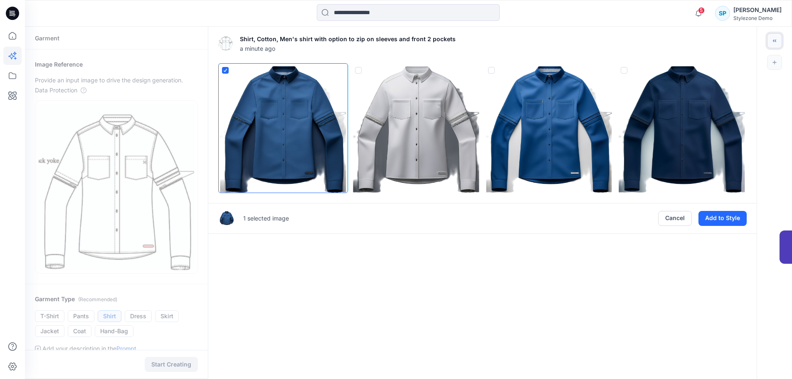
click at [772, 41] on icon "Toggle idea bar" at bounding box center [774, 41] width 6 height 6
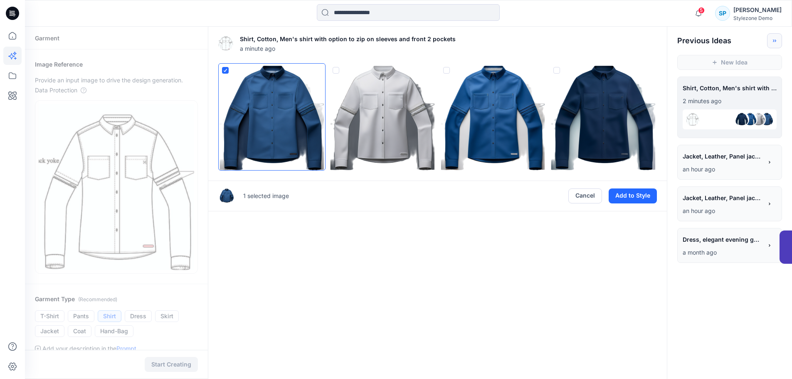
click at [744, 64] on div "New Idea" at bounding box center [729, 62] width 125 height 28
click at [720, 63] on div "New Idea" at bounding box center [729, 62] width 125 height 28
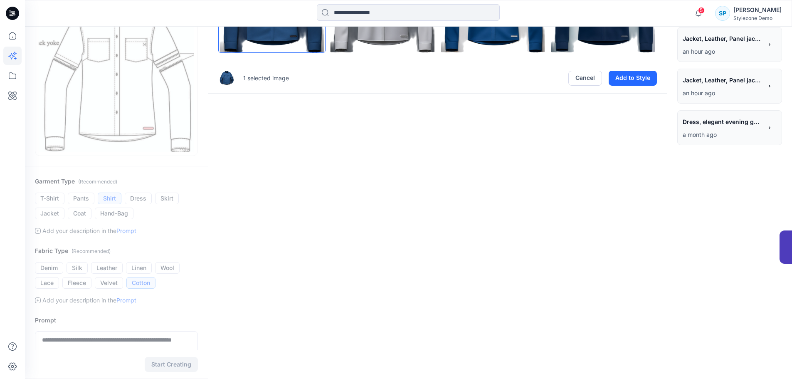
scroll to position [125, 0]
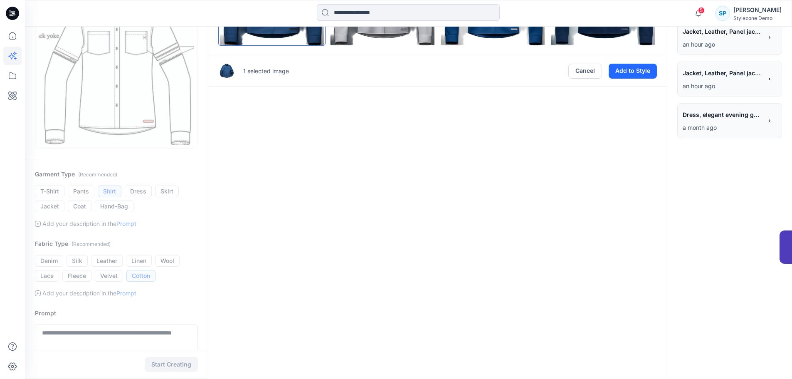
click at [98, 337] on div "**********" at bounding box center [116, 193] width 183 height 583
click at [82, 340] on div "**********" at bounding box center [116, 193] width 183 height 583
click at [74, 342] on div "**********" at bounding box center [116, 193] width 183 height 583
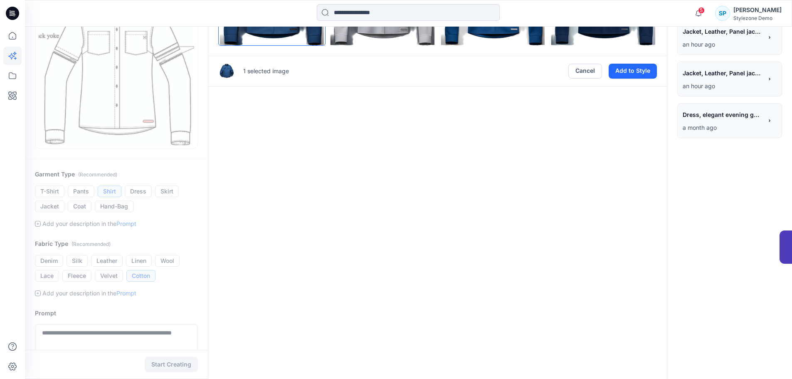
click at [174, 337] on div "**********" at bounding box center [116, 193] width 183 height 583
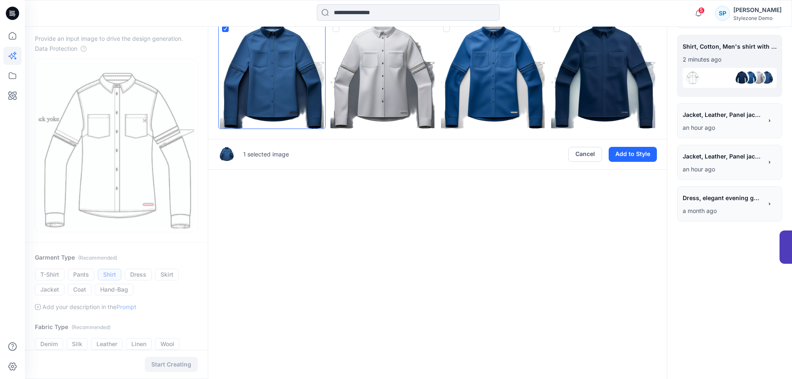
scroll to position [0, 0]
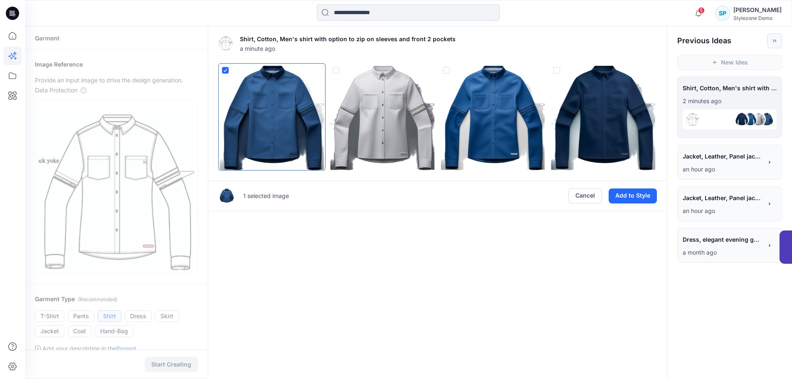
click at [729, 97] on p "2 minutes ago" at bounding box center [729, 101] width 94 height 10
click at [772, 88] on div "**********" at bounding box center [729, 89] width 94 height 14
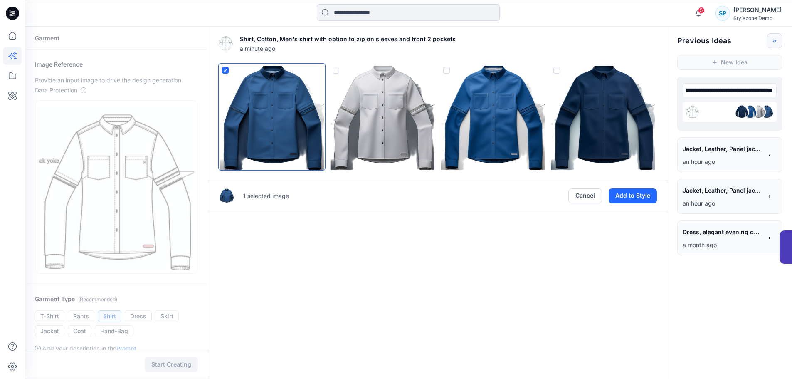
click at [736, 93] on input "**********" at bounding box center [729, 90] width 94 height 14
click at [370, 106] on img at bounding box center [382, 117] width 106 height 106
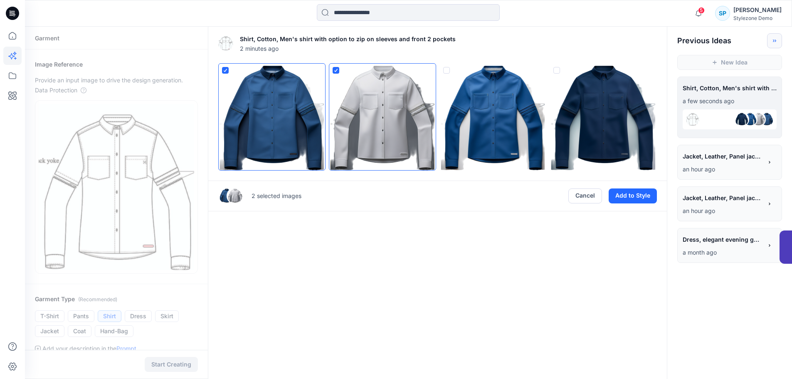
click at [711, 59] on div "New Idea" at bounding box center [729, 62] width 125 height 28
click at [714, 62] on div "New Idea" at bounding box center [729, 62] width 125 height 28
click at [490, 287] on div "Shirt, Cotton, Men's shirt with option to zip on sleeves and front 2 pockets 2 …" at bounding box center [437, 333] width 459 height 612
click at [334, 72] on div at bounding box center [335, 70] width 5 height 7
click at [224, 71] on icon at bounding box center [225, 70] width 5 height 3
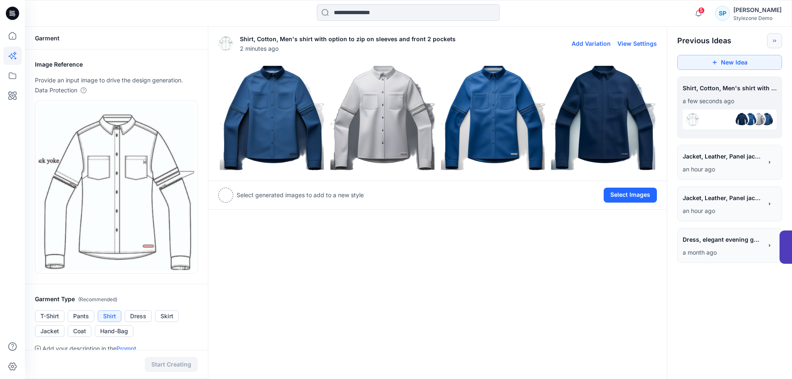
click at [274, 102] on img at bounding box center [272, 117] width 106 height 106
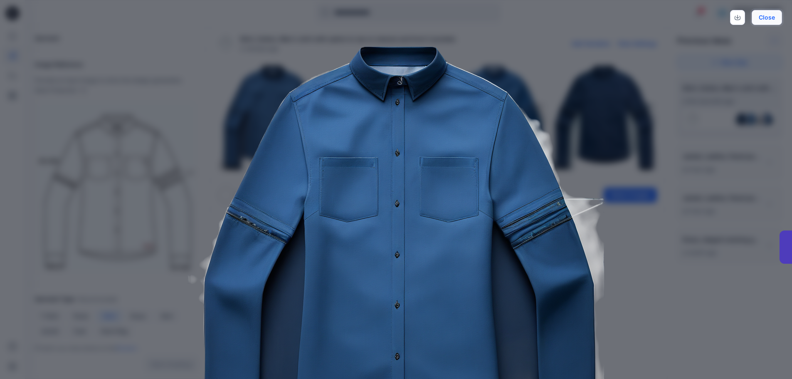
click at [776, 19] on button "Close" at bounding box center [766, 17] width 30 height 15
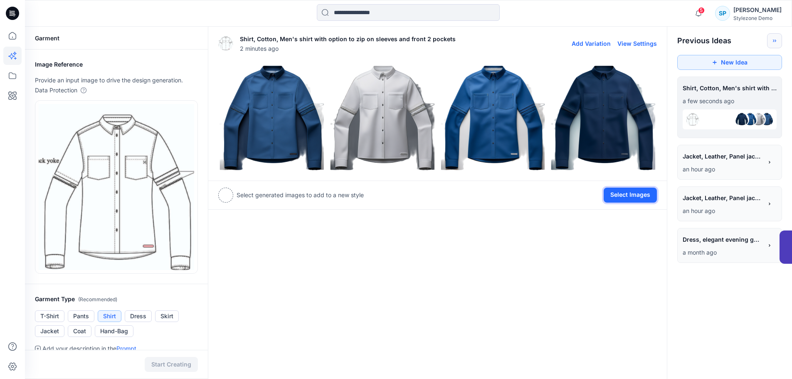
click at [648, 197] on button "Select Images" at bounding box center [629, 194] width 53 height 15
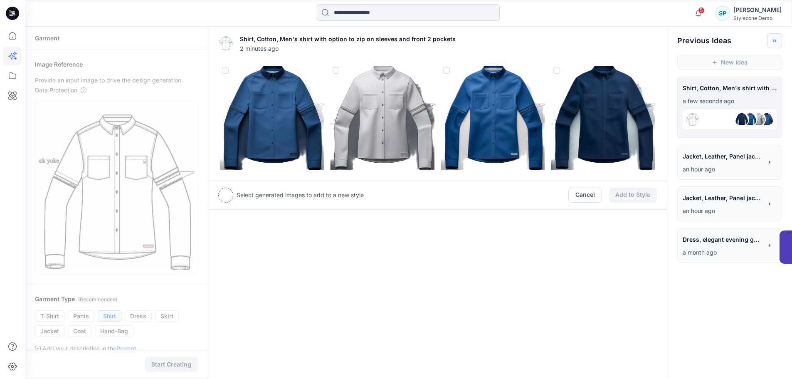
click at [557, 70] on span at bounding box center [556, 70] width 7 height 7
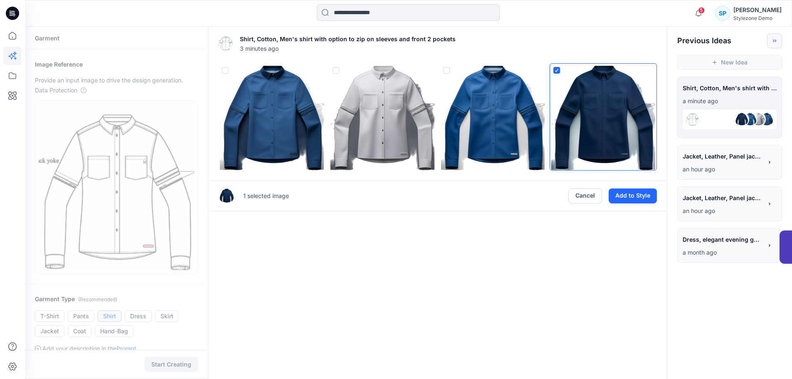
click at [445, 70] on span at bounding box center [446, 70] width 7 height 7
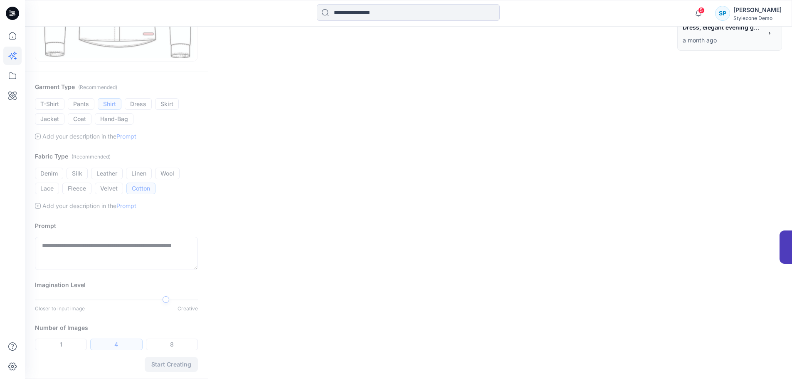
scroll to position [249, 0]
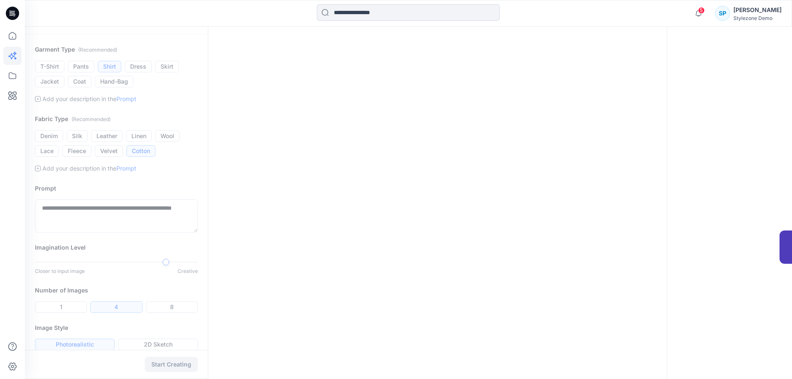
scroll to position [260, 0]
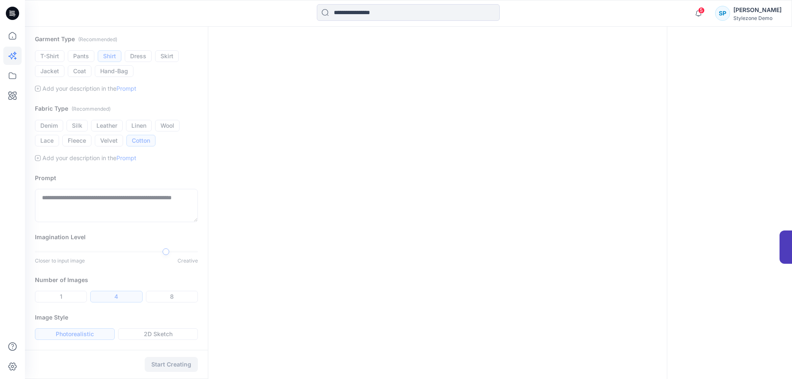
click at [362, 190] on div "No images generated yet Click Start Creating to start ideating. Check out our G…" at bounding box center [437, 73] width 459 height 612
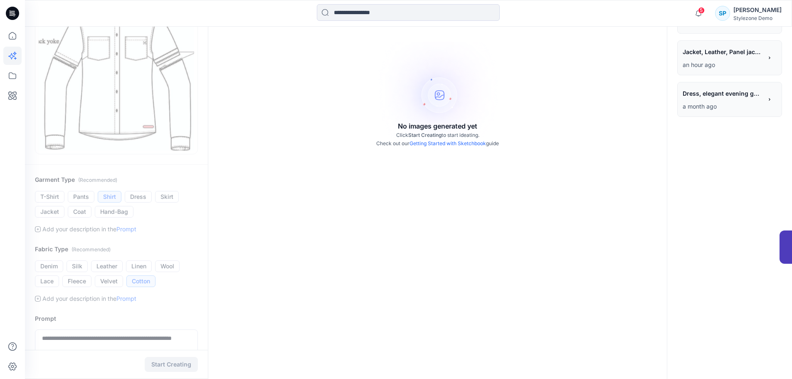
scroll to position [166, 0]
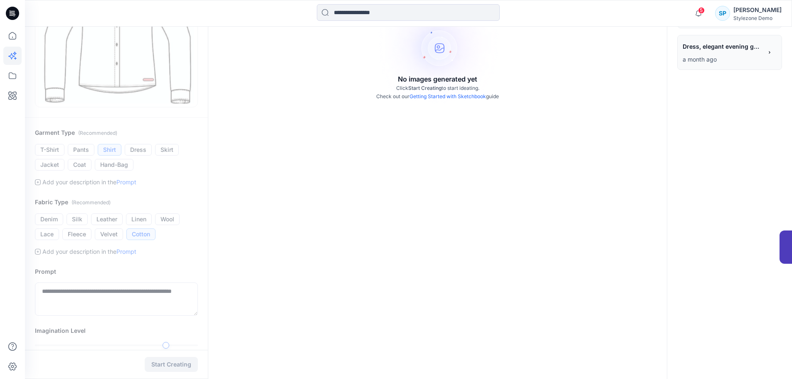
click at [135, 293] on div "**********" at bounding box center [116, 151] width 183 height 583
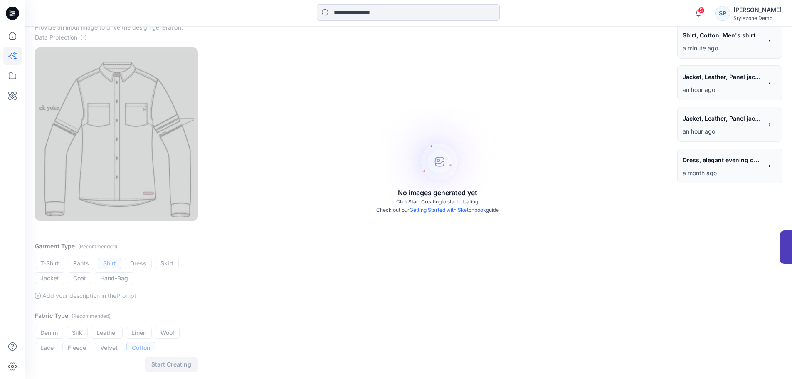
scroll to position [42, 0]
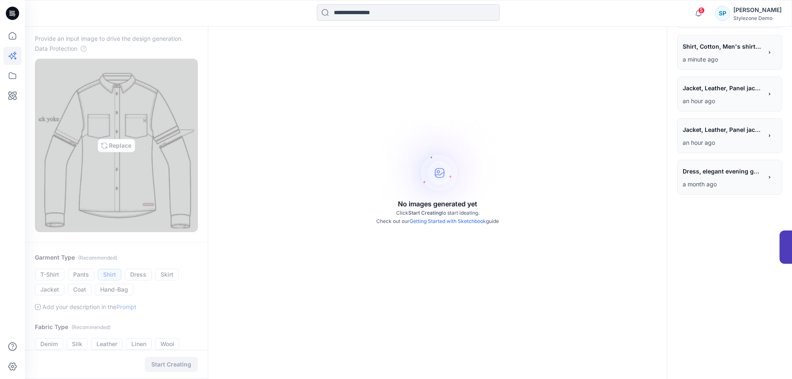
click at [126, 184] on img at bounding box center [116, 145] width 155 height 166
type input "**********"
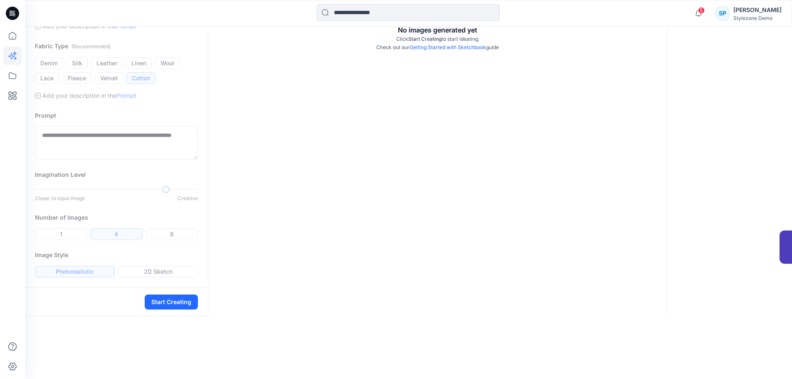
scroll to position [260, 0]
click at [110, 200] on div "**********" at bounding box center [116, 49] width 183 height 476
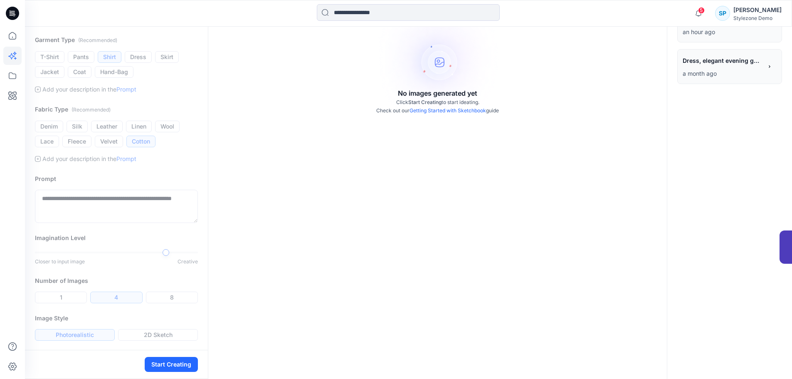
scroll to position [135, 0]
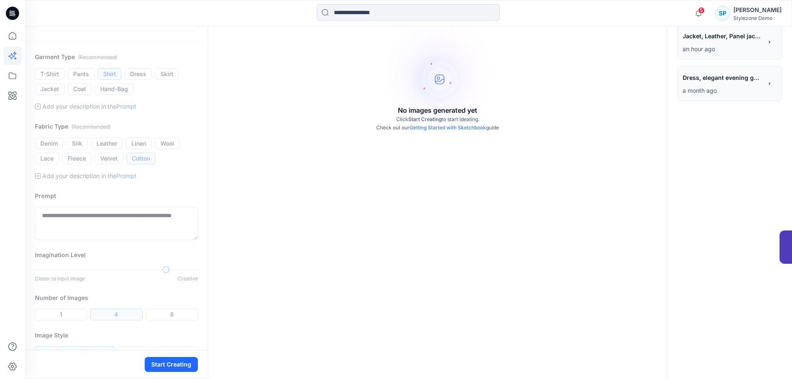
click at [109, 181] on div "**********" at bounding box center [116, 130] width 183 height 476
click at [178, 217] on div "**********" at bounding box center [116, 130] width 183 height 476
click at [113, 183] on div "**********" at bounding box center [116, 130] width 183 height 476
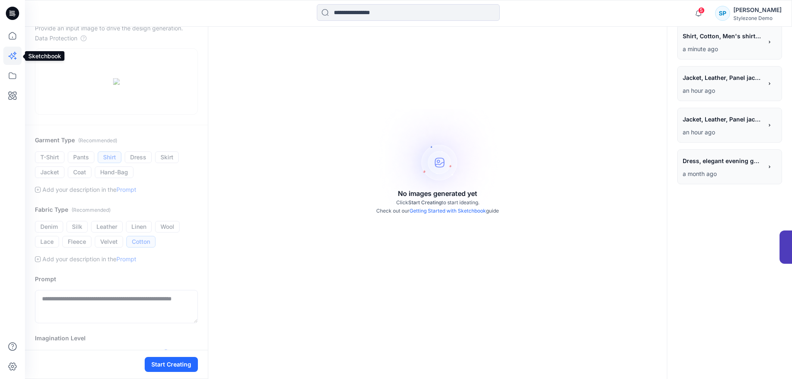
click at [14, 57] on icon at bounding box center [12, 56] width 18 height 18
click at [15, 56] on icon at bounding box center [12, 56] width 18 height 18
click at [175, 369] on button "Start Creating" at bounding box center [171, 364] width 53 height 15
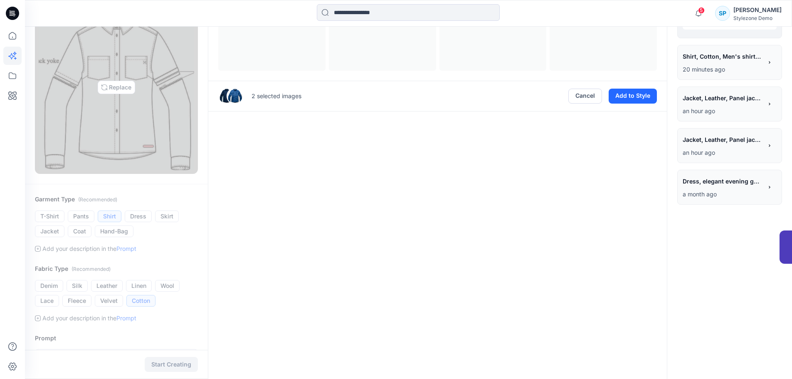
scroll to position [125, 0]
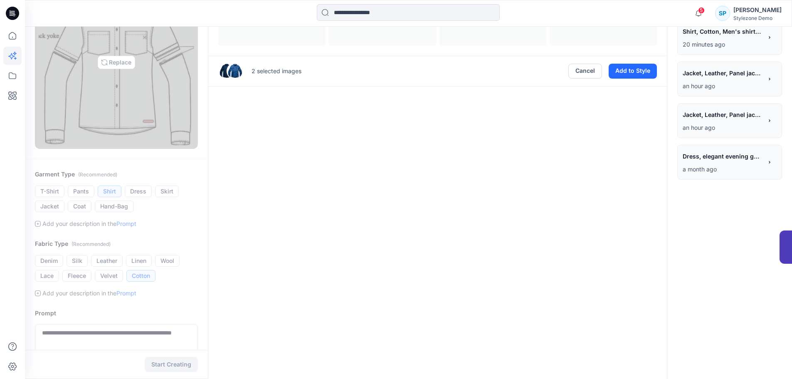
click at [122, 60] on img at bounding box center [116, 62] width 155 height 166
type input "**********"
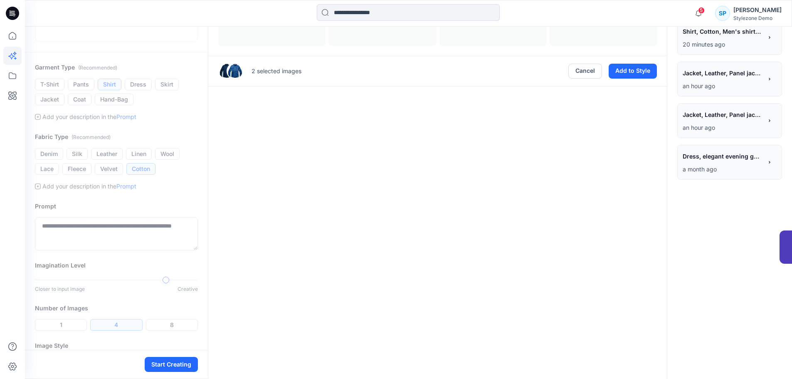
click at [113, 192] on div "**********" at bounding box center [116, 140] width 183 height 476
click at [7, 58] on icon at bounding box center [12, 56] width 18 height 18
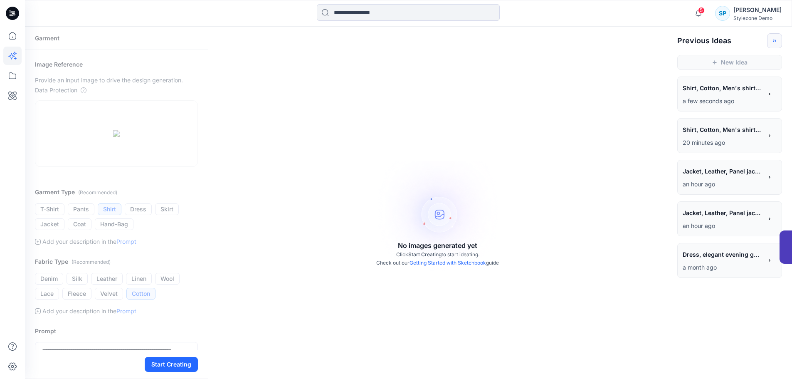
click at [729, 97] on p "a few seconds ago" at bounding box center [722, 101] width 80 height 10
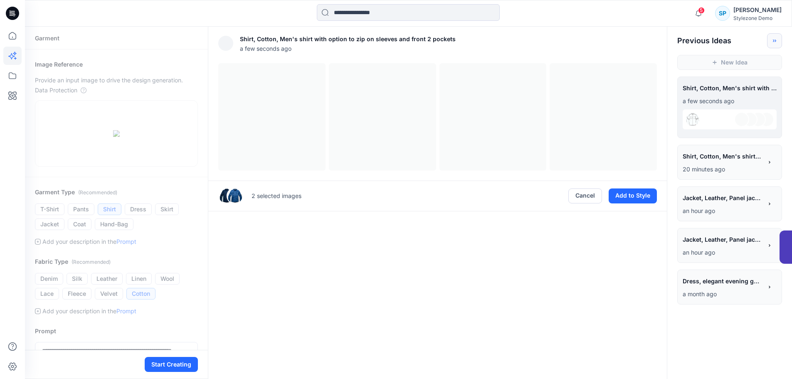
click at [734, 117] on div at bounding box center [741, 119] width 15 height 15
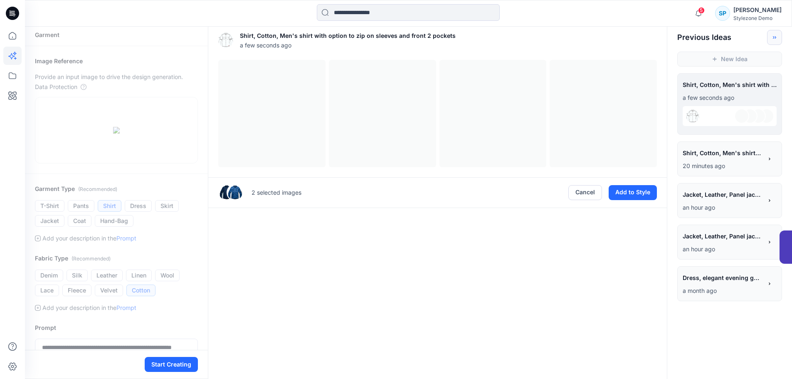
click at [778, 80] on div "**********" at bounding box center [729, 104] width 105 height 62
click at [752, 244] on p "an hour ago" at bounding box center [722, 249] width 80 height 10
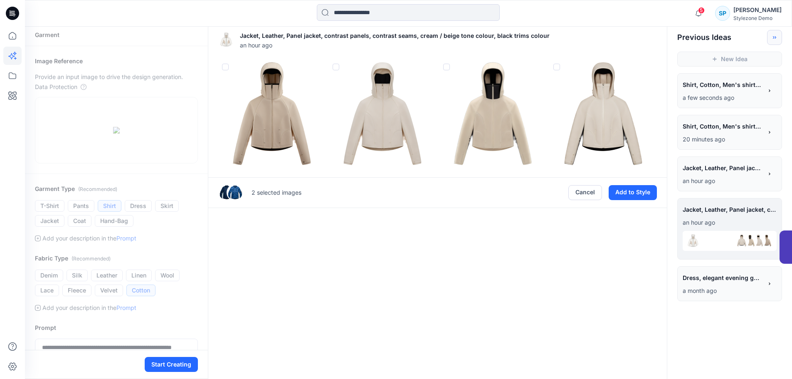
click at [711, 99] on p "a few seconds ago" at bounding box center [722, 98] width 80 height 10
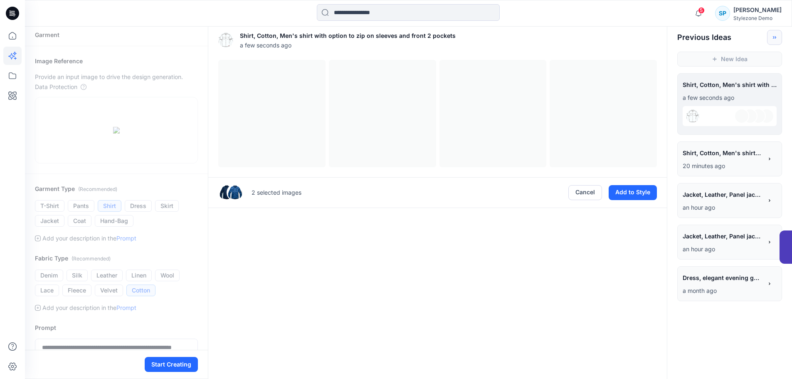
click at [712, 115] on div at bounding box center [729, 116] width 94 height 20
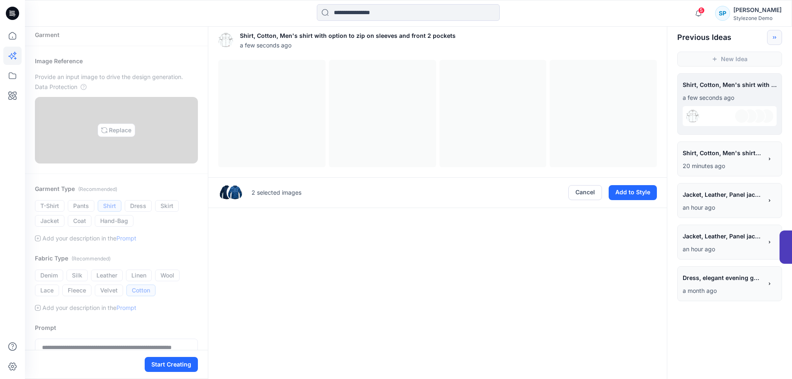
click at [117, 133] on img at bounding box center [116, 130] width 7 height 7
type input "**********"
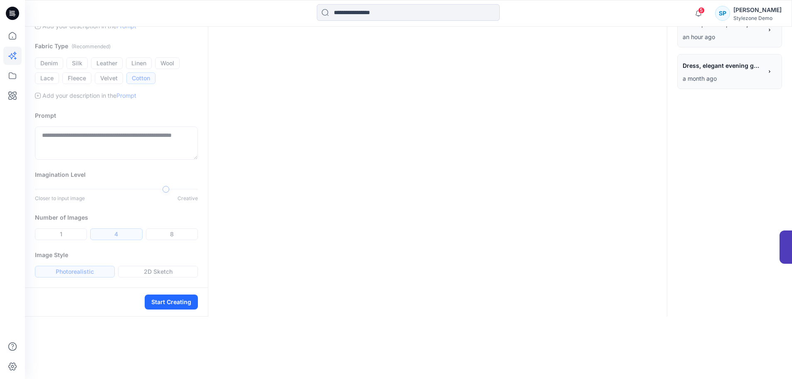
scroll to position [260, 0]
click at [130, 287] on div "**********" at bounding box center [116, 49] width 183 height 476
click at [167, 252] on div "**********" at bounding box center [116, 49] width 183 height 476
click at [151, 203] on div "**********" at bounding box center [116, 49] width 183 height 476
click at [172, 309] on button "Start Creating" at bounding box center [171, 301] width 53 height 15
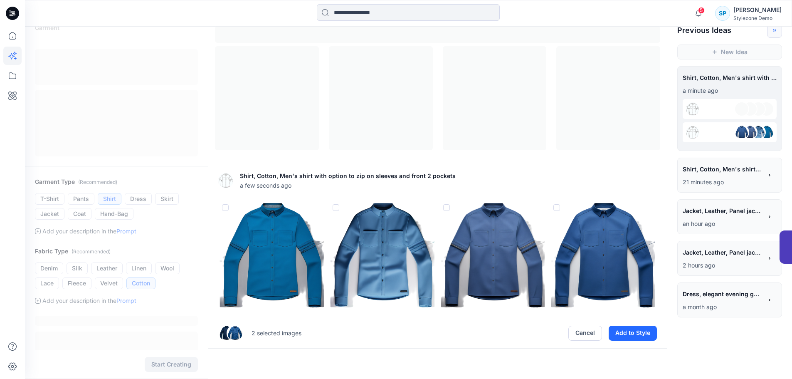
scroll to position [3, 0]
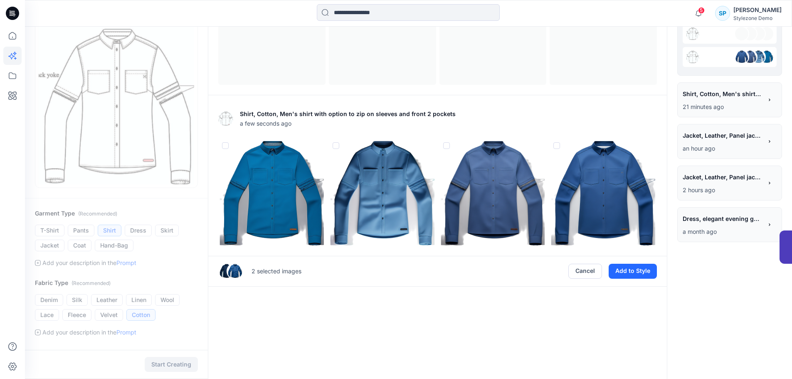
scroll to position [3, 0]
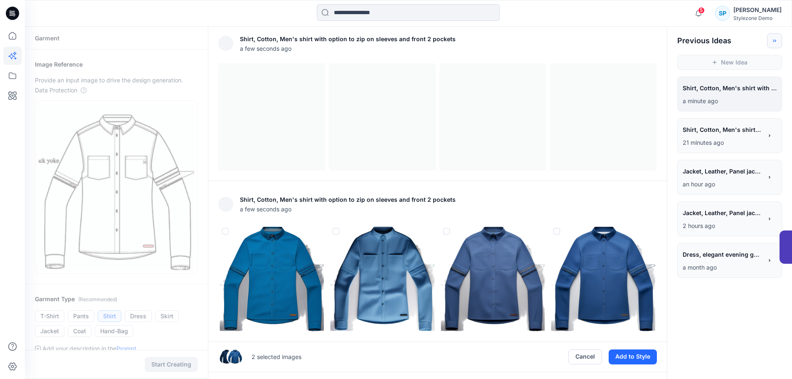
scroll to position [125, 0]
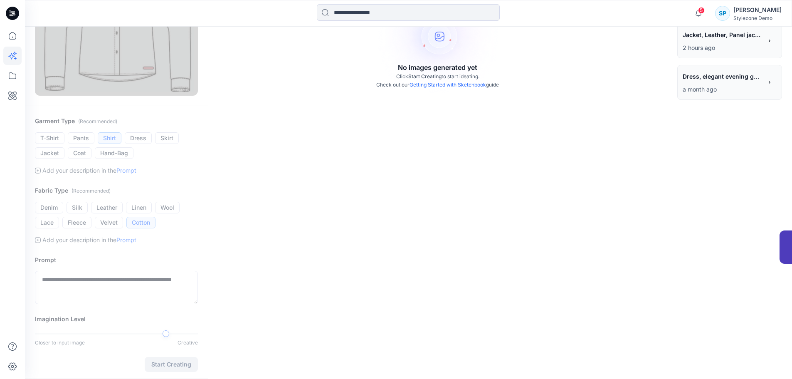
scroll to position [218, 0]
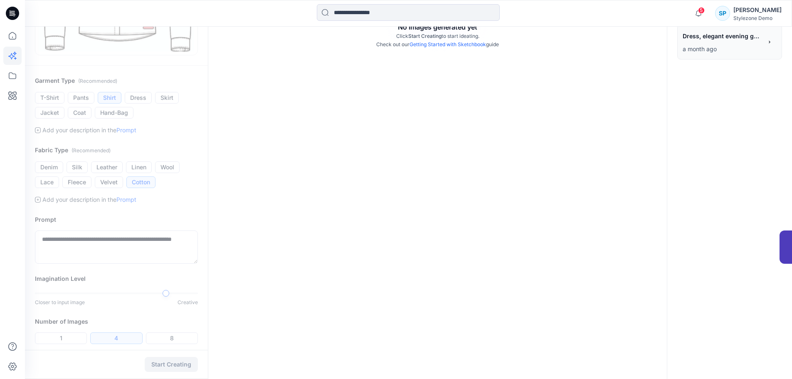
click at [116, 246] on div "**********" at bounding box center [116, 99] width 183 height 583
click at [118, 241] on div "**********" at bounding box center [116, 99] width 183 height 583
click at [122, 237] on div "**********" at bounding box center [116, 99] width 183 height 583
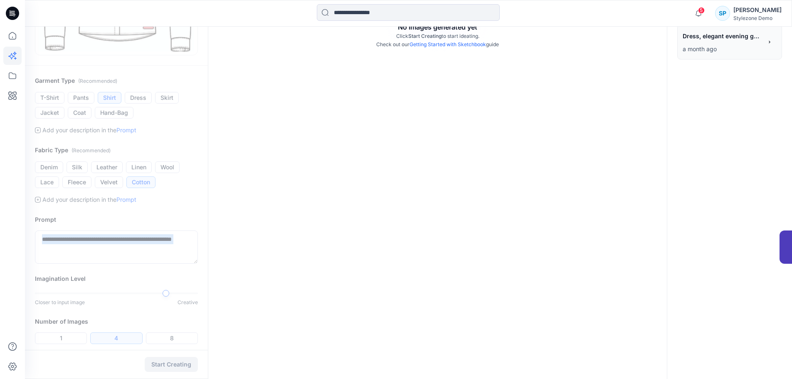
click at [122, 237] on div "**********" at bounding box center [116, 99] width 183 height 583
click at [119, 253] on div "**********" at bounding box center [116, 99] width 183 height 583
click at [119, 247] on div "**********" at bounding box center [116, 99] width 183 height 583
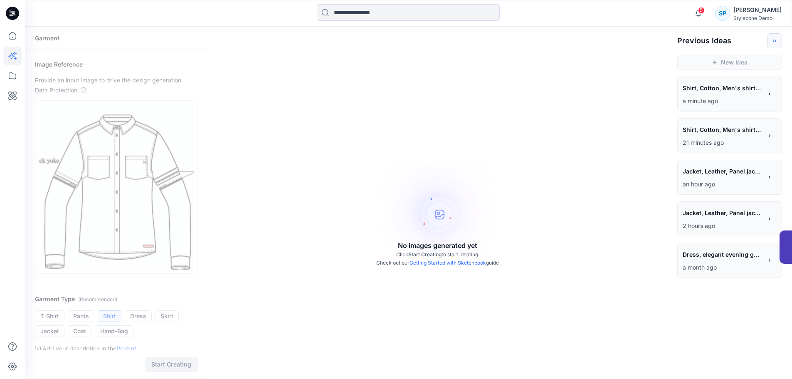
scroll to position [52, 0]
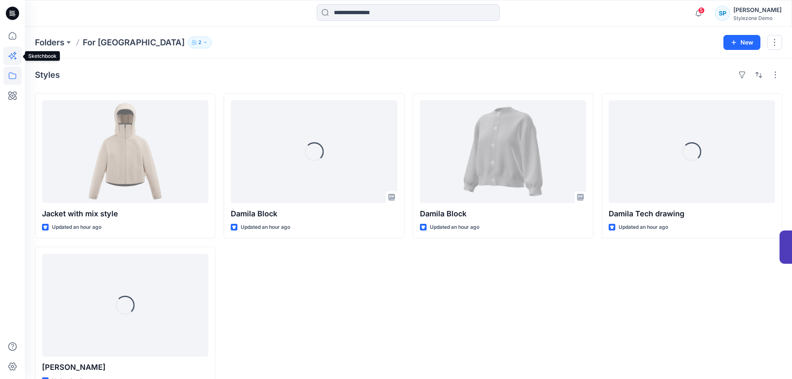
click at [15, 57] on icon at bounding box center [15, 58] width 2 height 2
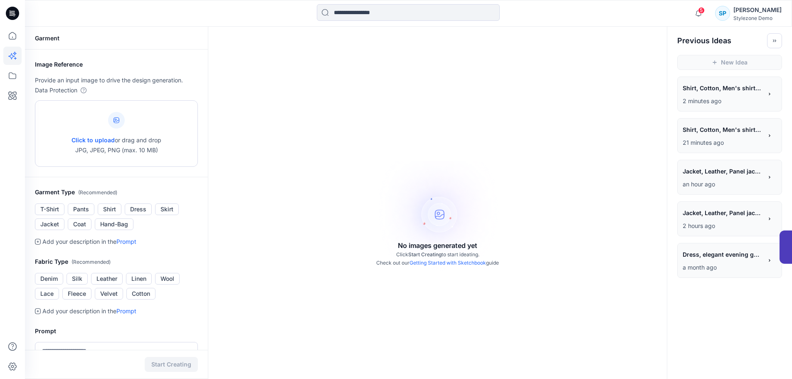
click at [105, 142] on span "Click to upload" at bounding box center [92, 139] width 43 height 7
type input "**********"
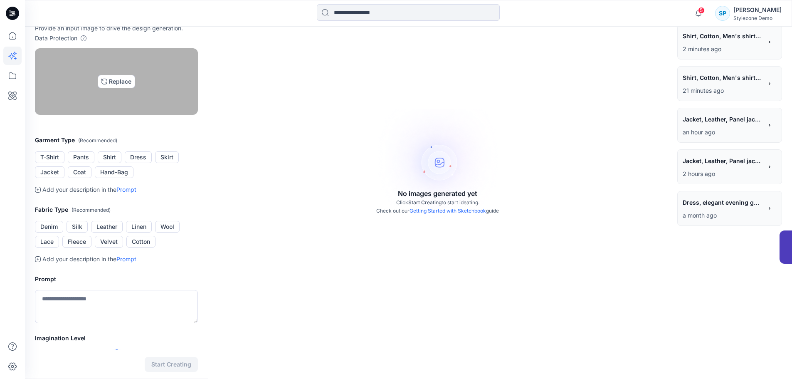
scroll to position [83, 0]
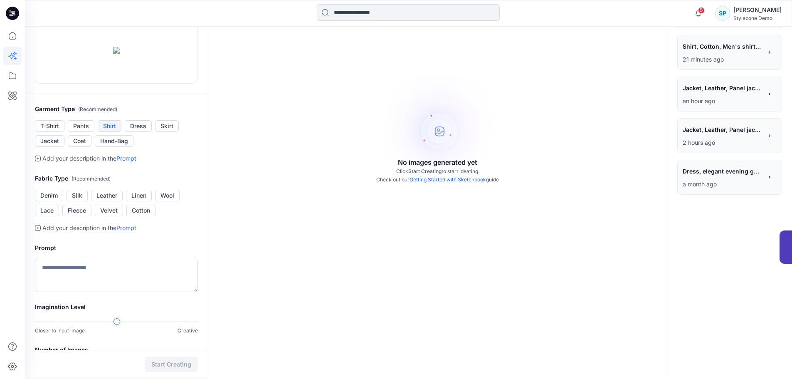
click at [114, 132] on button "Shirt" at bounding box center [110, 126] width 24 height 12
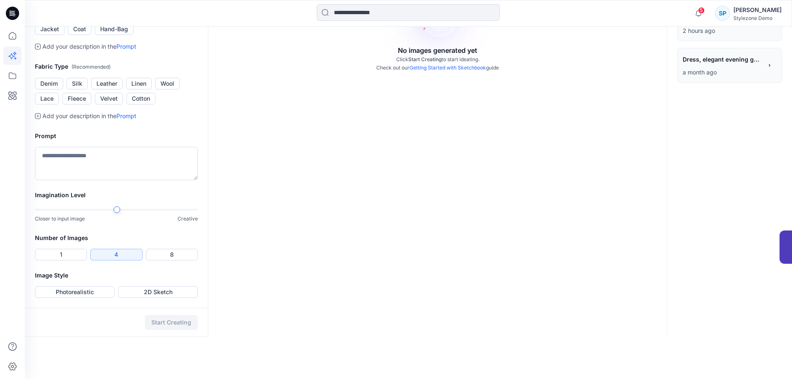
scroll to position [208, 0]
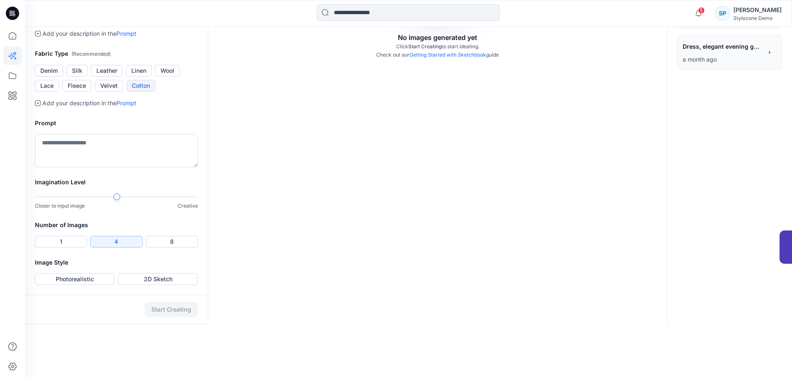
click at [145, 91] on button "Cotton" at bounding box center [140, 86] width 29 height 12
click at [143, 167] on textarea at bounding box center [116, 150] width 163 height 33
click at [174, 197] on div at bounding box center [116, 197] width 163 height 2
type textarea "**********"
click at [135, 247] on button "4" at bounding box center [116, 242] width 52 height 12
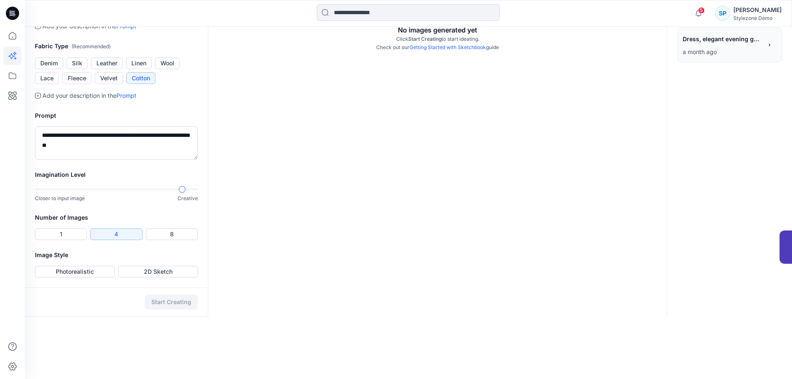
scroll to position [260, 0]
click at [92, 277] on button "Photorealistic" at bounding box center [75, 272] width 80 height 12
click at [175, 309] on button "Start Creating" at bounding box center [171, 301] width 53 height 15
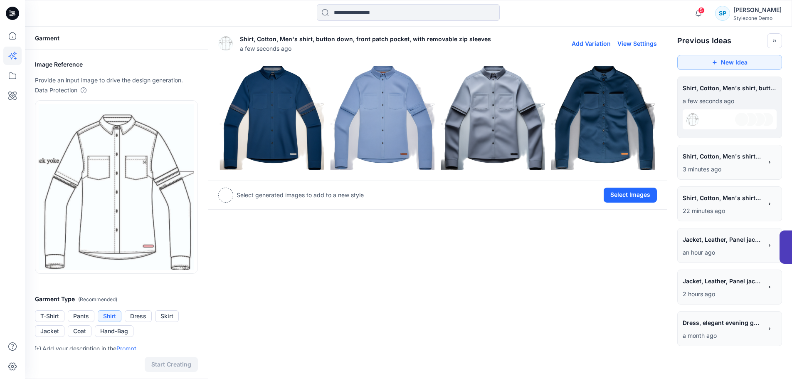
click at [475, 126] on img at bounding box center [493, 117] width 106 height 106
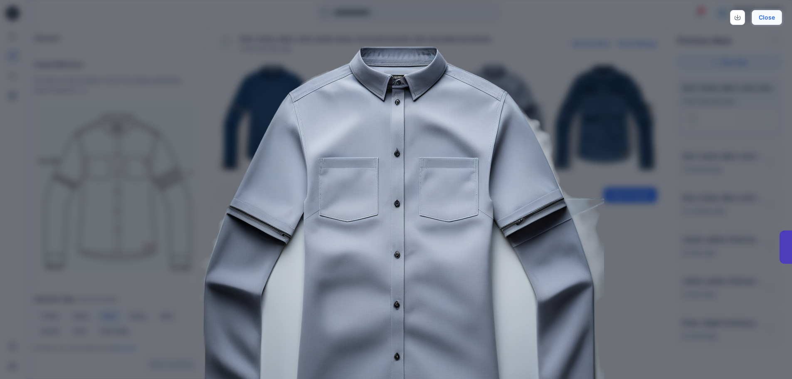
click at [772, 19] on button "Close" at bounding box center [766, 17] width 30 height 15
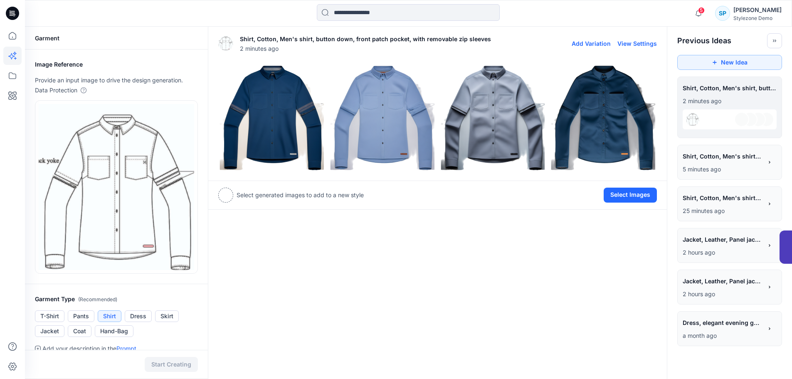
click at [272, 108] on img at bounding box center [272, 117] width 106 height 106
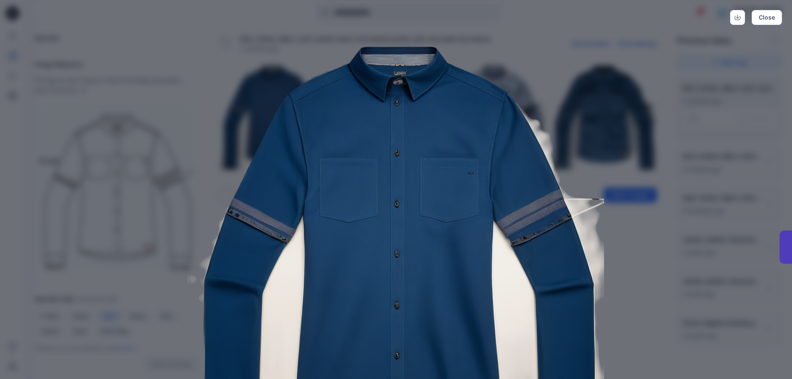
click at [209, 28] on div "Close" at bounding box center [396, 189] width 792 height 379
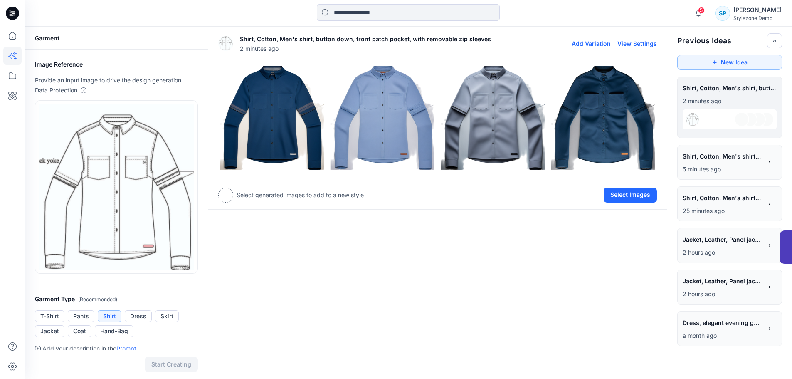
click at [377, 117] on img at bounding box center [382, 117] width 106 height 106
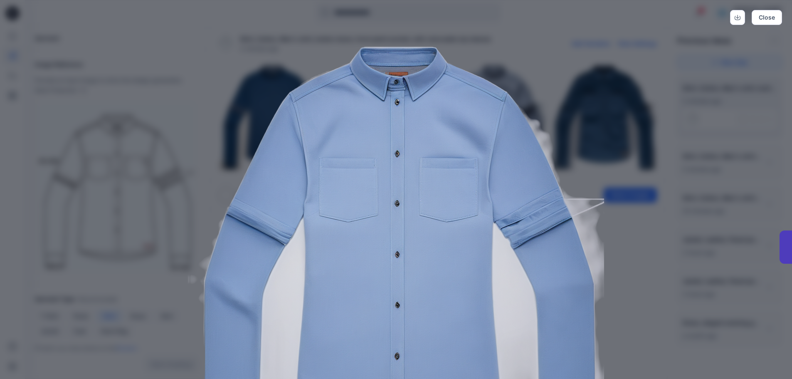
click at [256, 18] on div "Close" at bounding box center [396, 17] width 772 height 15
click at [767, 20] on button "Close" at bounding box center [766, 17] width 30 height 15
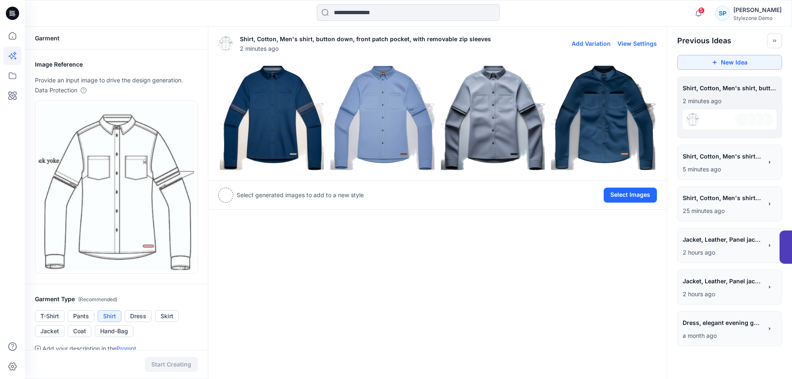
click at [500, 111] on img at bounding box center [493, 117] width 106 height 106
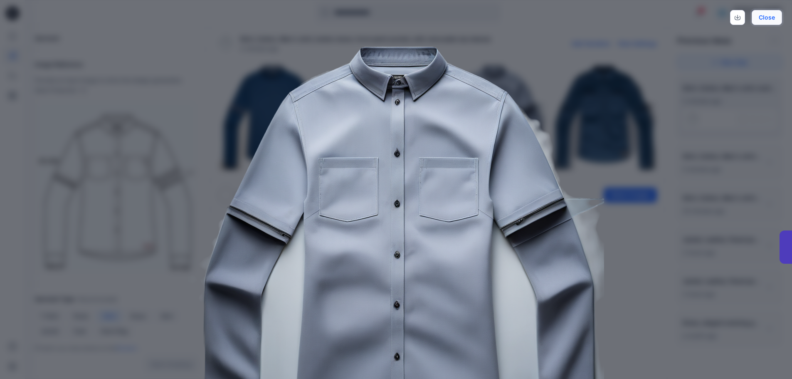
click at [766, 15] on button "Close" at bounding box center [766, 17] width 30 height 15
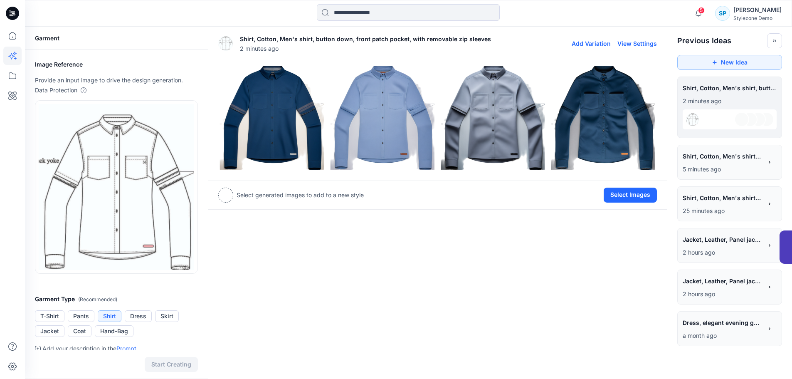
click at [273, 120] on img at bounding box center [272, 117] width 106 height 106
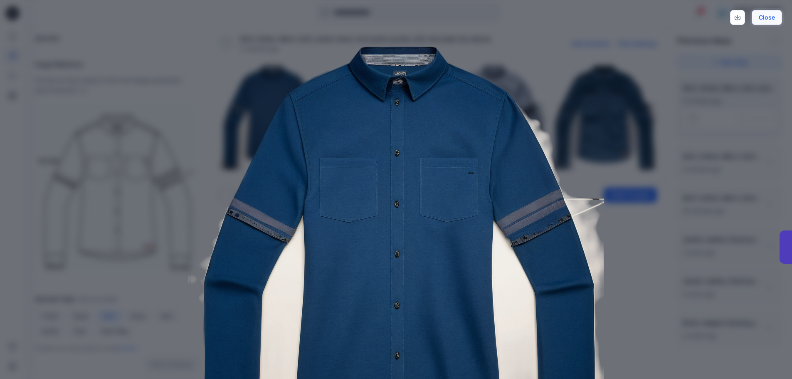
click at [767, 20] on button "Close" at bounding box center [766, 17] width 30 height 15
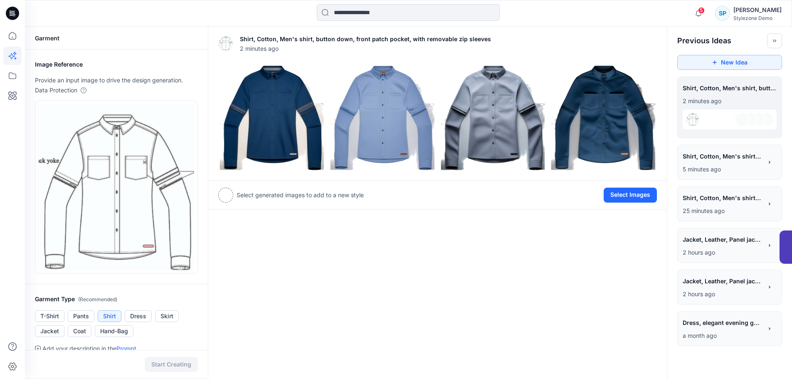
click at [735, 293] on p "2 hours ago" at bounding box center [722, 294] width 80 height 10
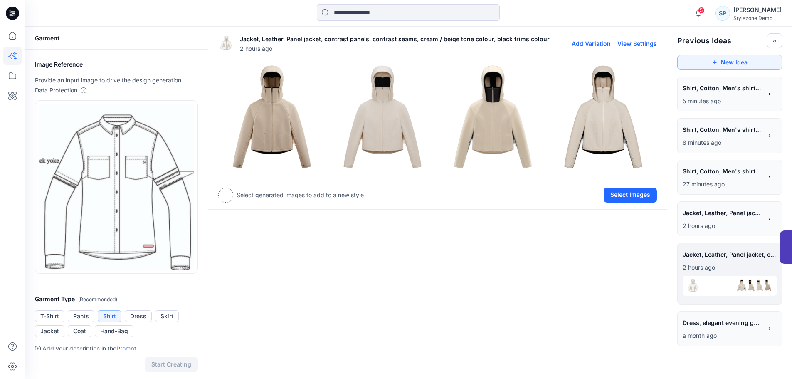
click at [270, 118] on img at bounding box center [272, 117] width 106 height 106
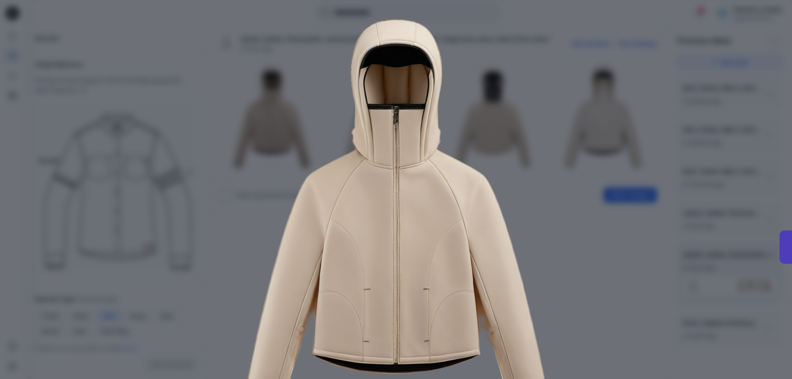
scroll to position [42, 0]
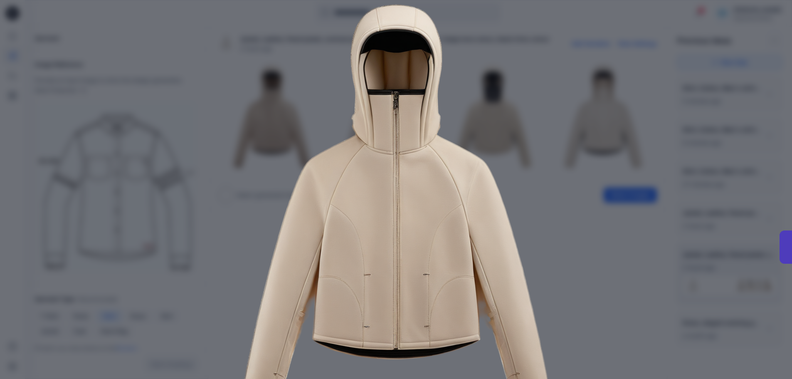
click at [538, 251] on img at bounding box center [396, 210] width 426 height 426
click at [688, 108] on div "Close" at bounding box center [396, 189] width 792 height 379
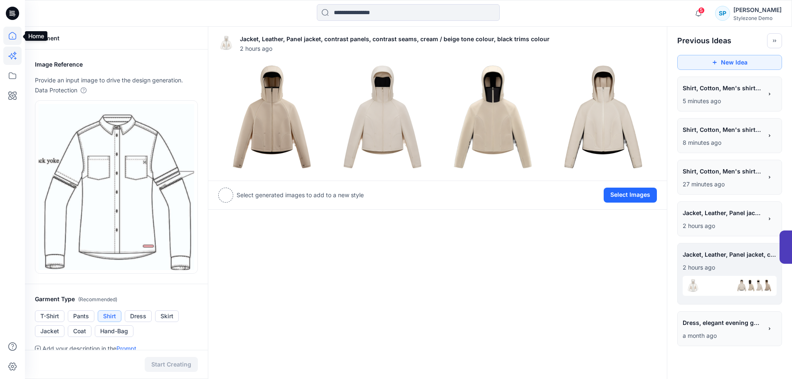
click at [12, 37] on icon at bounding box center [12, 38] width 0 height 2
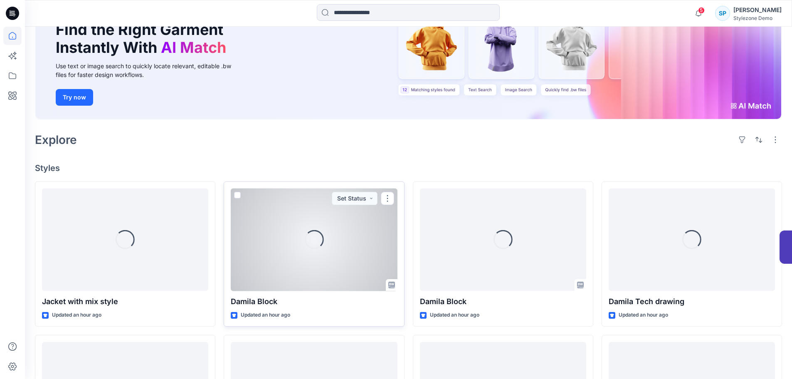
scroll to position [125, 0]
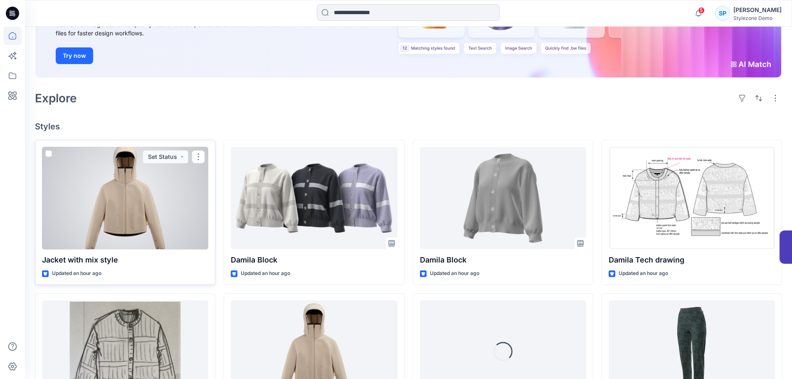
click at [126, 205] on div at bounding box center [125, 198] width 166 height 103
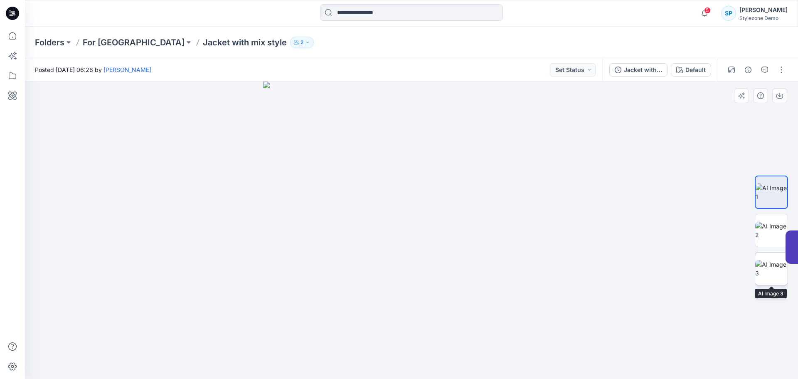
click at [768, 271] on img at bounding box center [771, 268] width 32 height 17
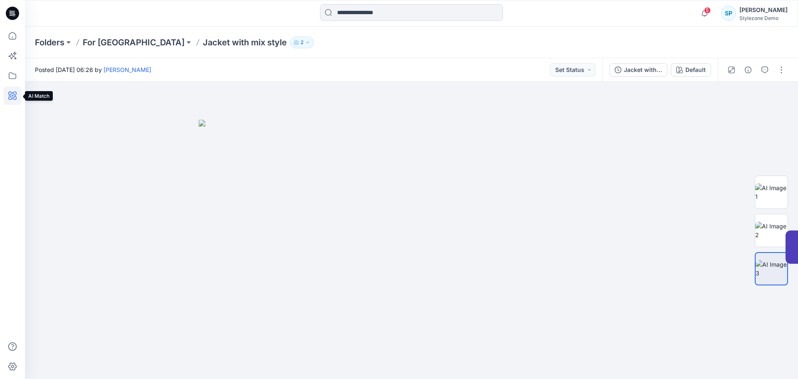
click at [15, 98] on icon at bounding box center [12, 95] width 18 height 18
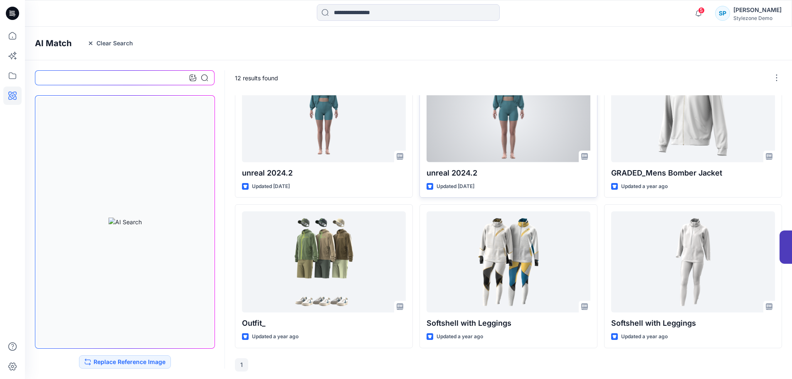
scroll to position [344, 0]
